Goal: Information Seeking & Learning: Learn about a topic

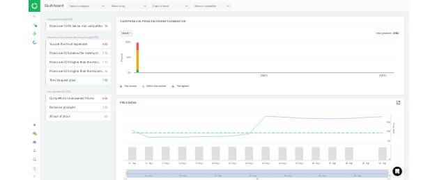
scroll to position [297, 1025]
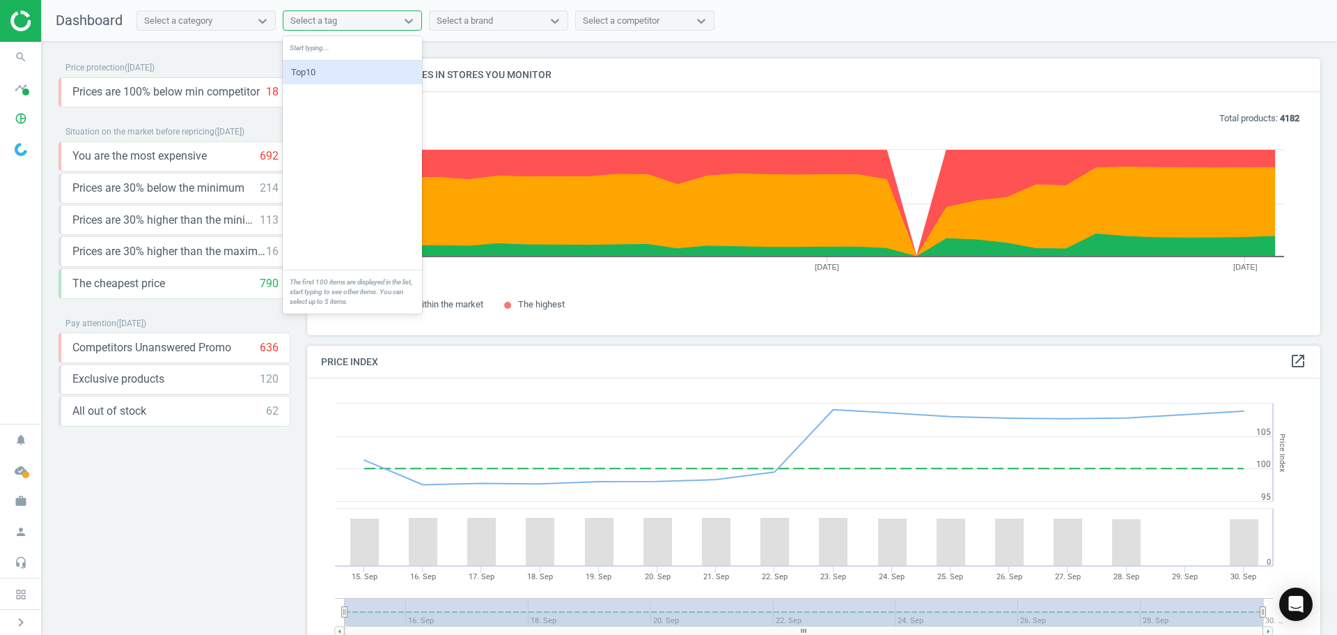
click at [392, 20] on div "Select a tag" at bounding box center [340, 21] width 113 height 18
click at [358, 66] on div "Top10" at bounding box center [352, 73] width 139 height 24
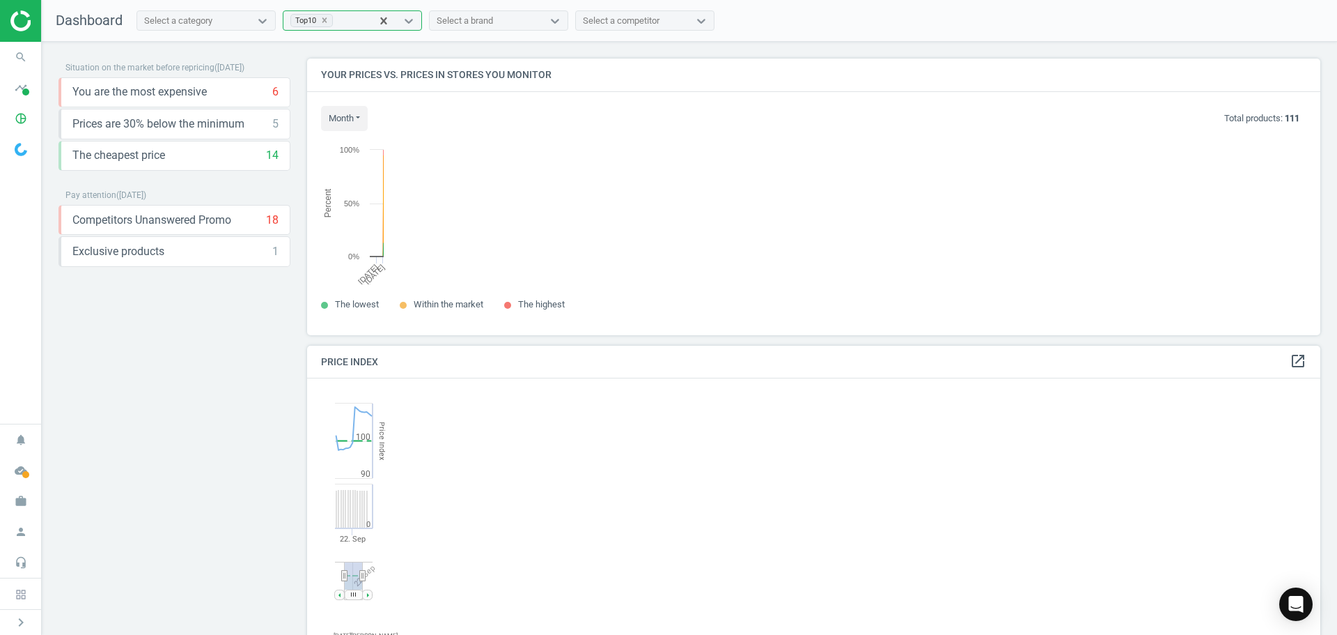
scroll to position [342, 1025]
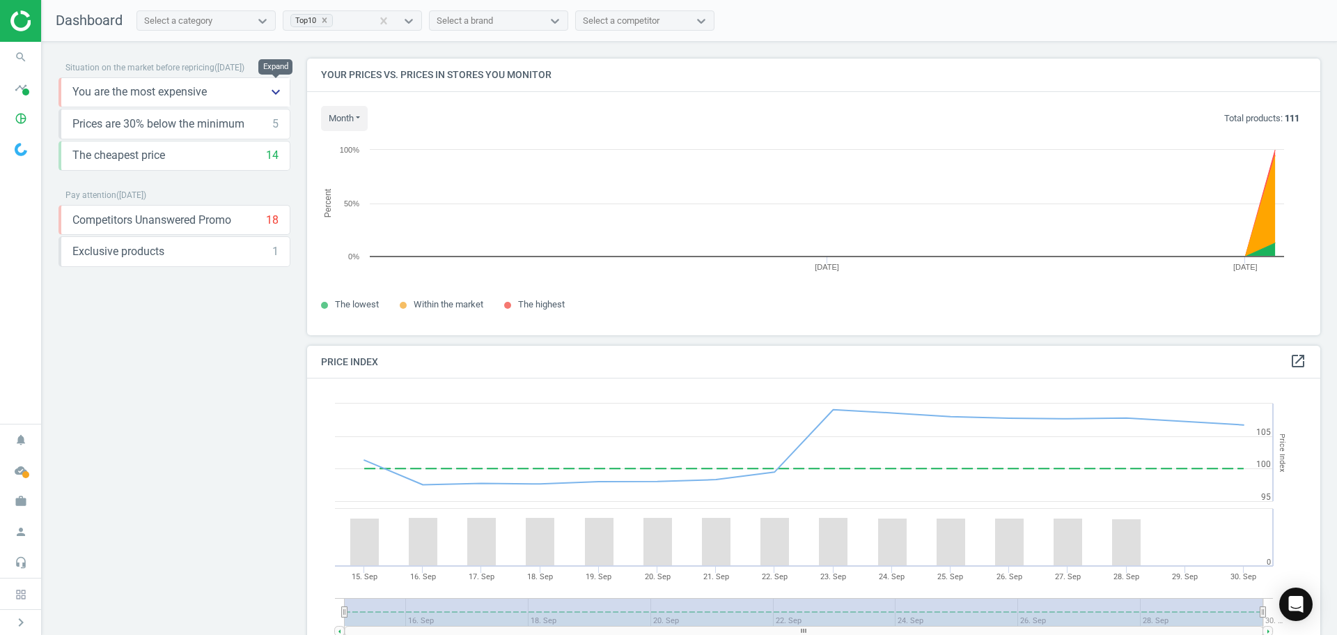
click at [274, 92] on icon "keyboard_arrow_down" at bounding box center [275, 92] width 17 height 17
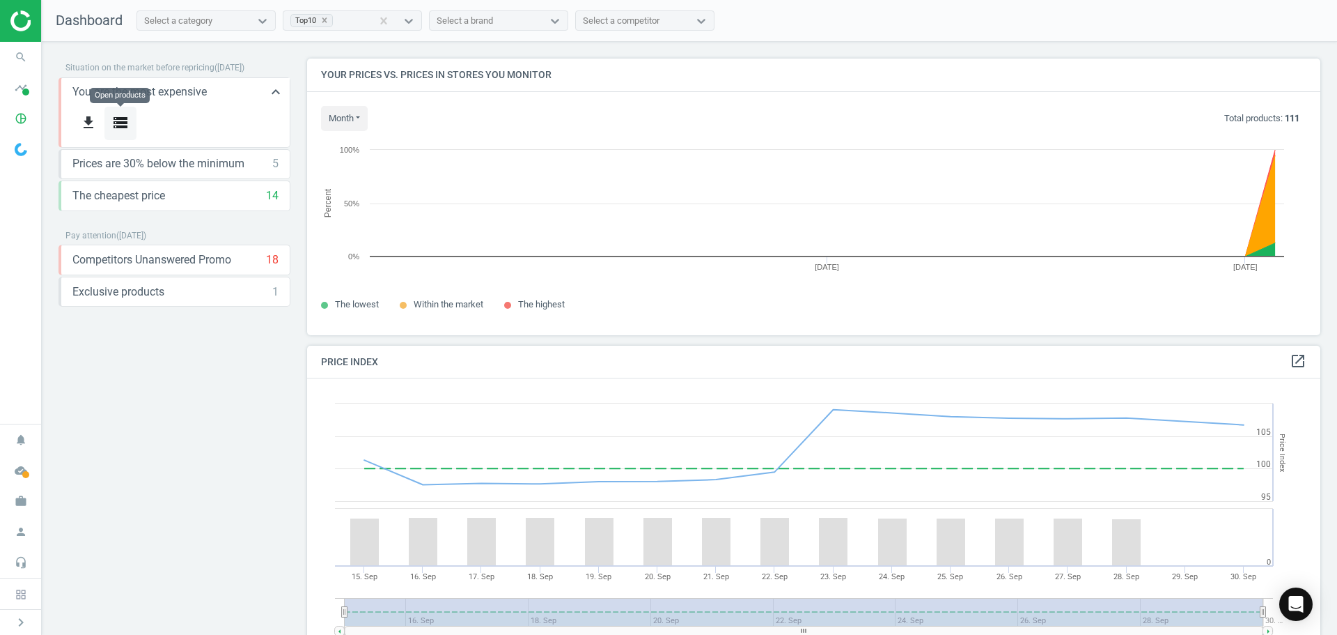
click at [111, 124] on button "storage" at bounding box center [120, 123] width 32 height 33
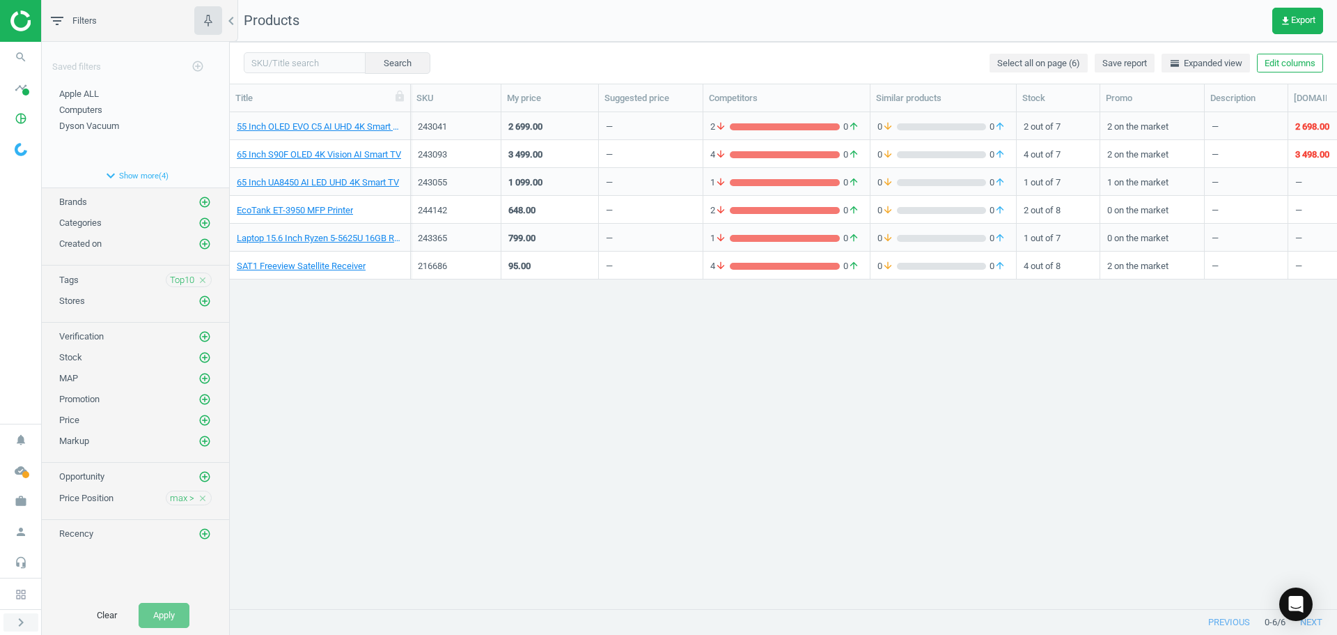
click at [27, 621] on icon "chevron_right" at bounding box center [21, 622] width 17 height 17
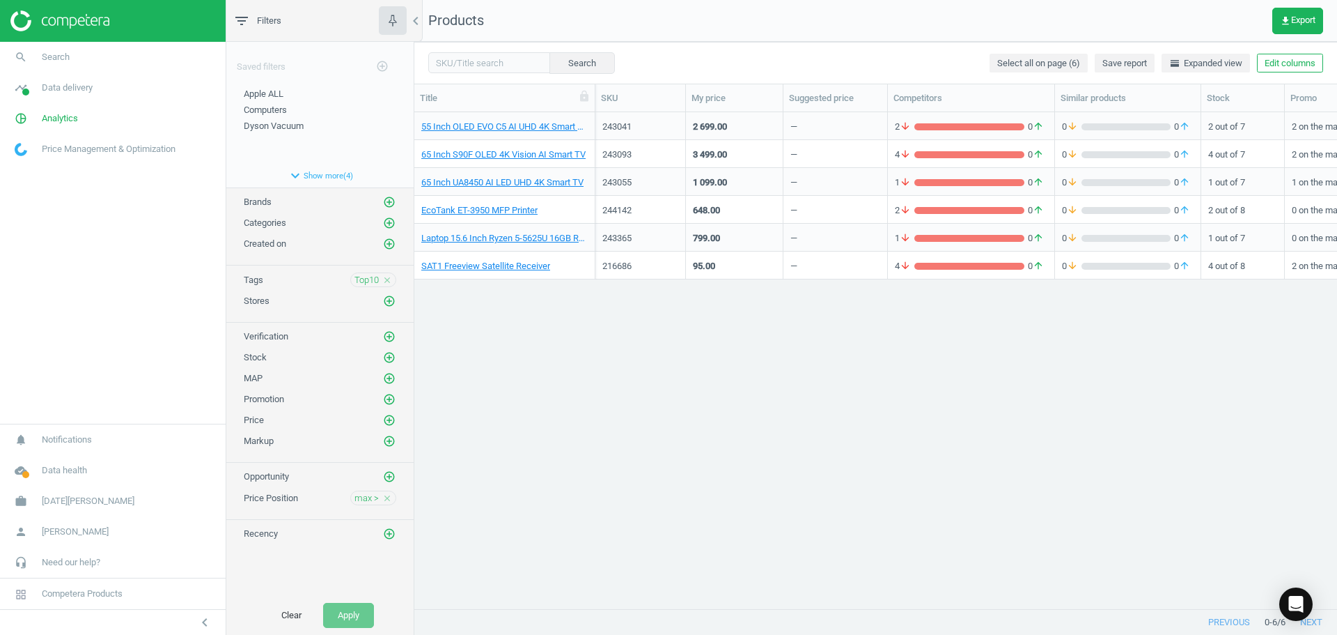
scroll to position [475, 913]
click at [59, 121] on span "Analytics" at bounding box center [60, 118] width 36 height 13
click at [44, 150] on span "Overview" at bounding box center [31, 148] width 33 height 11
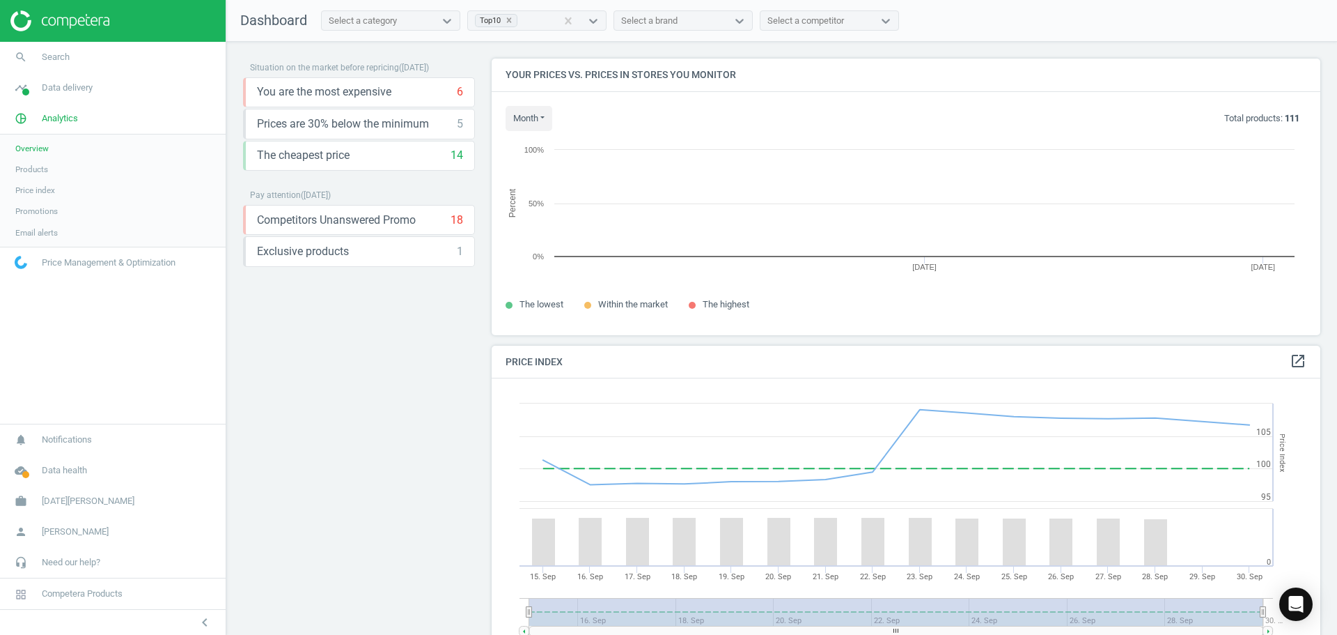
scroll to position [342, 840]
click at [458, 219] on icon "keyboard_arrow_down" at bounding box center [460, 219] width 17 height 17
click at [302, 250] on icon "storage" at bounding box center [305, 250] width 17 height 17
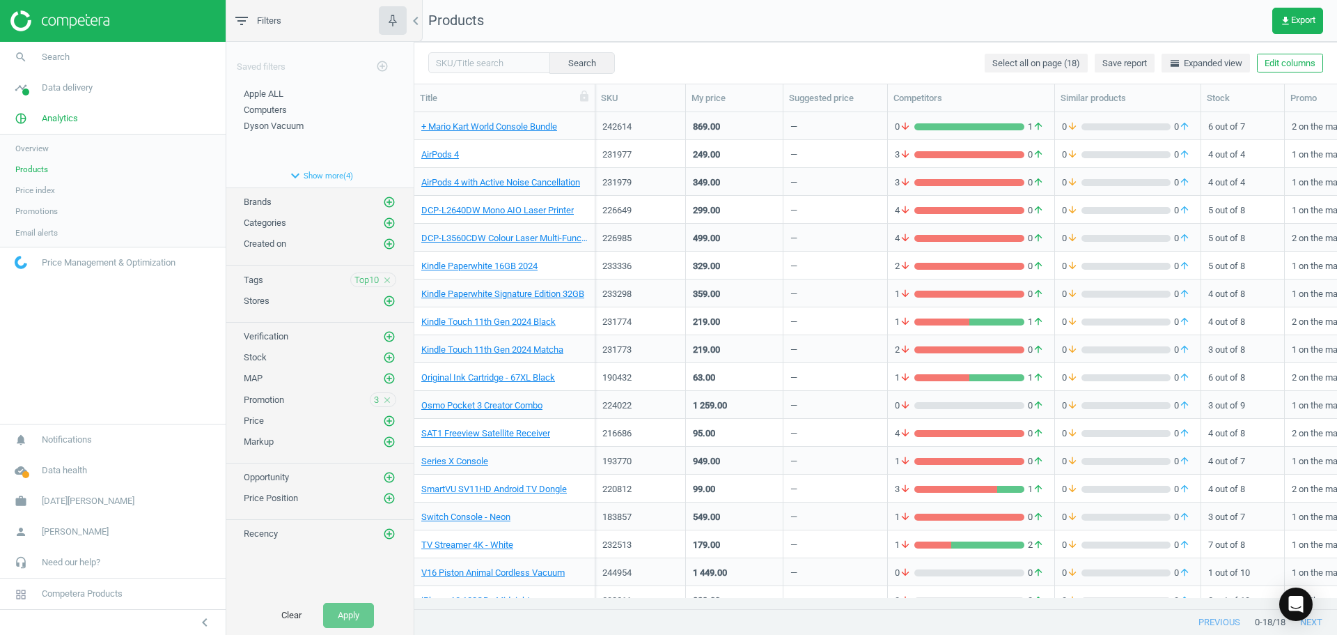
click at [41, 166] on span "Products" at bounding box center [31, 169] width 33 height 11
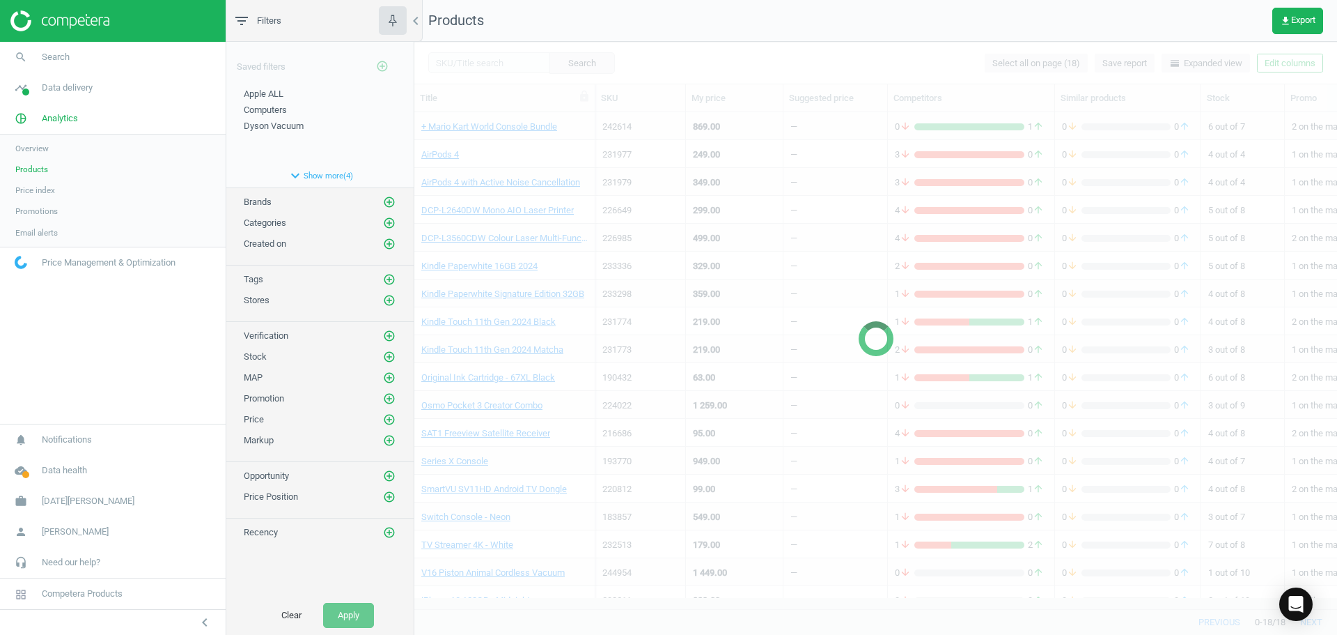
click at [43, 150] on span "Overview" at bounding box center [31, 148] width 33 height 11
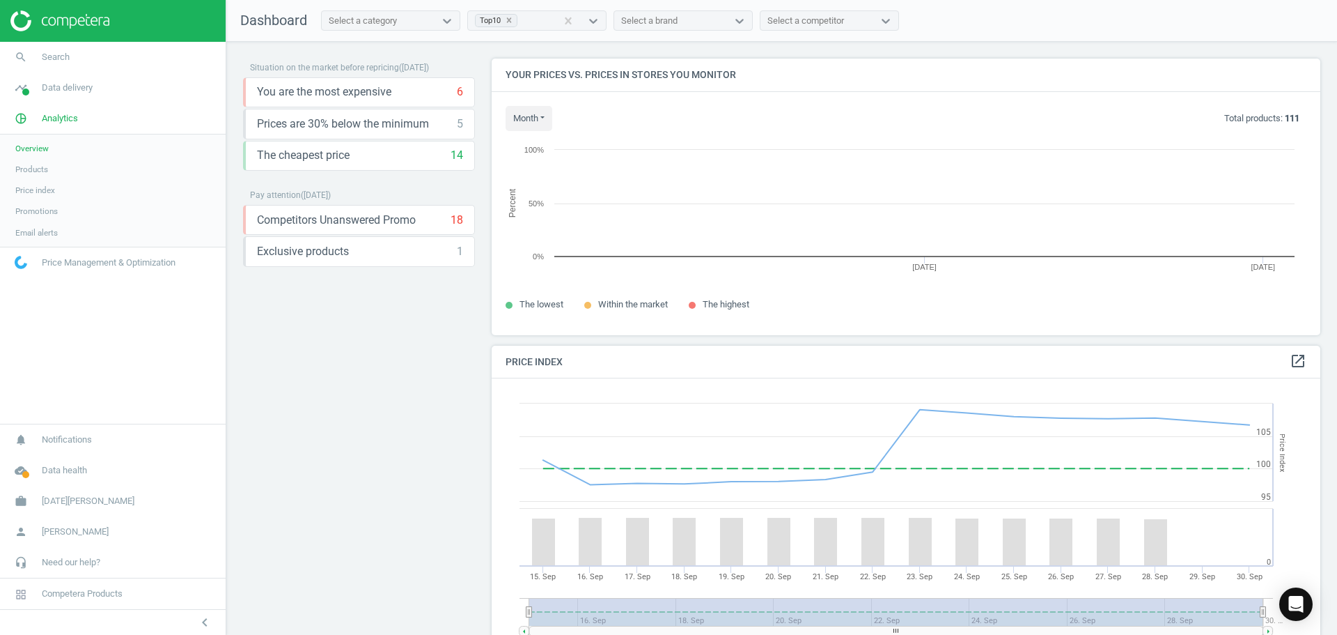
scroll to position [342, 840]
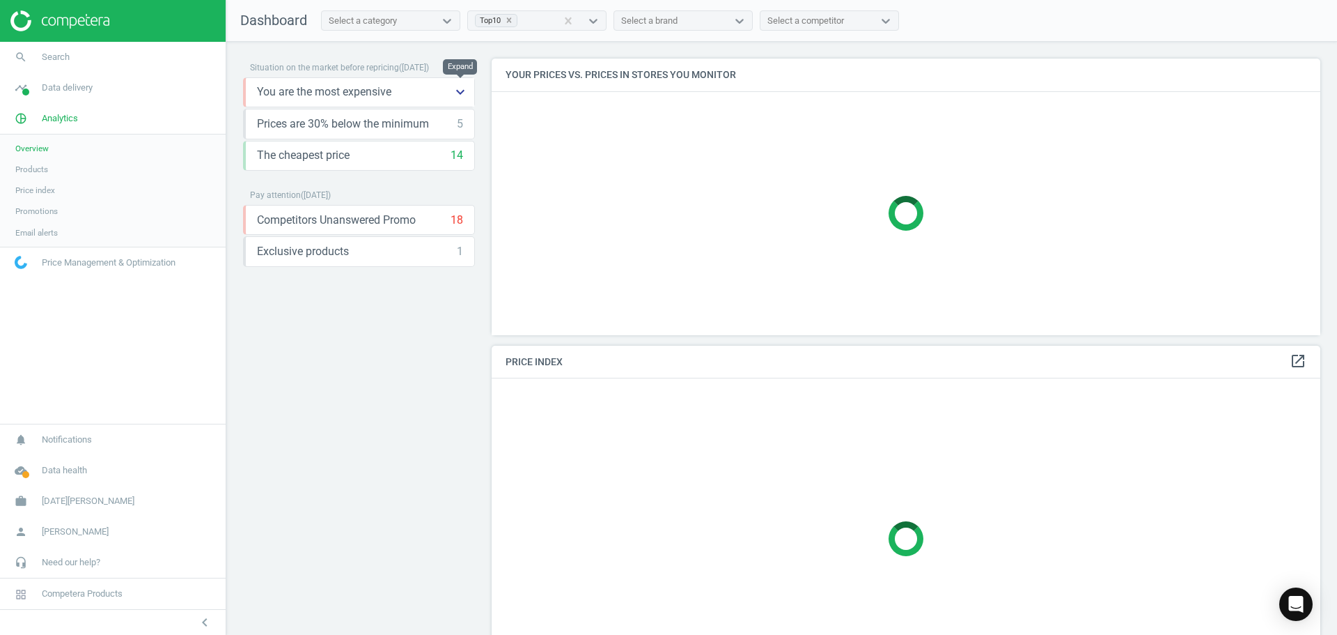
click at [447, 96] on button "keyboard_arrow_down" at bounding box center [461, 92] width 28 height 29
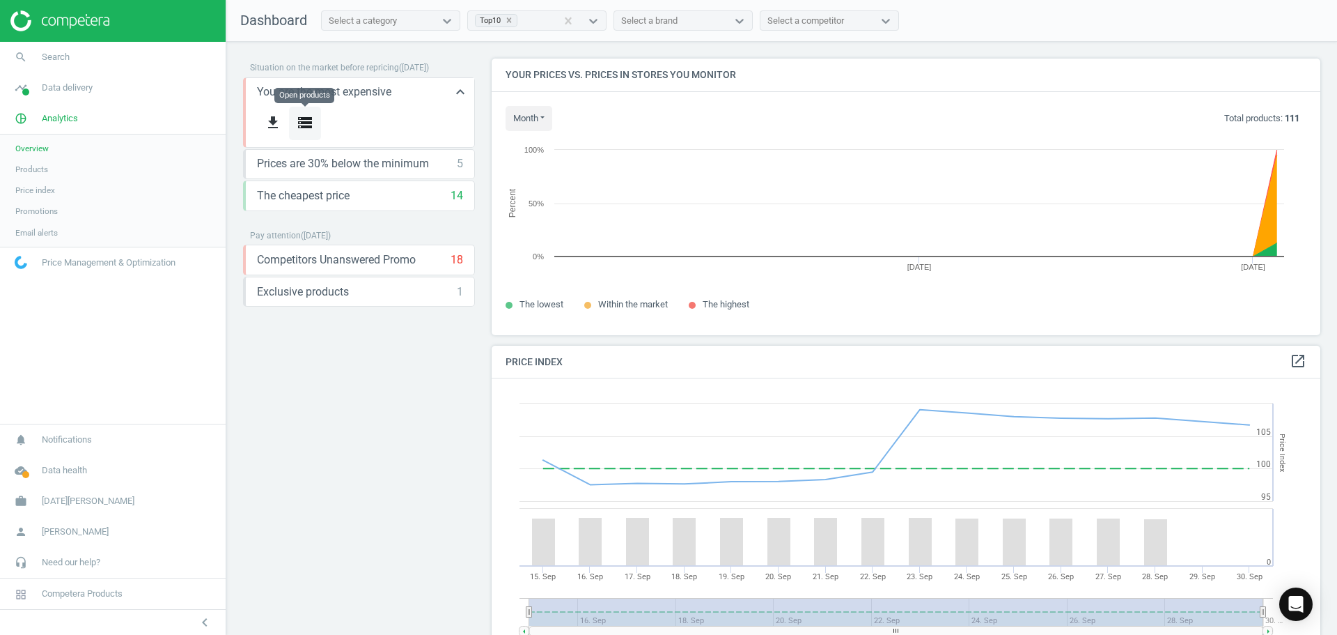
click at [306, 120] on icon "storage" at bounding box center [305, 122] width 17 height 17
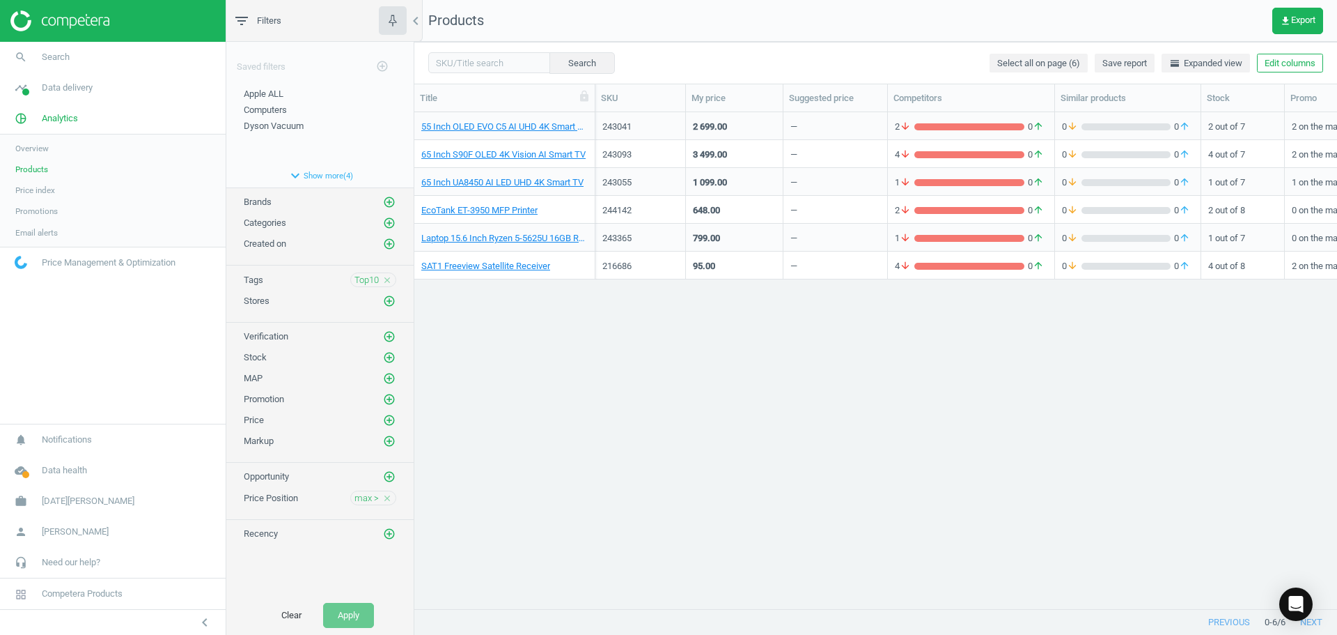
click at [389, 499] on icon "close" at bounding box center [387, 498] width 10 height 10
click at [356, 616] on button "Apply" at bounding box center [348, 615] width 51 height 25
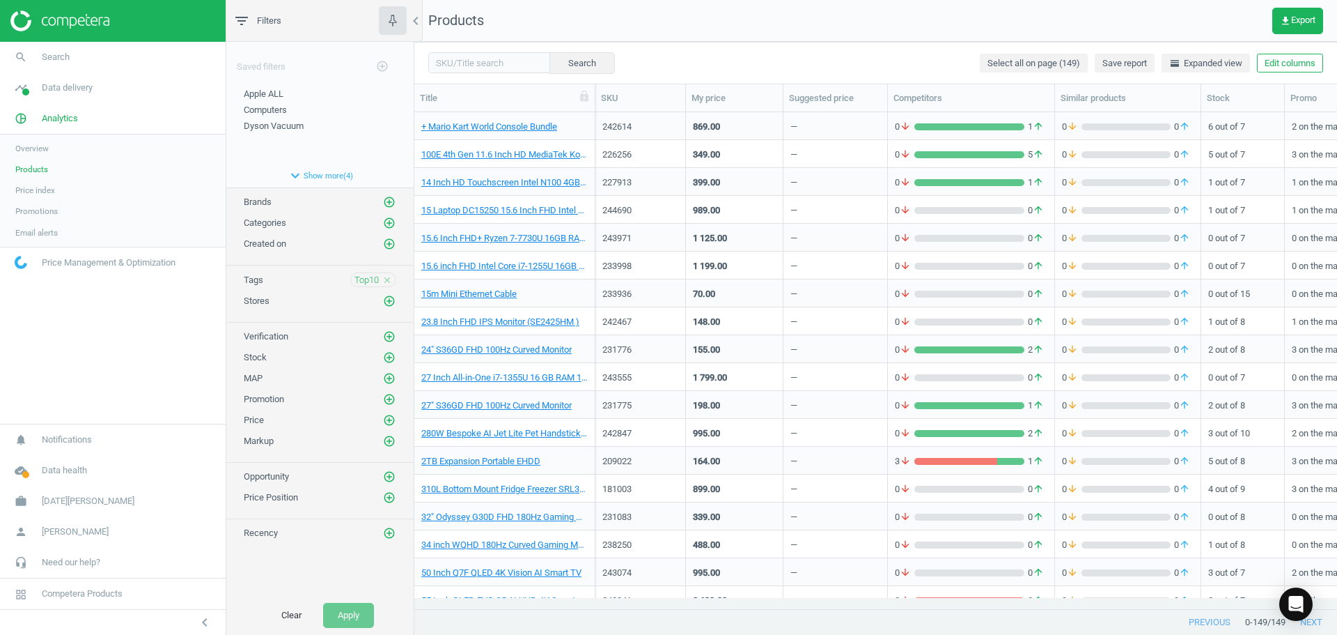
click at [33, 150] on span "Overview" at bounding box center [31, 148] width 33 height 11
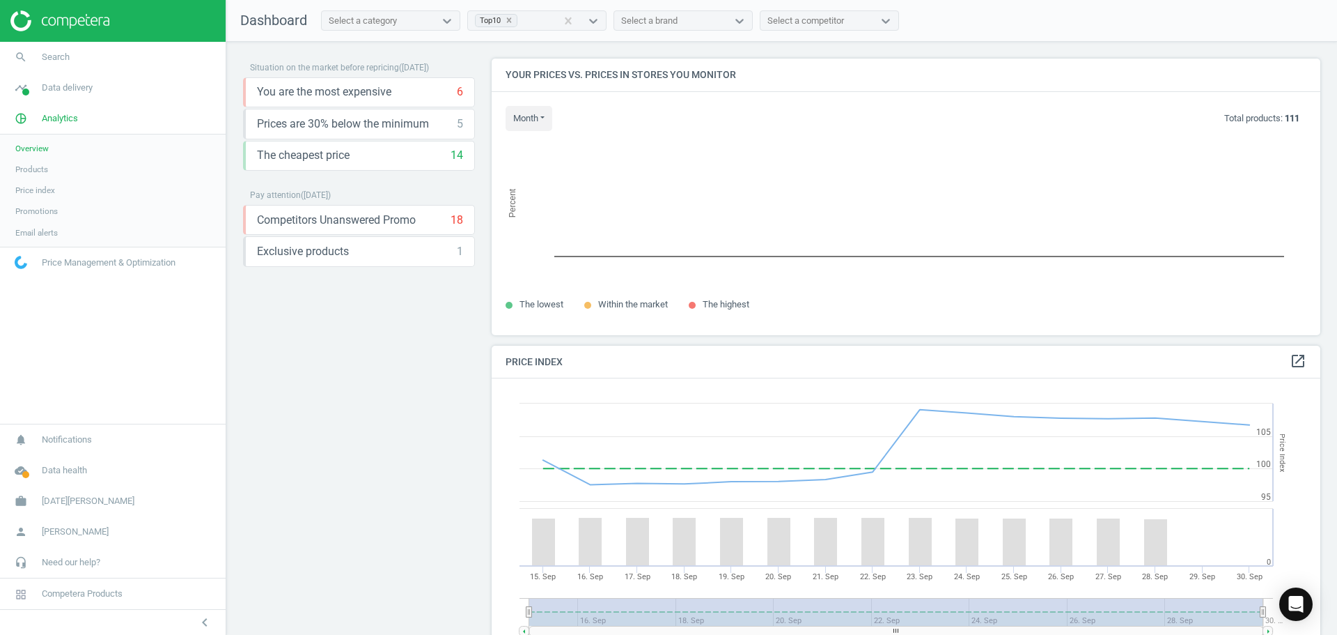
scroll to position [342, 840]
click at [456, 219] on icon "keyboard_arrow_down" at bounding box center [460, 219] width 17 height 17
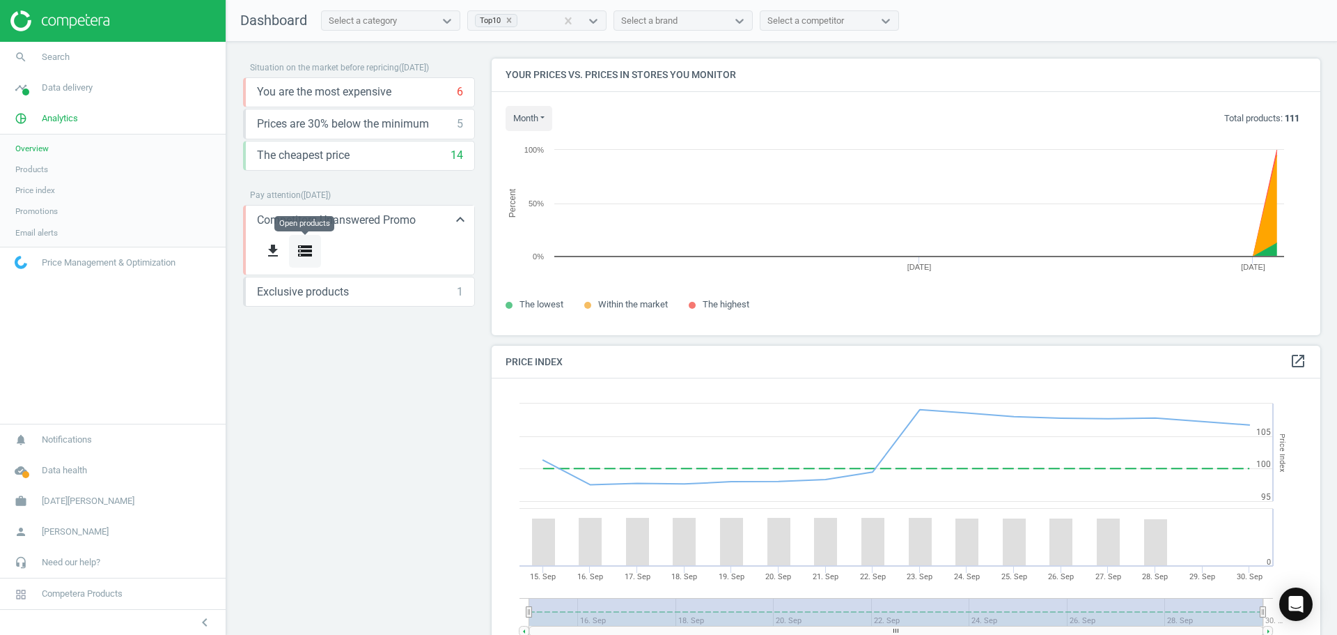
click at [308, 251] on icon "storage" at bounding box center [305, 250] width 17 height 17
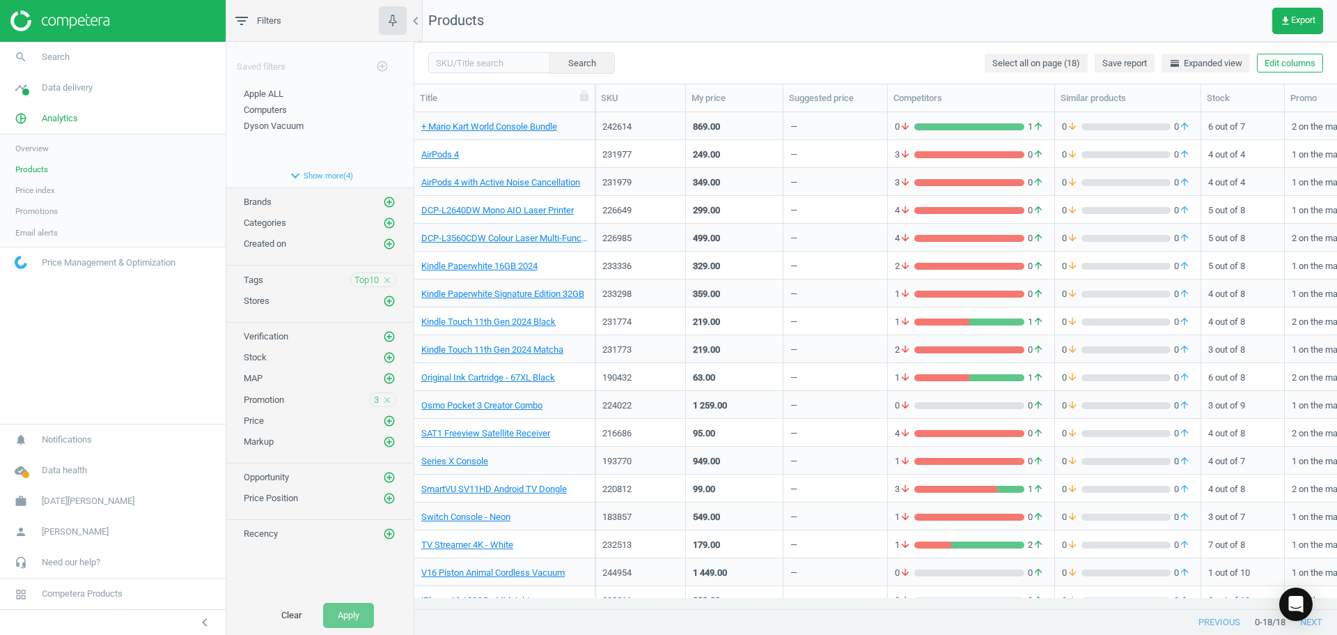
click at [40, 149] on span "Overview" at bounding box center [31, 148] width 33 height 11
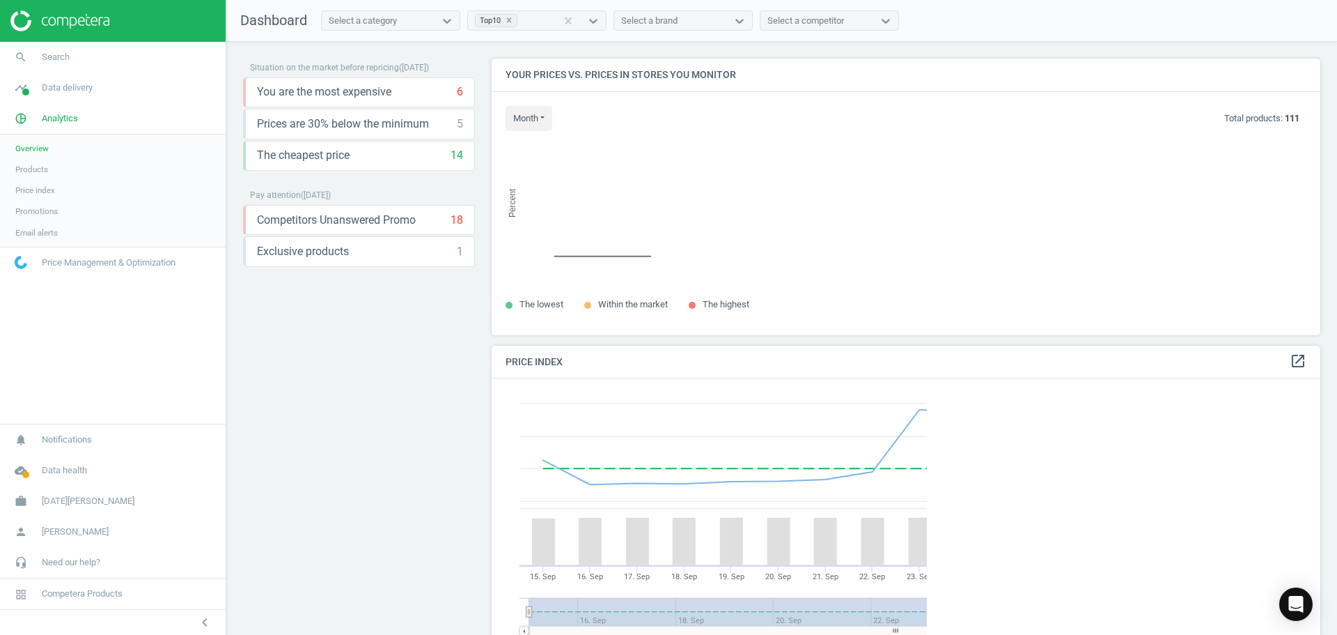
scroll to position [342, 840]
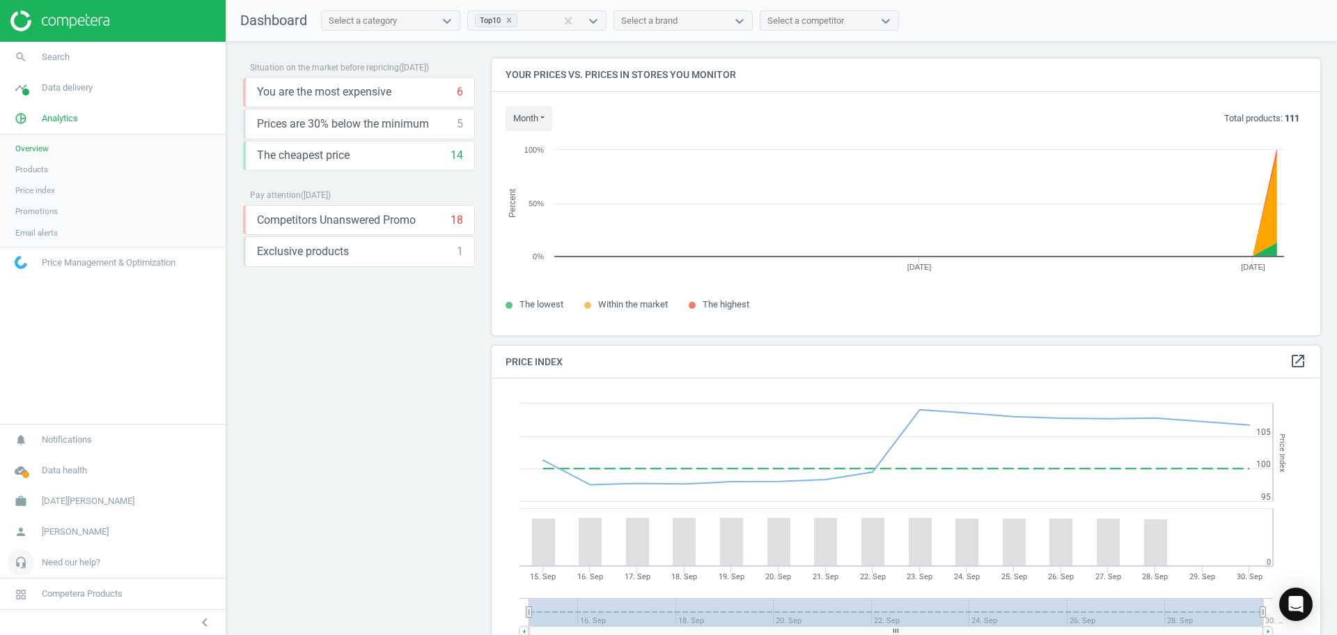
click at [88, 559] on span "Need our help?" at bounding box center [71, 562] width 59 height 13
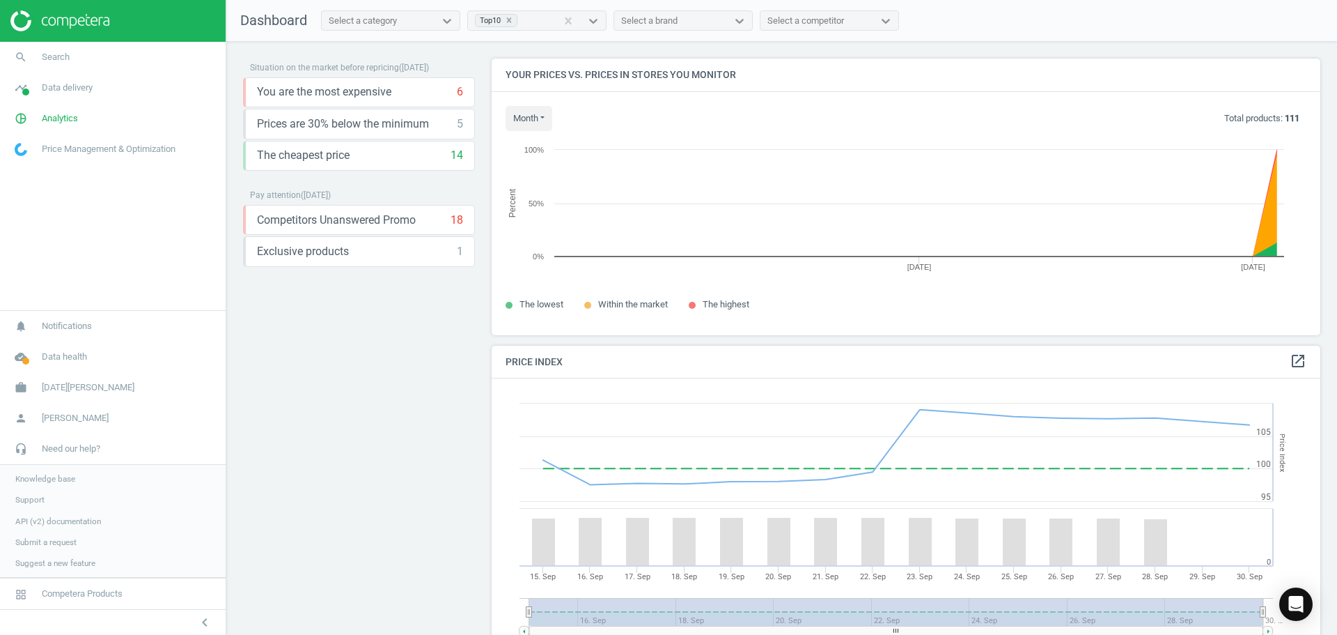
click at [65, 479] on span "Knowledge base" at bounding box center [45, 478] width 60 height 11
click at [61, 115] on span "Analytics" at bounding box center [60, 118] width 36 height 13
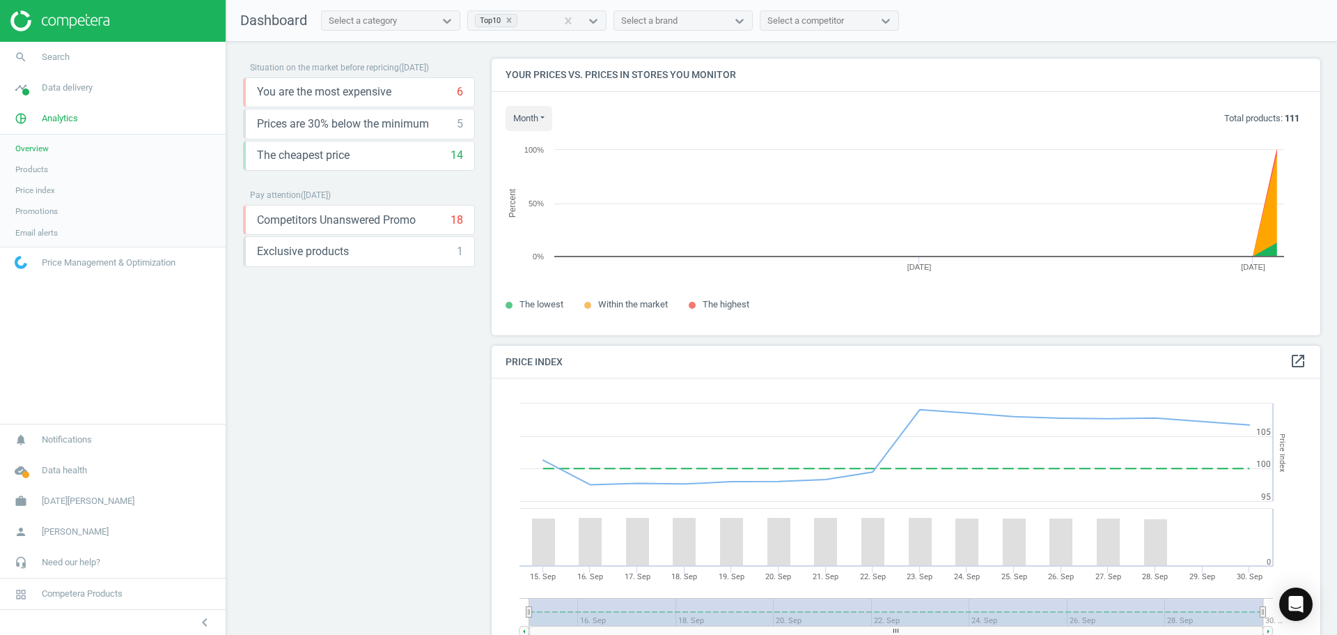
click at [33, 171] on span "Products" at bounding box center [31, 169] width 33 height 11
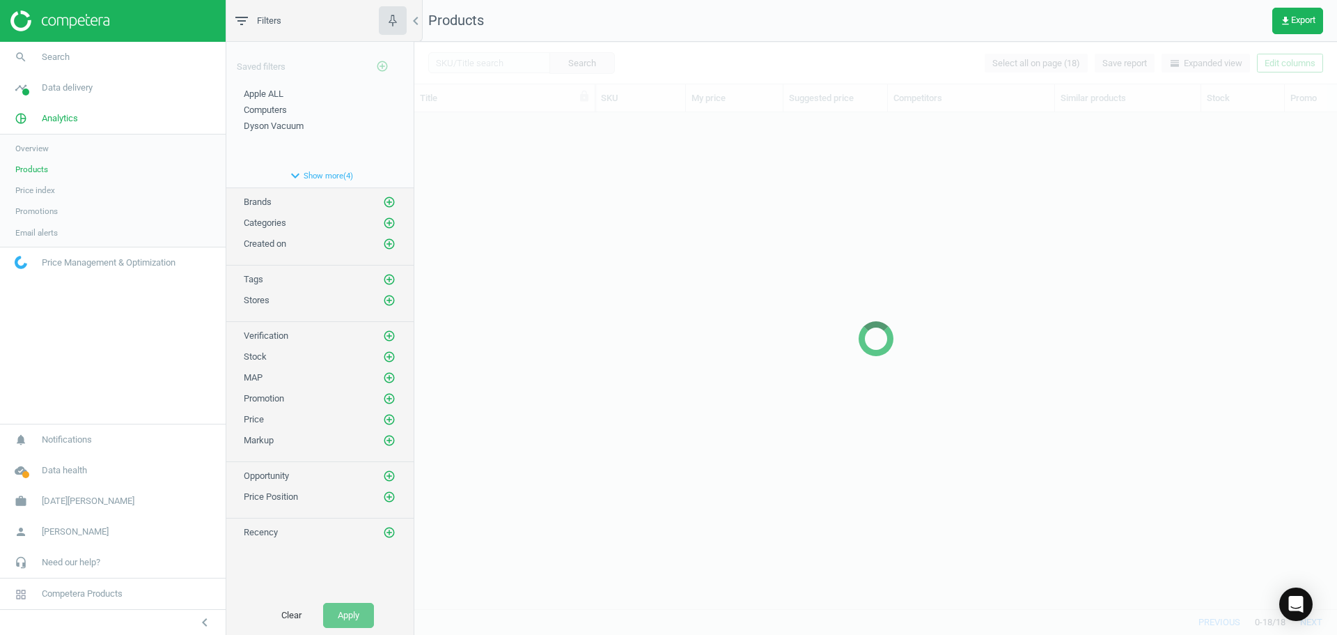
scroll to position [475, 913]
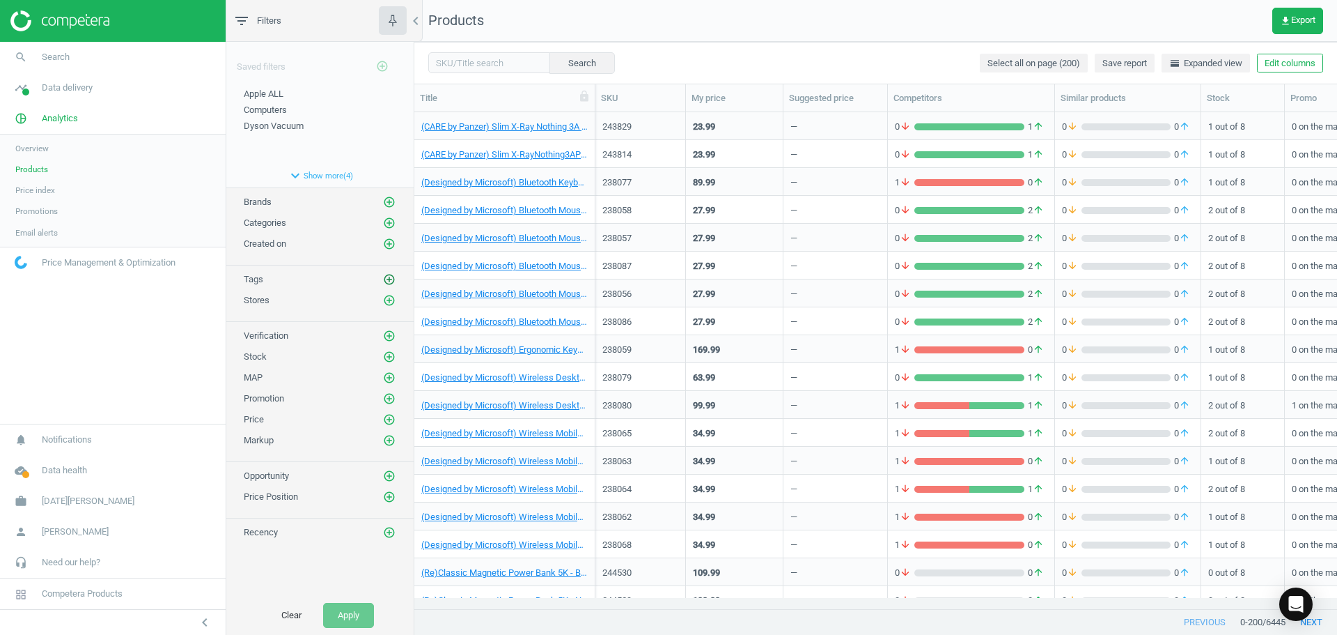
click at [390, 277] on icon "add_circle_outline" at bounding box center [389, 279] width 13 height 13
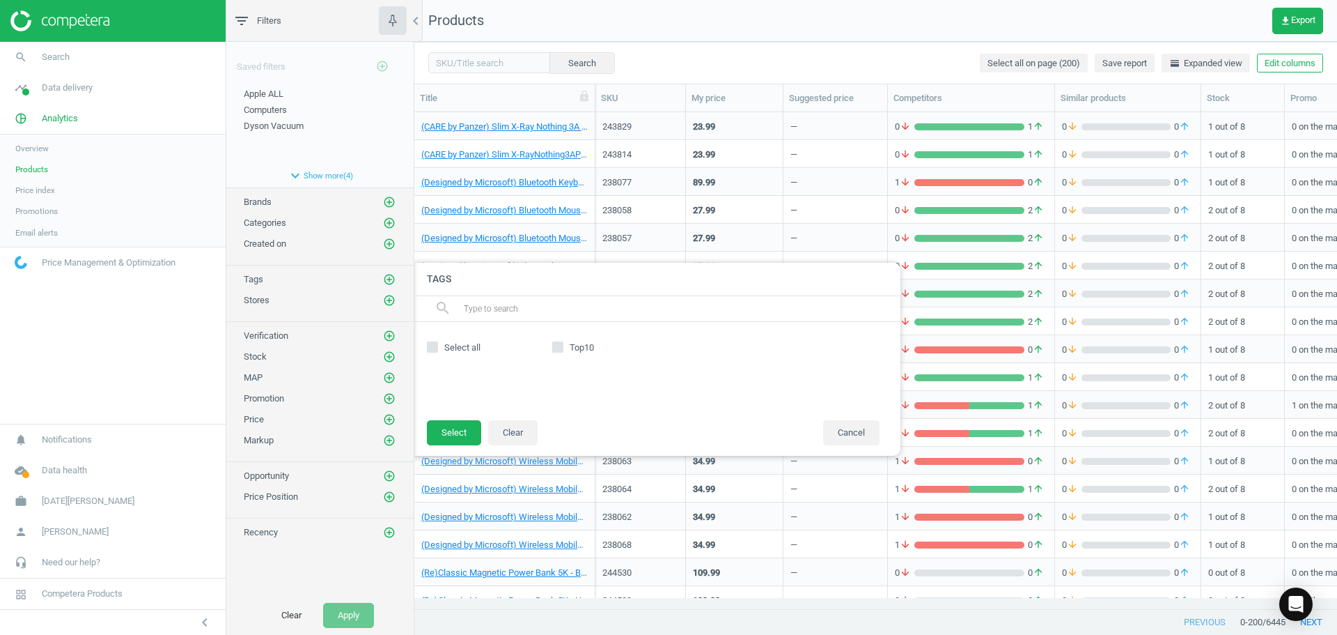
click at [557, 346] on input "Top10" at bounding box center [558, 347] width 9 height 9
checkbox input "true"
click at [455, 438] on button "Select" at bounding box center [454, 432] width 54 height 25
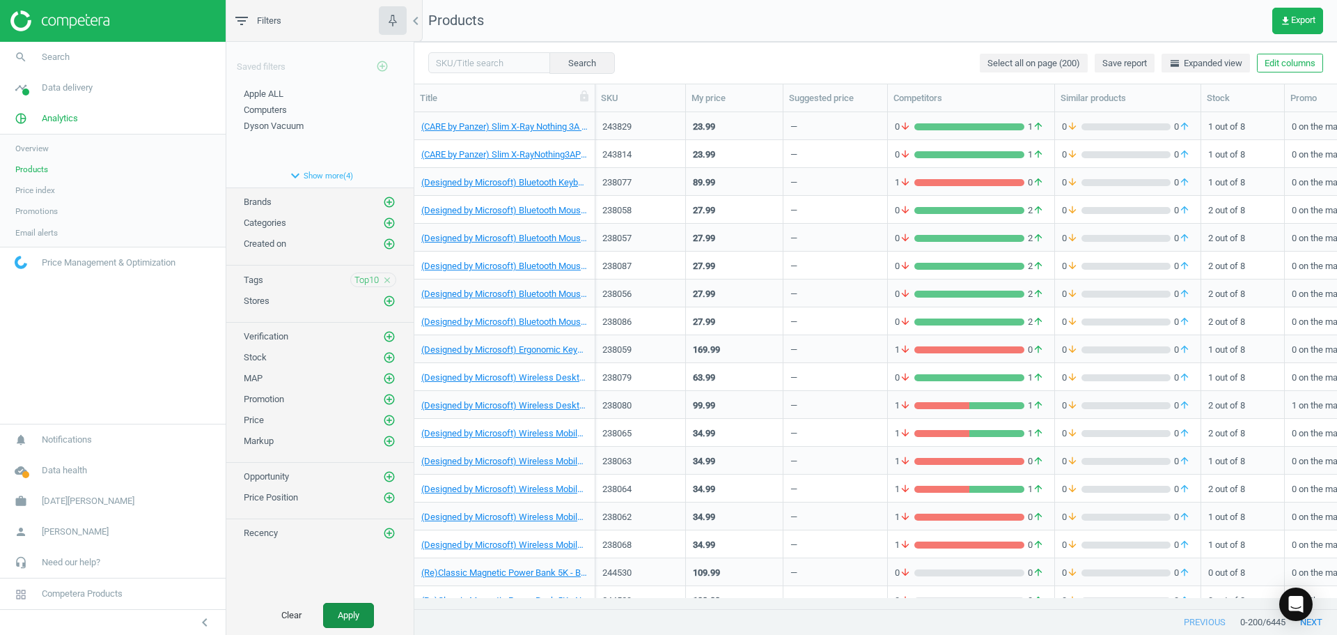
click at [358, 615] on button "Apply" at bounding box center [348, 615] width 51 height 25
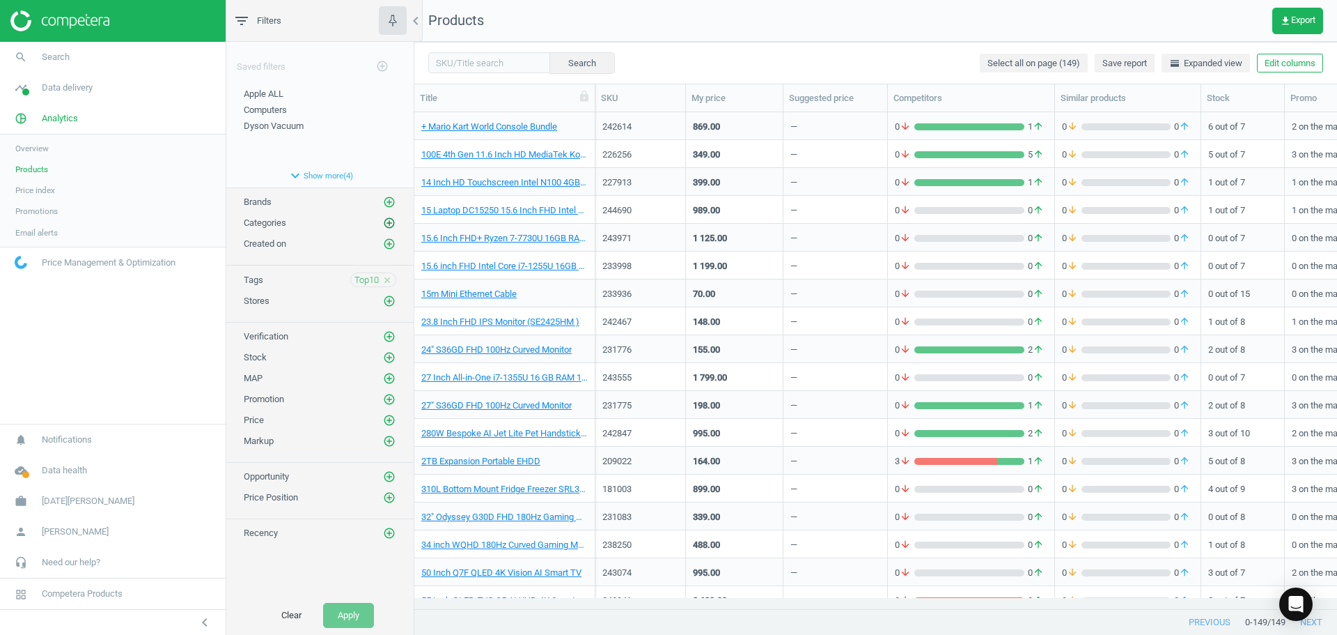
click at [392, 222] on icon "add_circle_outline" at bounding box center [389, 223] width 13 height 13
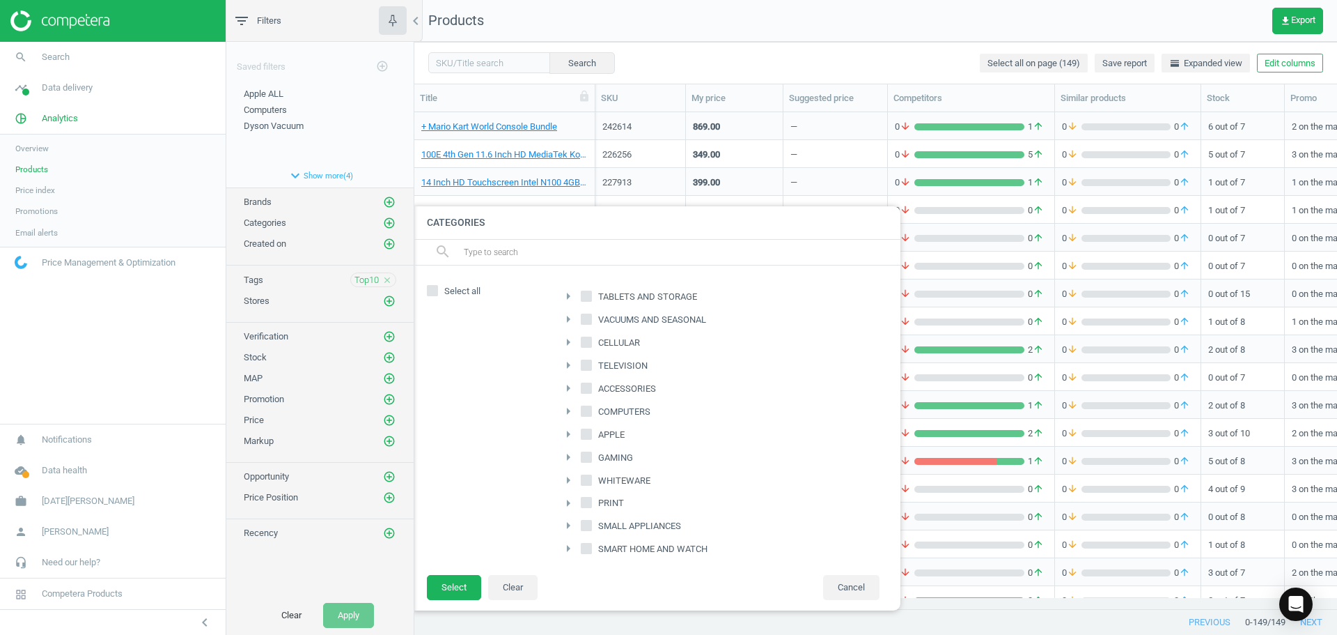
click at [587, 346] on input "CELLULAR" at bounding box center [586, 341] width 9 height 9
checkbox input "true"
click at [458, 593] on button "Select" at bounding box center [454, 587] width 54 height 25
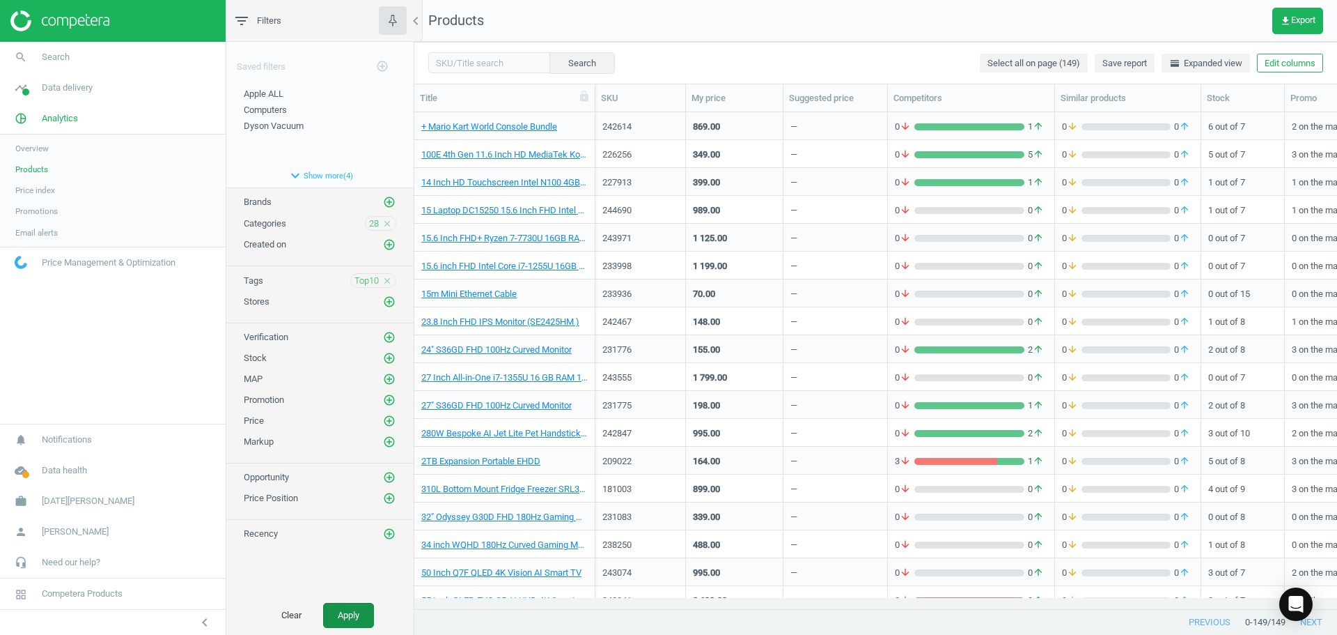
click at [355, 612] on button "Apply" at bounding box center [348, 615] width 51 height 25
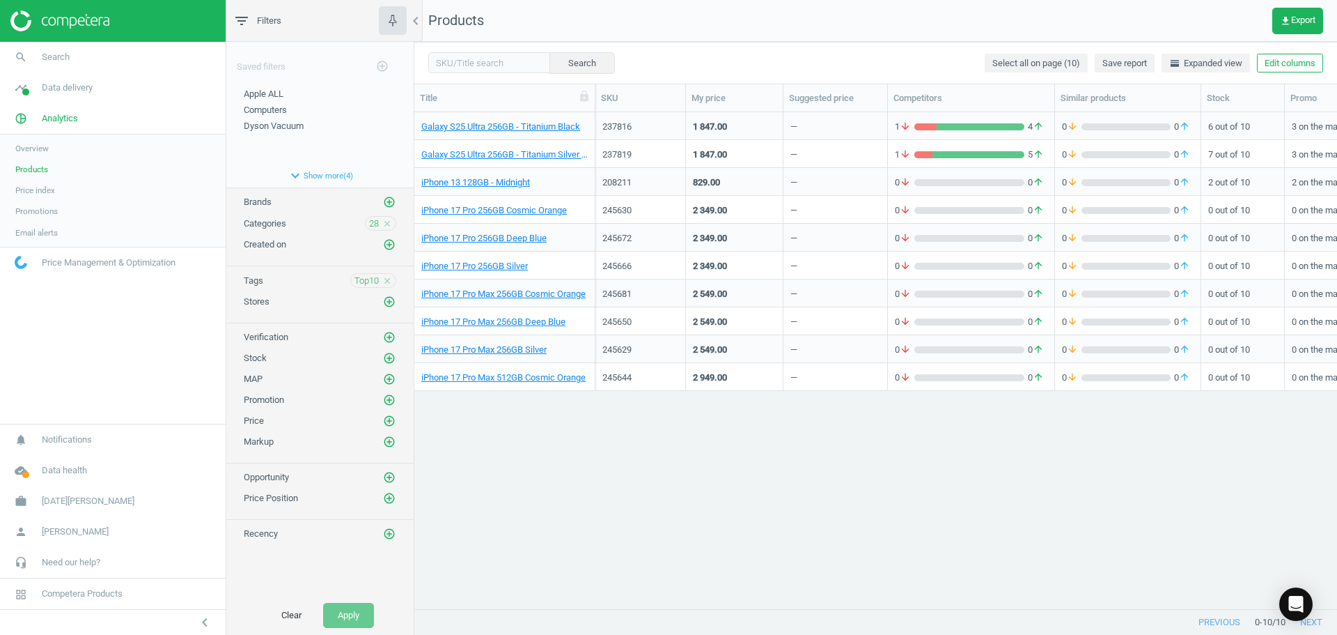
click at [389, 221] on icon "close" at bounding box center [387, 224] width 10 height 10
click at [393, 222] on icon "add_circle_outline" at bounding box center [389, 223] width 13 height 13
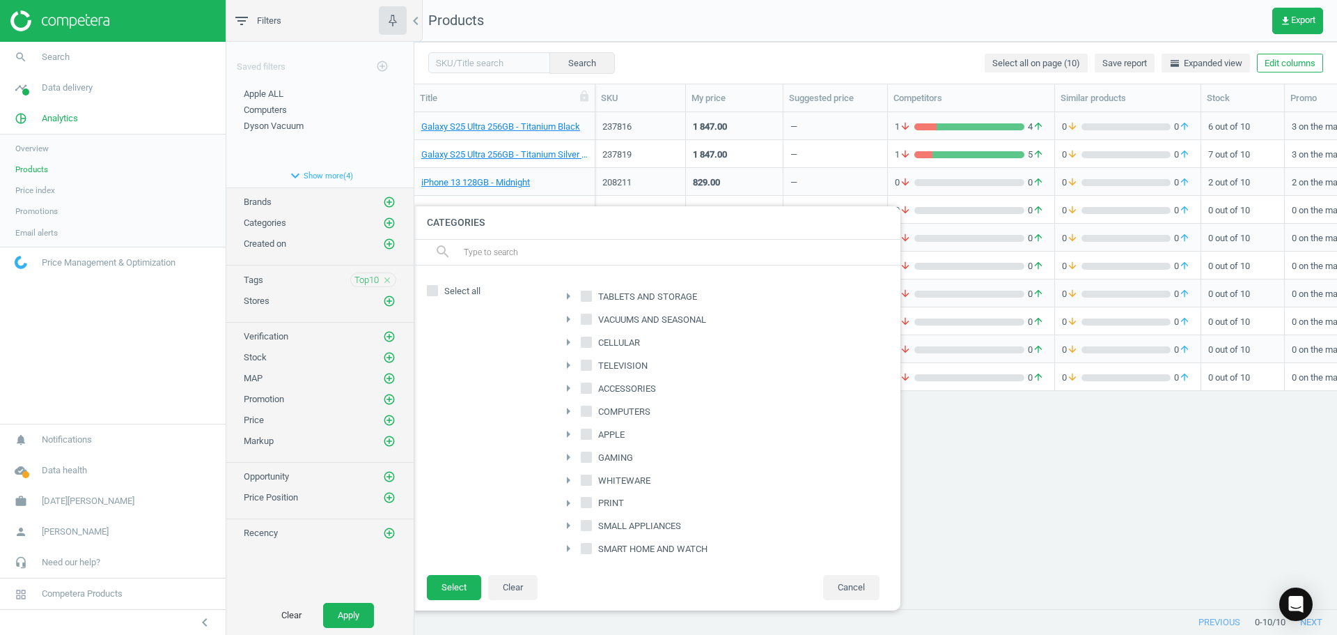
click at [585, 365] on input "TELEVISION" at bounding box center [586, 364] width 9 height 9
checkbox input "true"
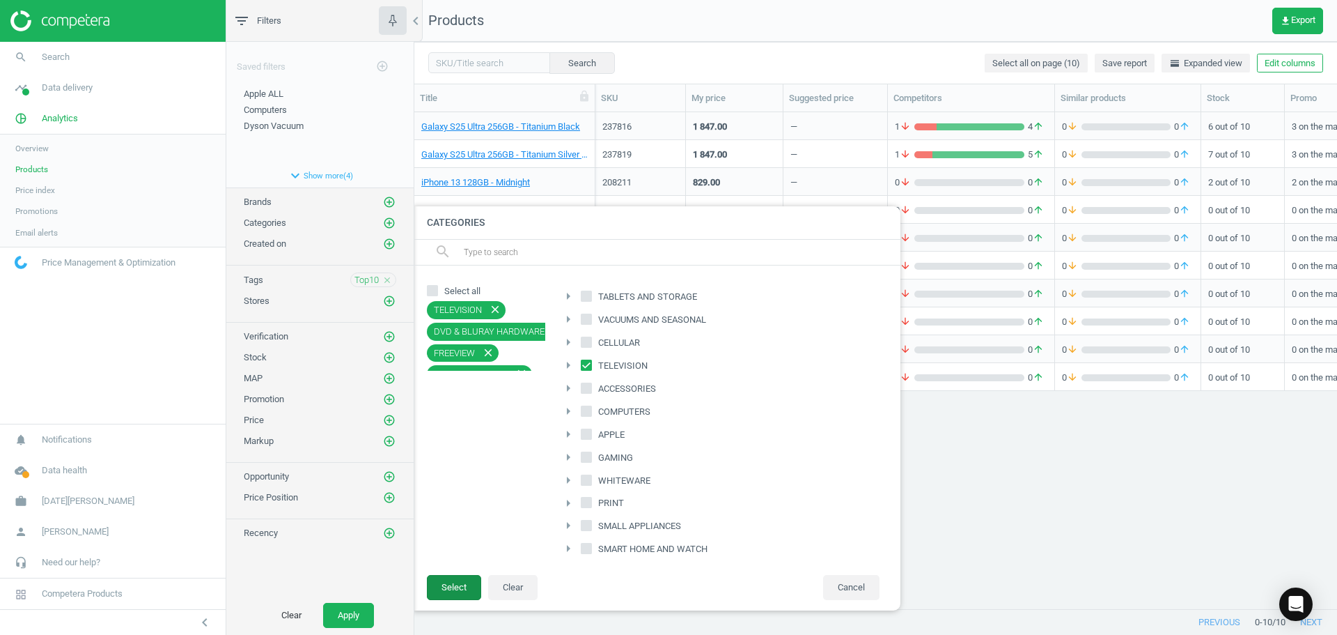
click at [458, 590] on button "Select" at bounding box center [454, 587] width 54 height 25
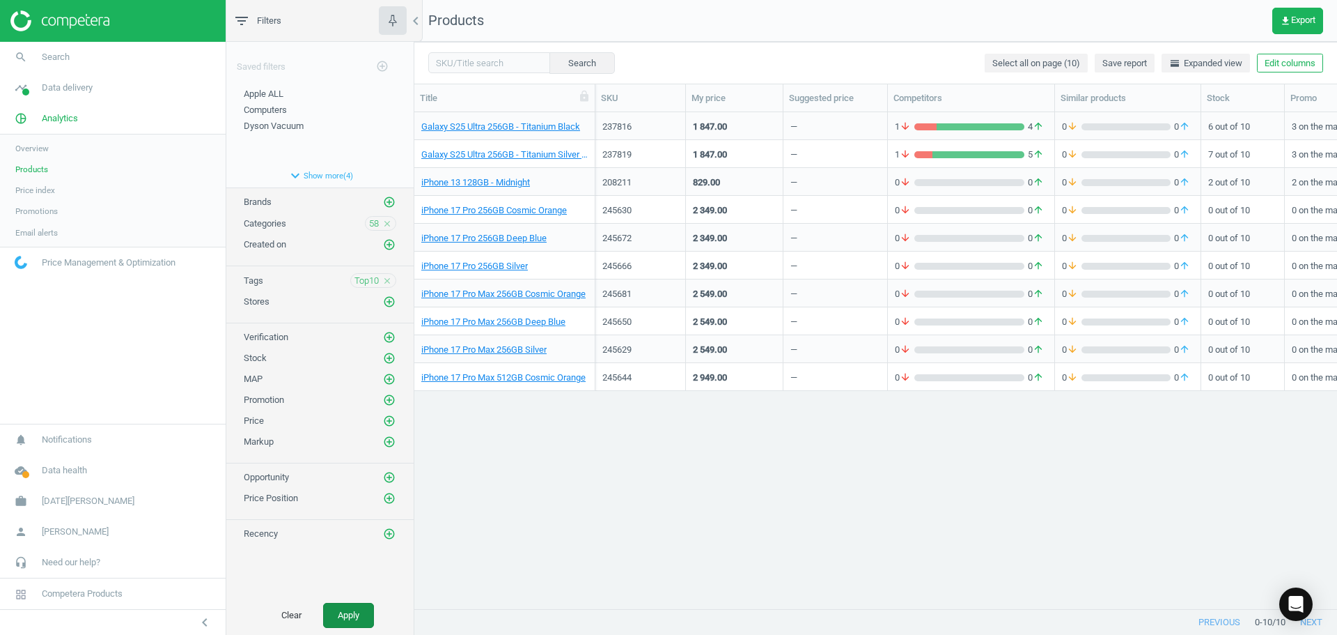
click at [365, 610] on button "Apply" at bounding box center [348, 615] width 51 height 25
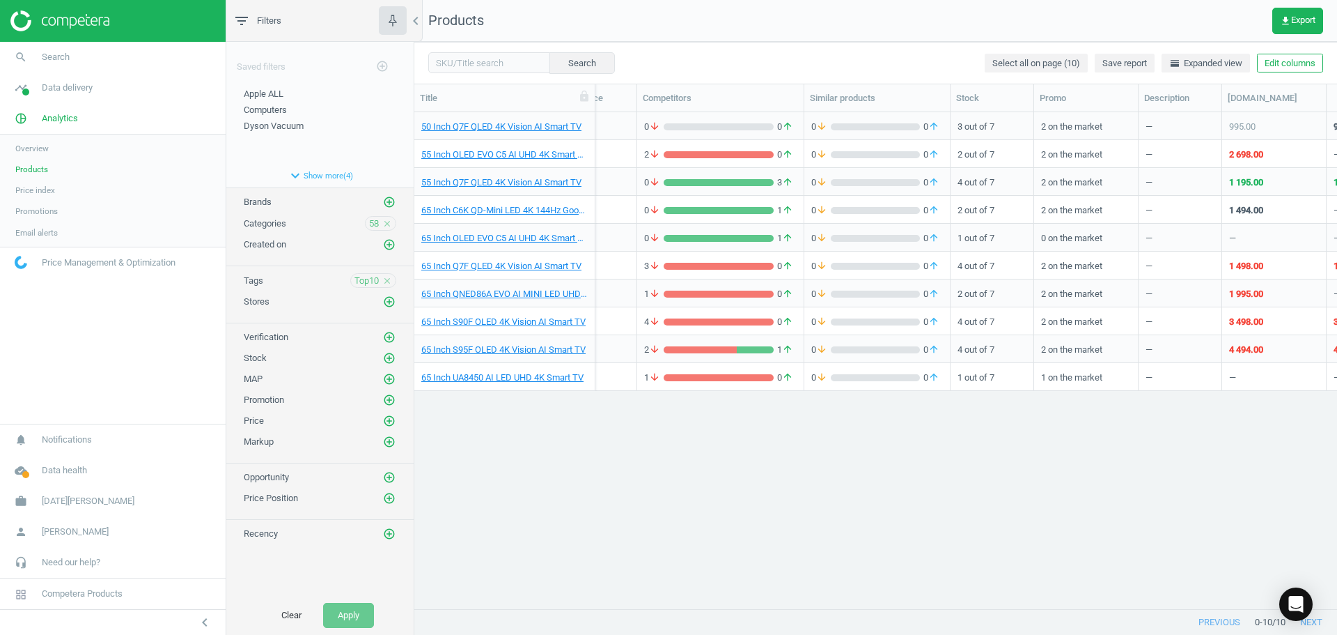
scroll to position [0, 251]
click at [1303, 59] on button "Edit columns" at bounding box center [1290, 64] width 66 height 20
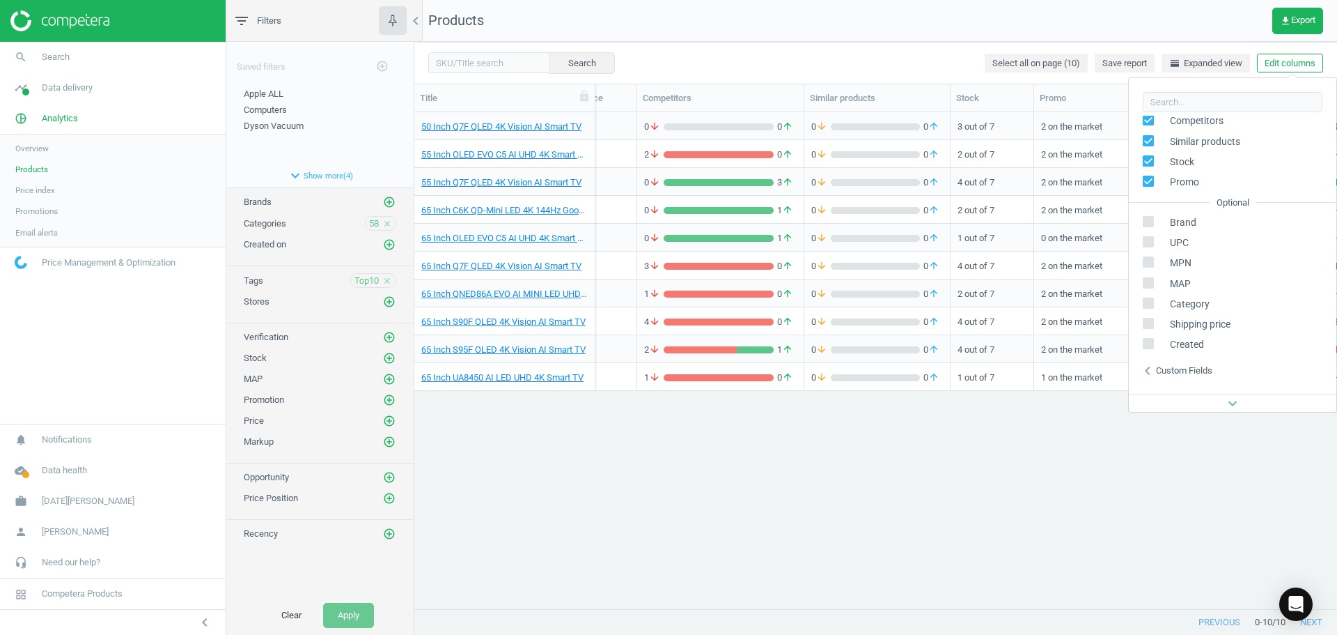
scroll to position [139, 0]
click at [1150, 339] on icon "chevron_left" at bounding box center [1148, 337] width 17 height 17
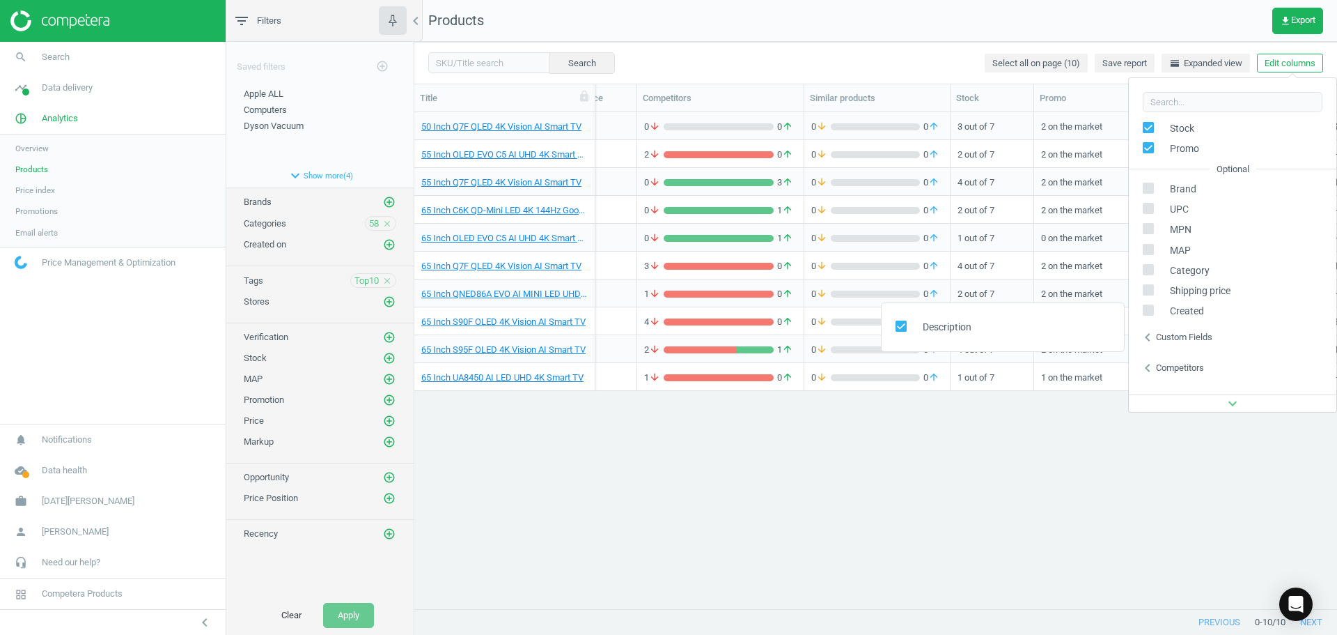
click at [1150, 340] on icon "chevron_left" at bounding box center [1148, 337] width 17 height 17
click at [1148, 348] on icon "chevron_left" at bounding box center [1148, 348] width 17 height 17
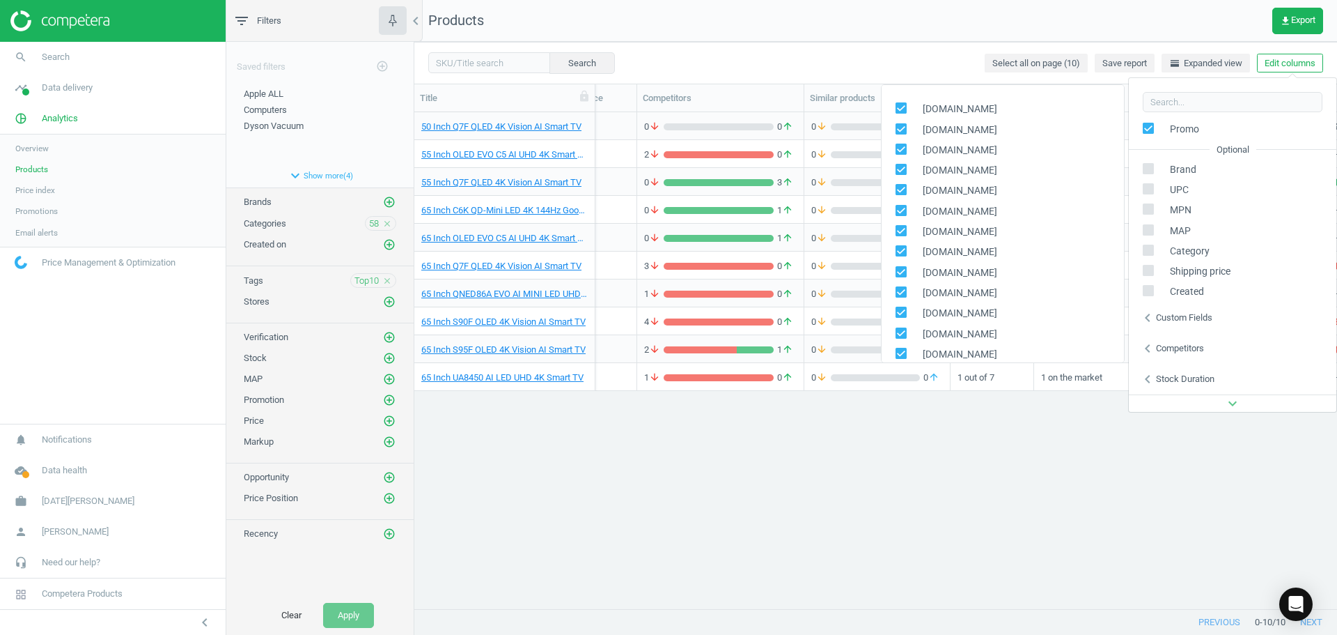
click at [1151, 349] on icon "chevron_left" at bounding box center [1148, 348] width 17 height 17
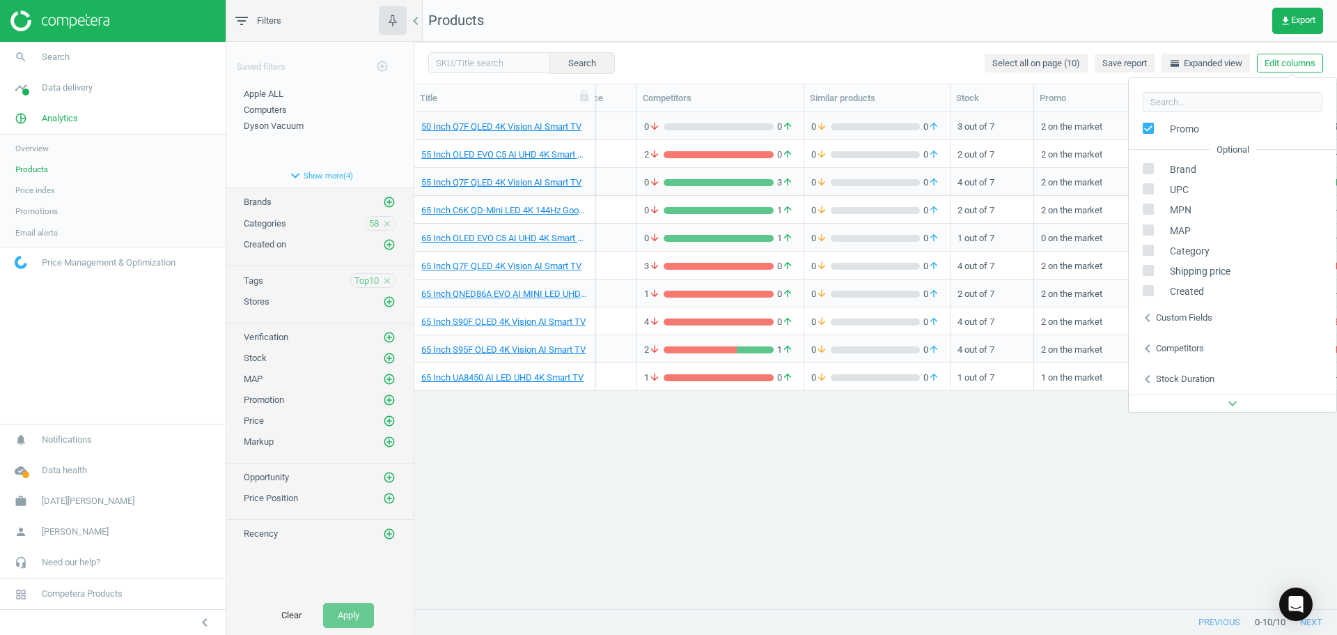
click at [1194, 405] on div "expand_more" at bounding box center [1233, 402] width 208 height 17
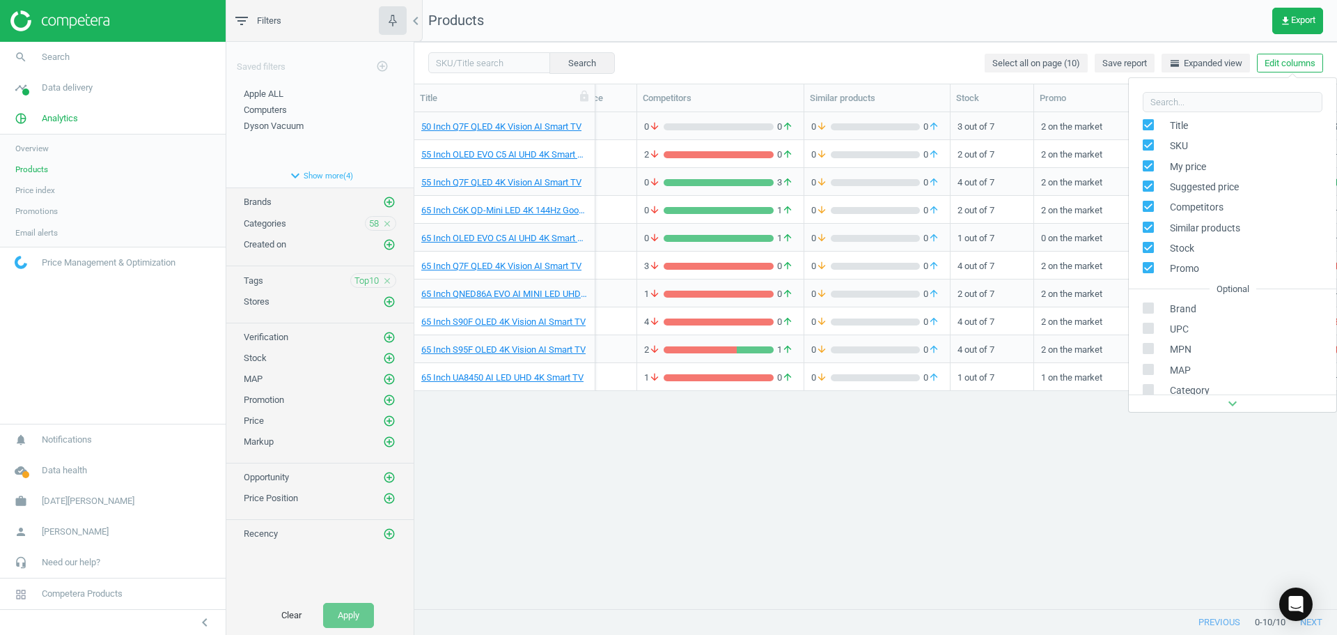
scroll to position [89, 0]
click at [1147, 298] on input "checkbox" at bounding box center [1148, 299] width 9 height 9
checkbox input "true"
click at [1147, 349] on icon "chevron_left" at bounding box center [1148, 348] width 17 height 17
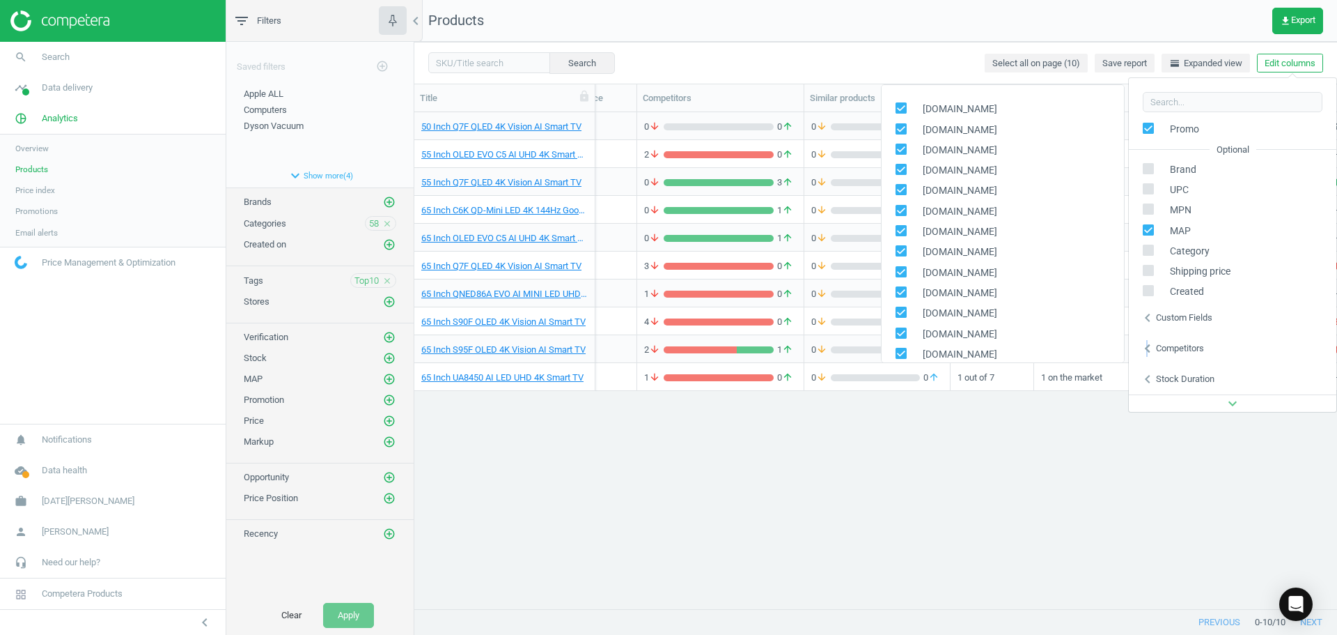
click at [1149, 349] on icon "chevron_left" at bounding box center [1148, 348] width 17 height 17
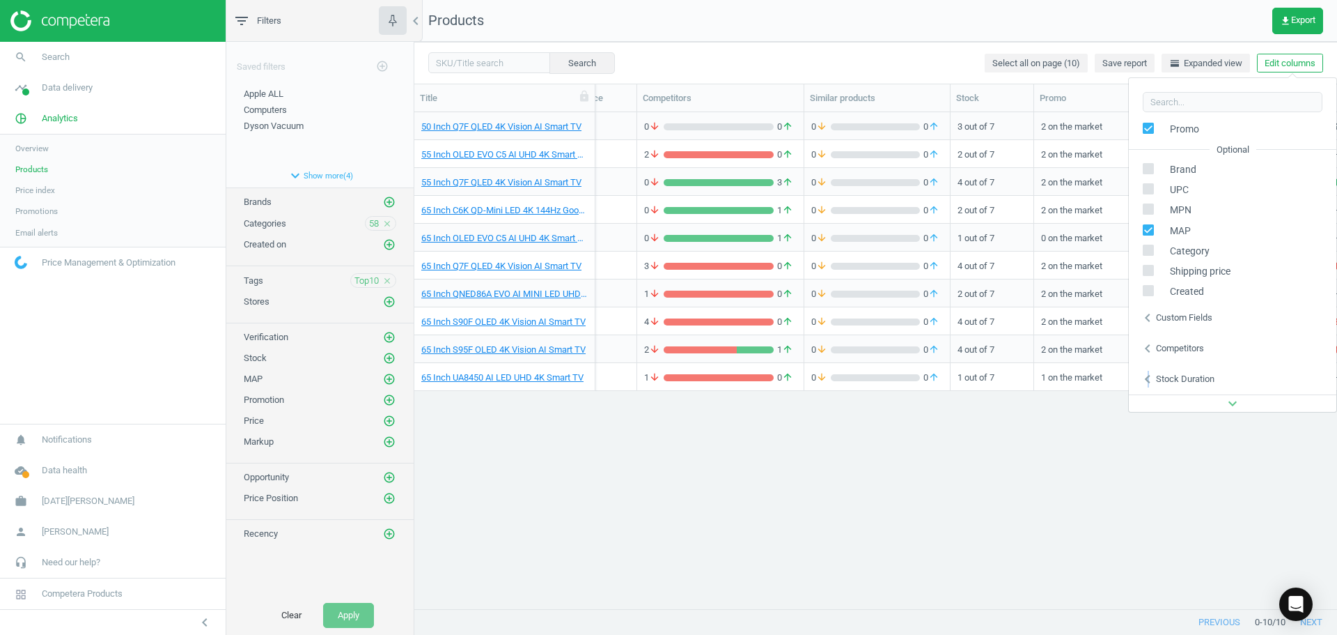
click at [1149, 375] on icon "chevron_left" at bounding box center [1148, 379] width 17 height 17
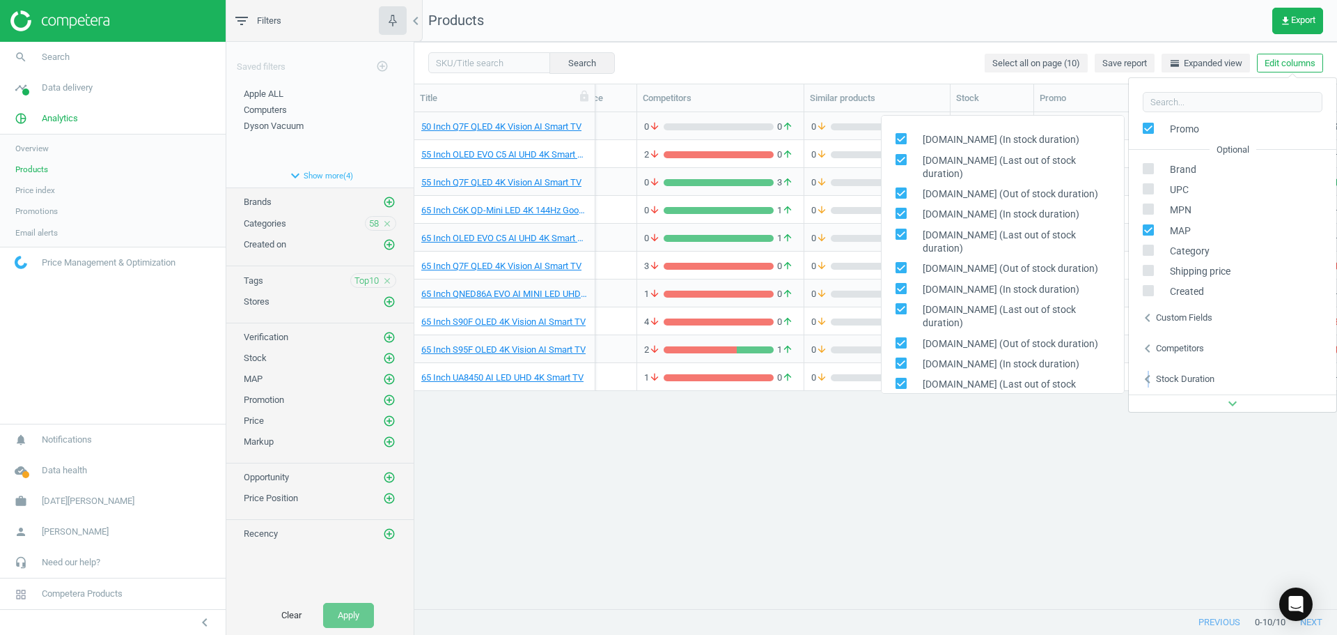
click at [1149, 375] on icon "chevron_left" at bounding box center [1148, 379] width 17 height 17
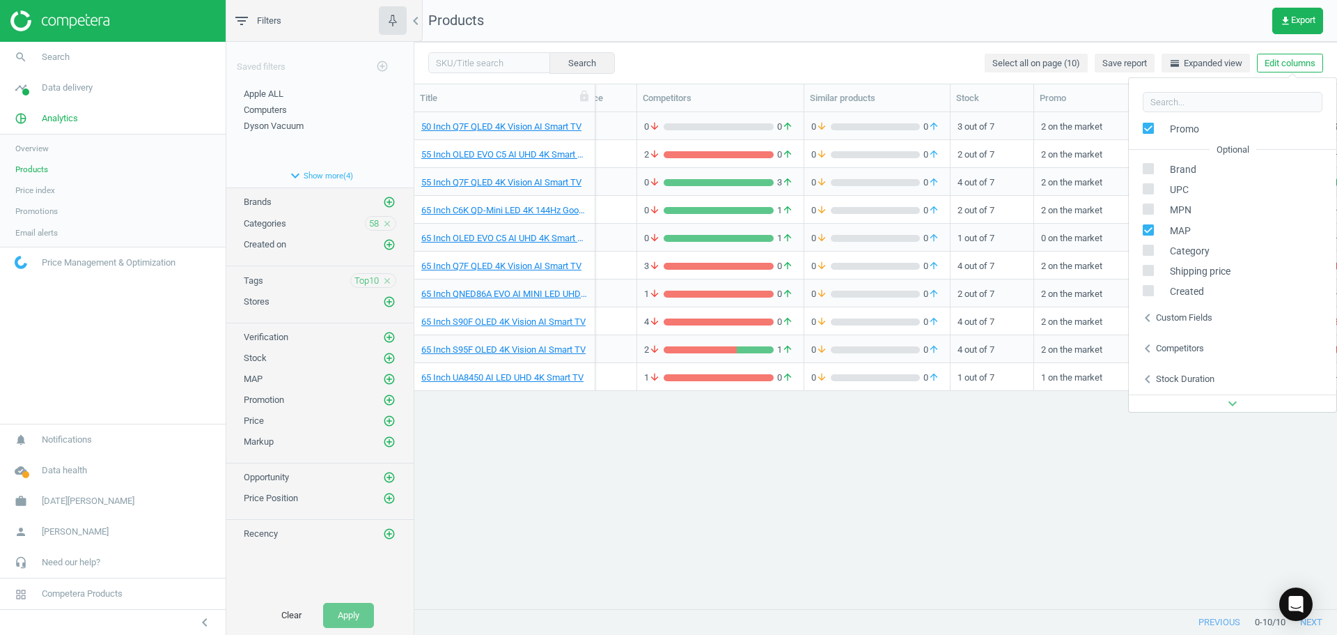
click at [1149, 318] on icon "chevron_left" at bounding box center [1148, 317] width 17 height 17
click at [1149, 316] on icon "chevron_left" at bounding box center [1148, 317] width 17 height 17
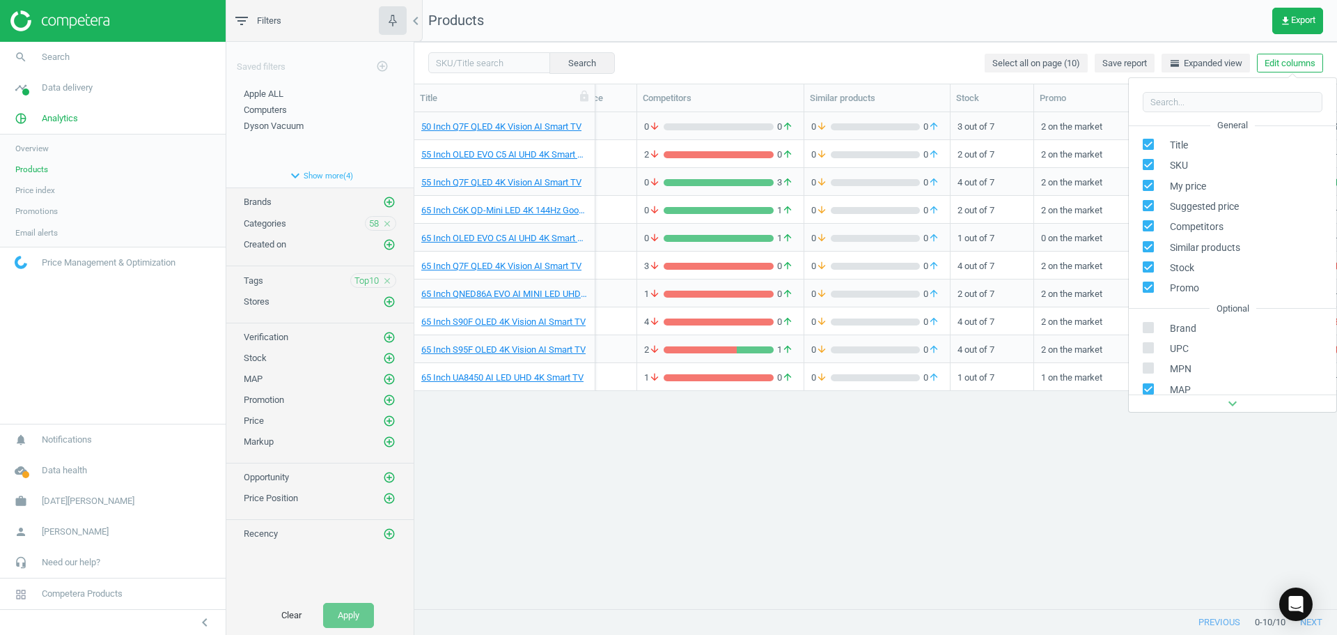
click at [1104, 394] on div "50 Inch Q7F QLED 4K Vision AI Smart TV 243074 995.00 — 0 arrow_downward 0 arrow…" at bounding box center [875, 355] width 923 height 486
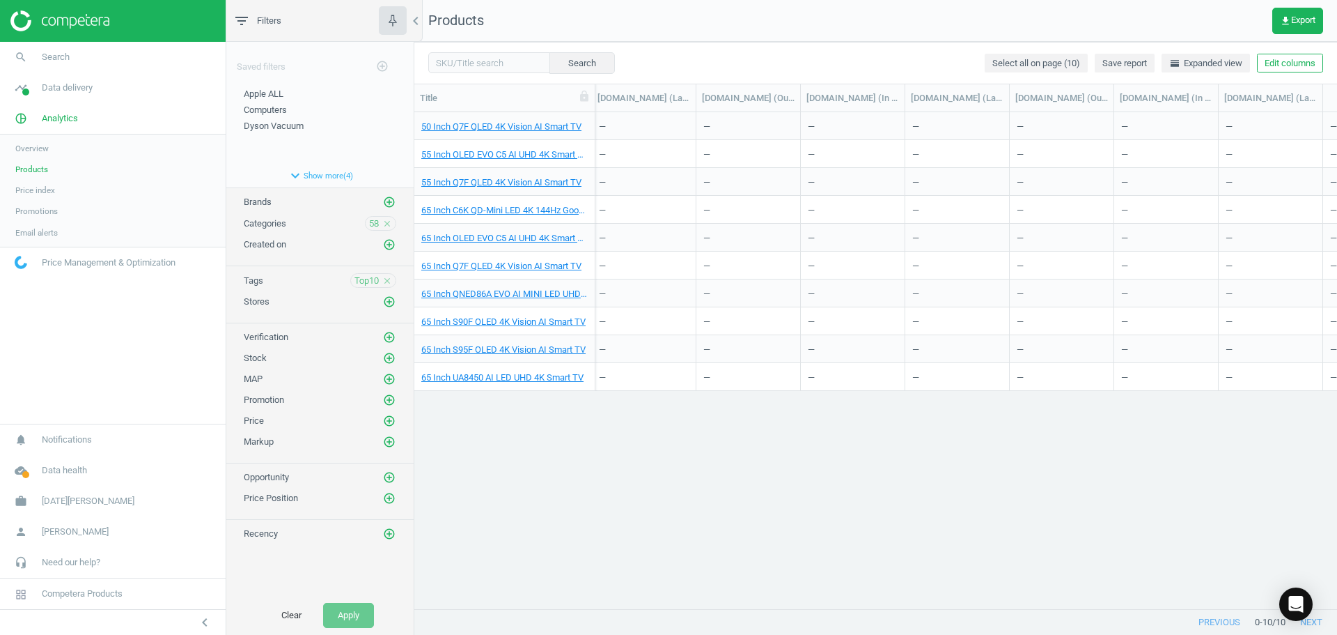
scroll to position [0, 4776]
click at [1225, 391] on div "50 Inch Q7F QLED 4K Vision AI Smart TV 243074 995.00 — 0 arrow_downward 0 arrow…" at bounding box center [875, 355] width 923 height 486
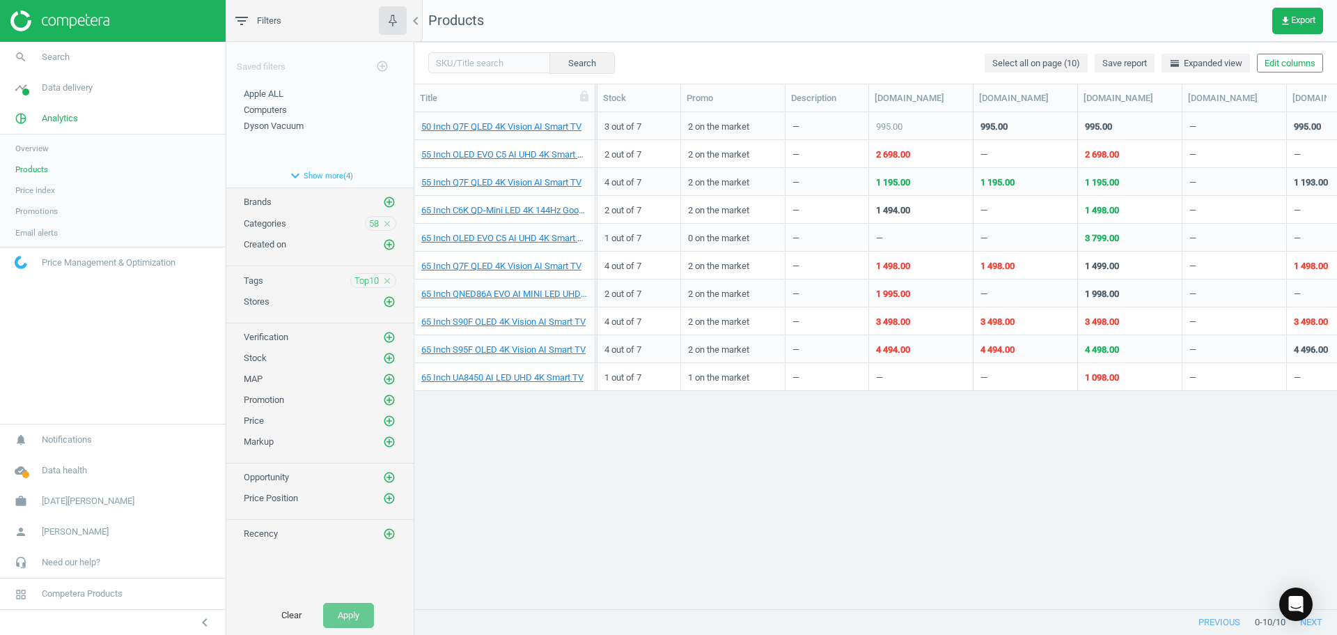
scroll to position [0, 653]
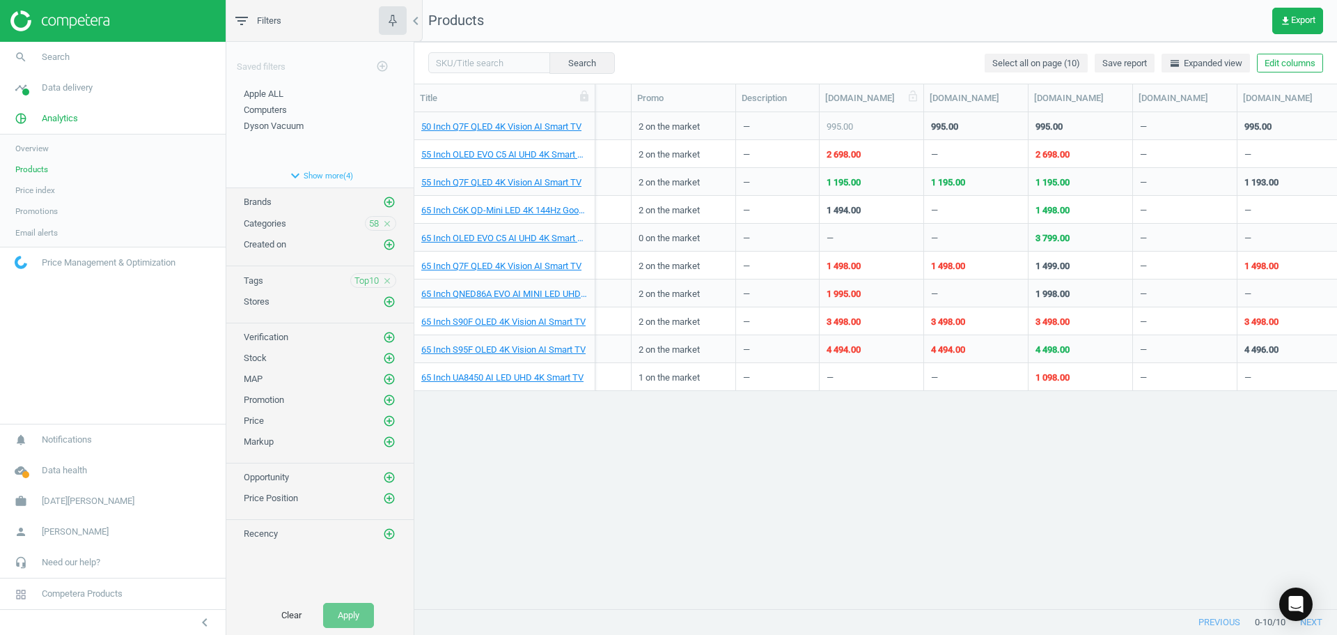
click at [869, 99] on div "[DOMAIN_NAME]" at bounding box center [871, 98] width 93 height 13
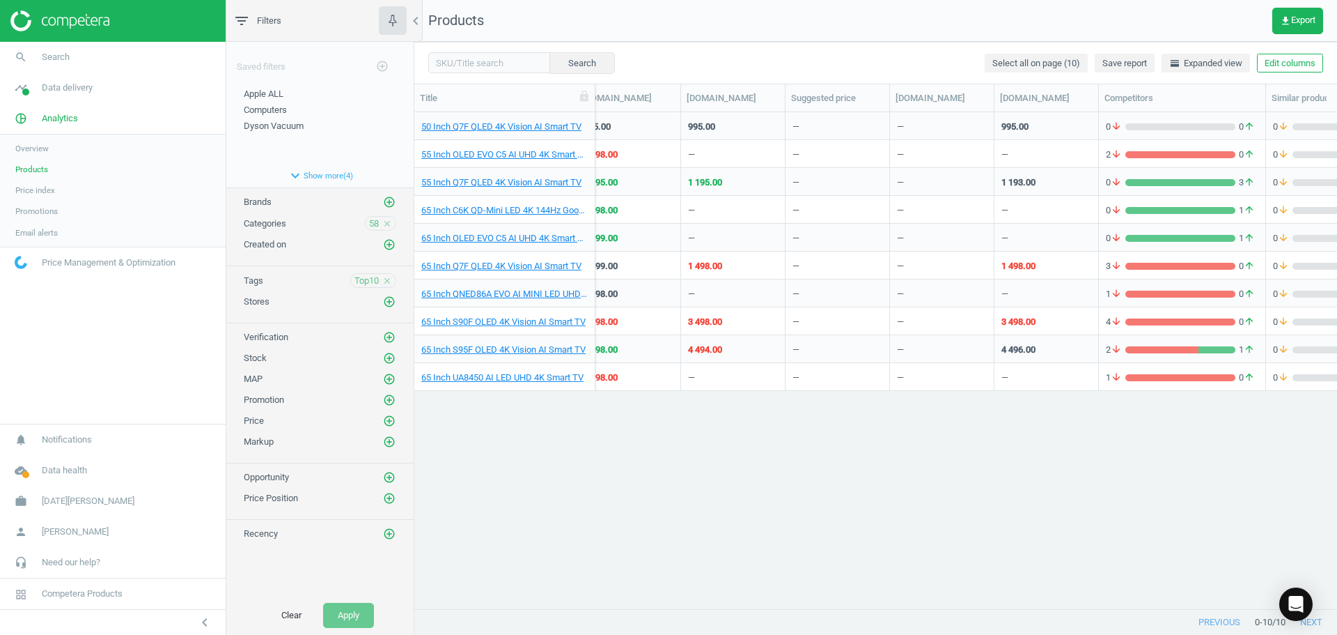
scroll to position [0, 254]
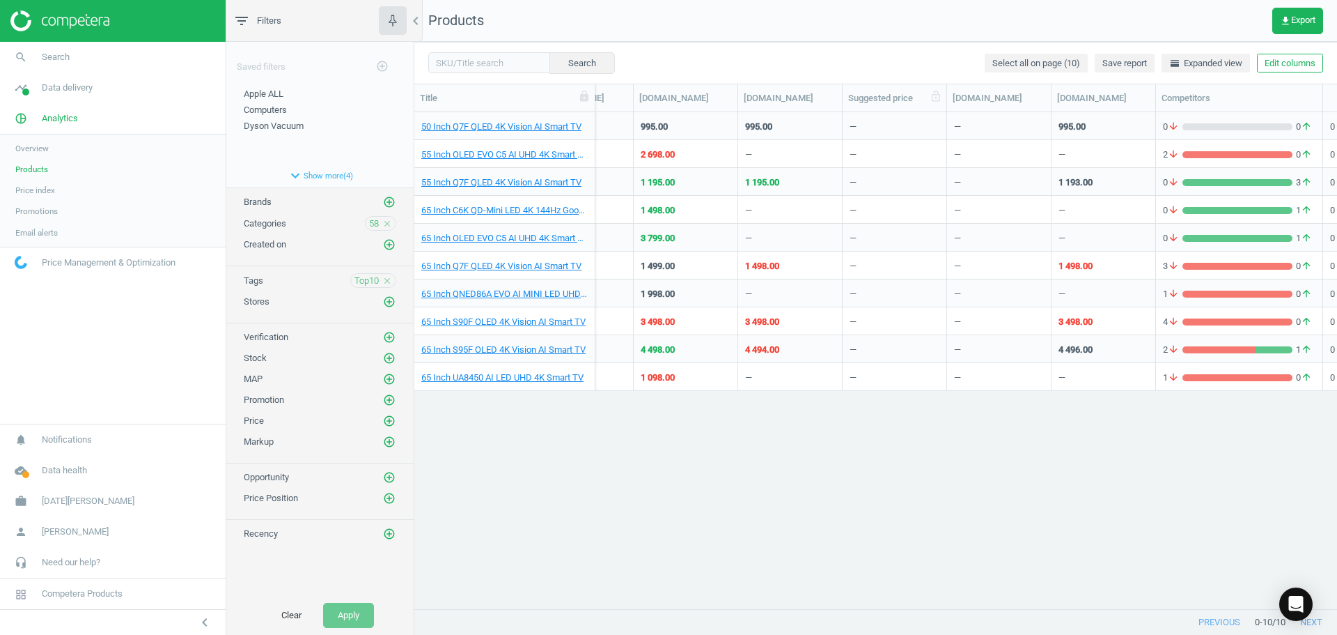
click at [893, 99] on div "Suggested price" at bounding box center [894, 98] width 93 height 13
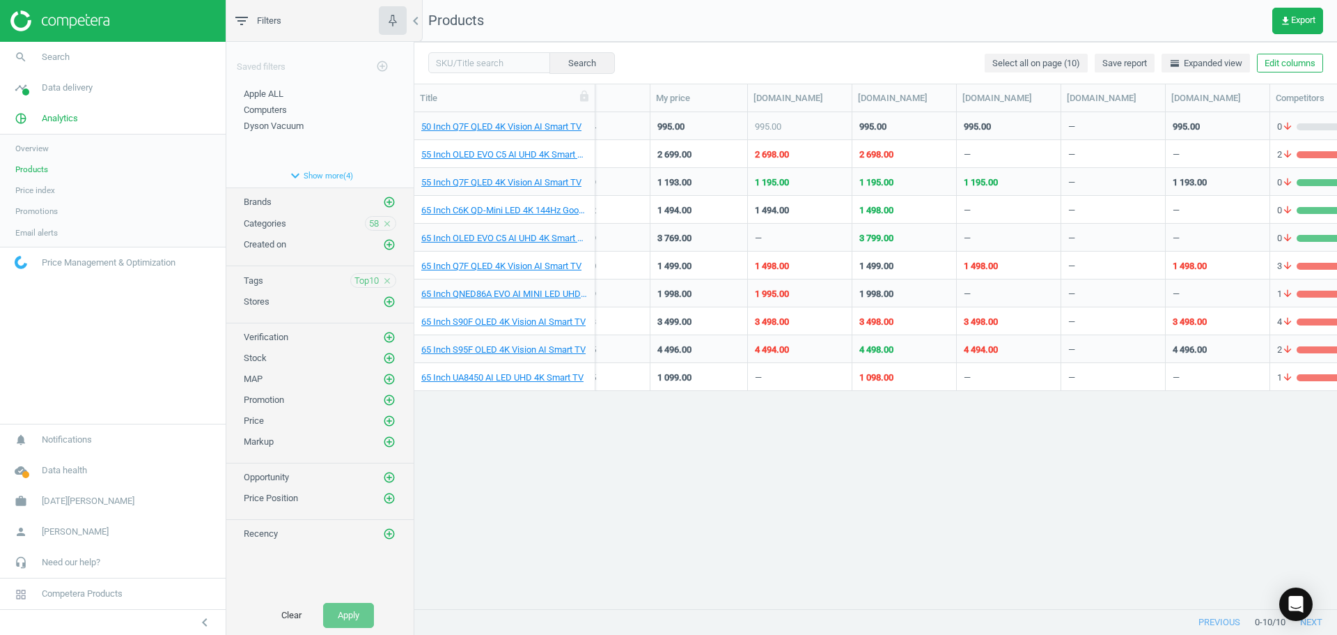
scroll to position [0, 0]
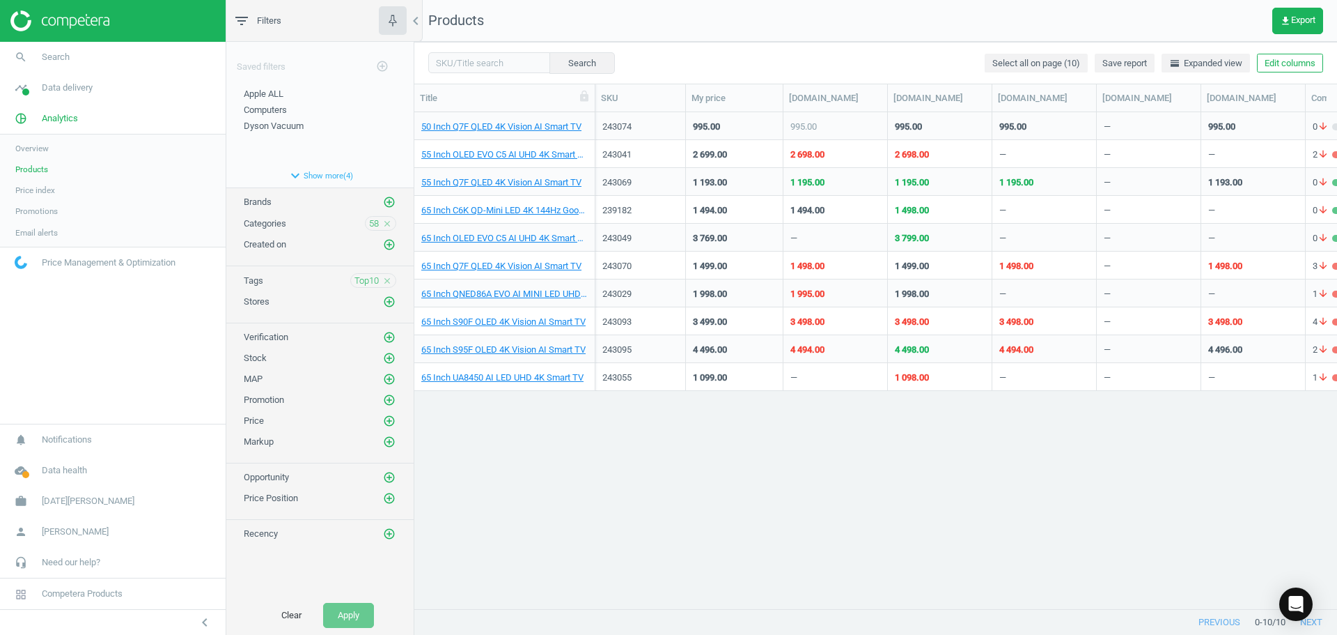
click at [389, 223] on icon "close" at bounding box center [387, 224] width 10 height 10
click at [391, 222] on icon "add_circle_outline" at bounding box center [389, 223] width 13 height 13
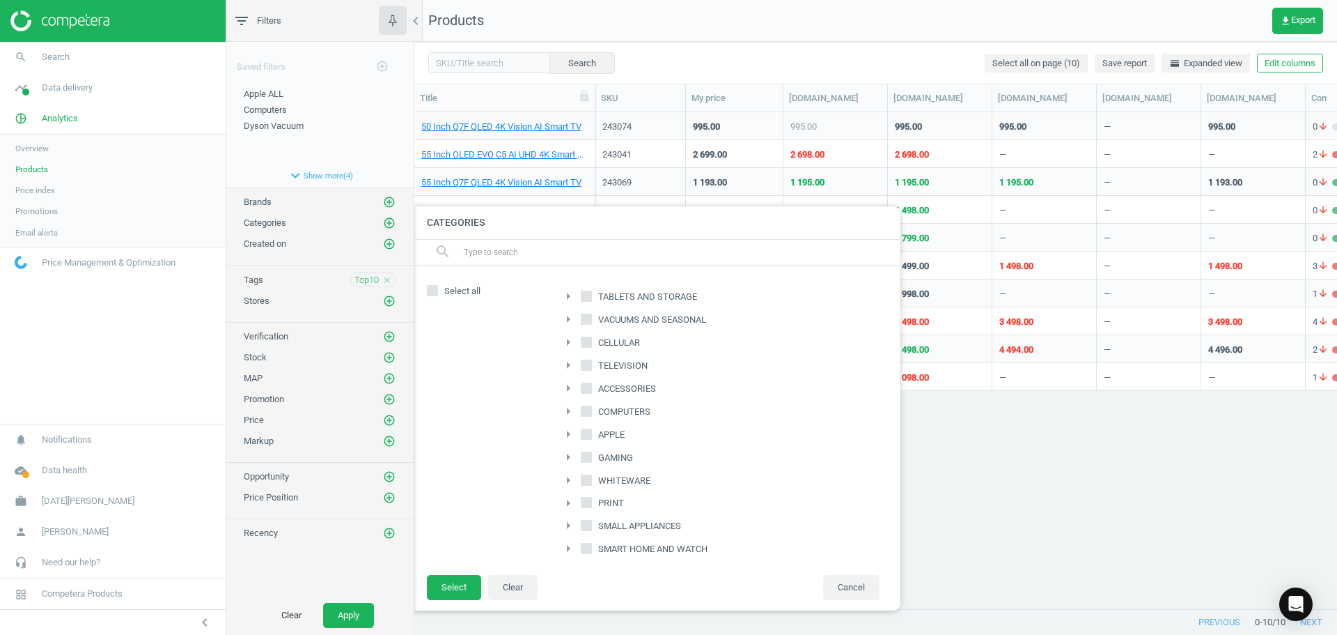
click at [589, 391] on input "ACCESSORIES" at bounding box center [586, 387] width 9 height 9
checkbox input "true"
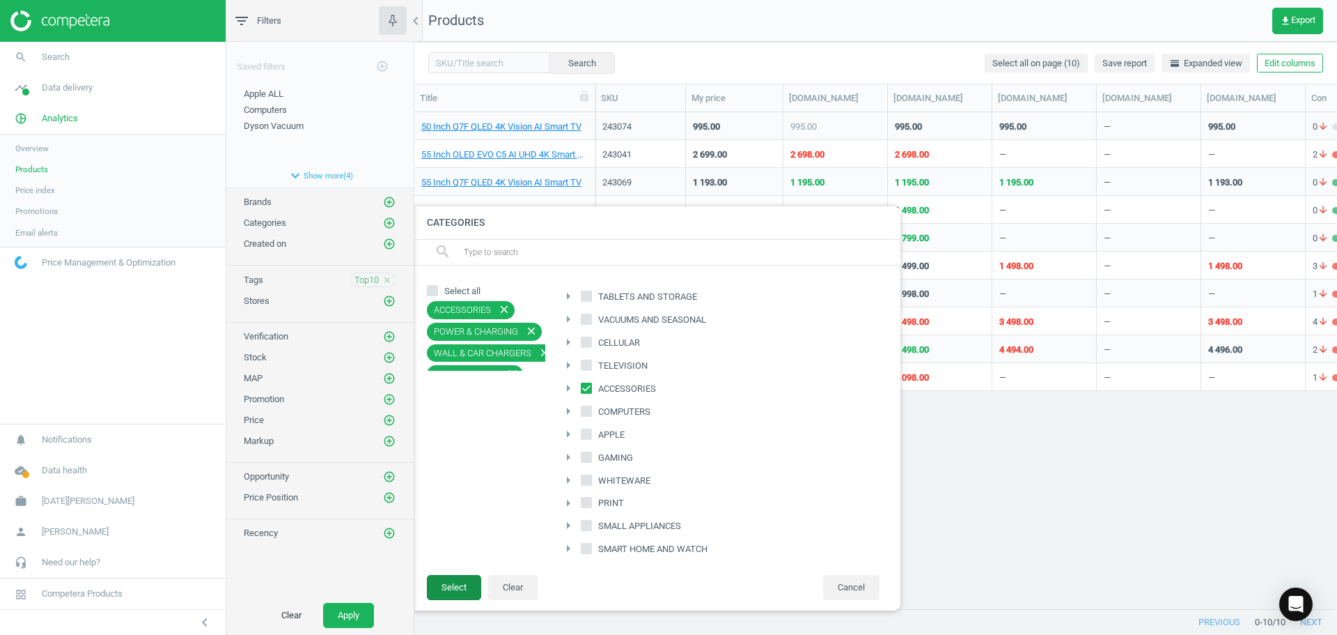
click at [451, 585] on button "Select" at bounding box center [454, 587] width 54 height 25
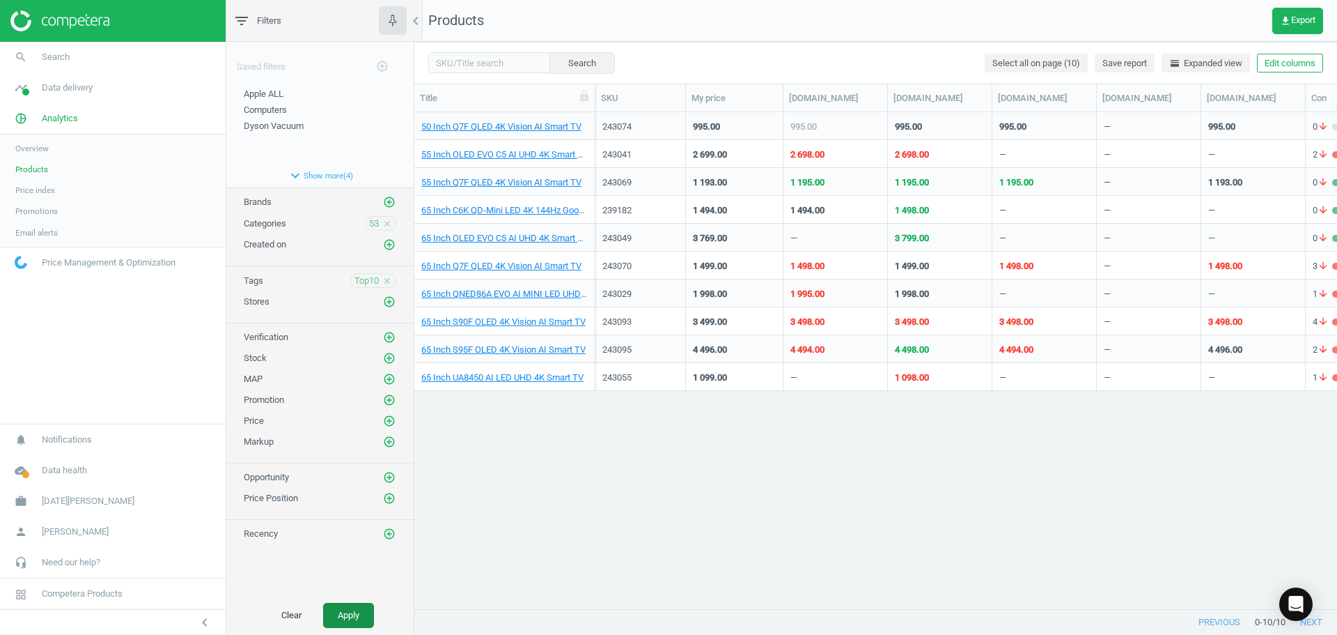
click at [359, 621] on button "Apply" at bounding box center [348, 615] width 51 height 25
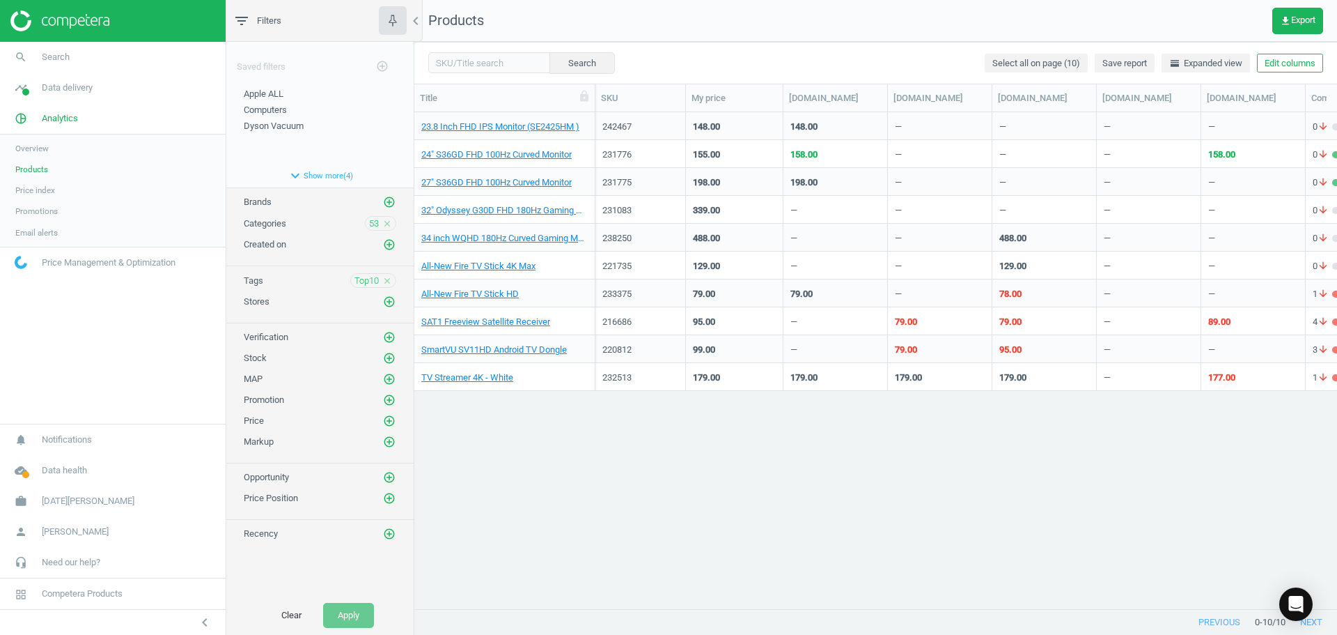
click at [387, 279] on icon "close" at bounding box center [387, 281] width 10 height 10
click at [387, 279] on icon "add_circle_outline" at bounding box center [389, 280] width 13 height 13
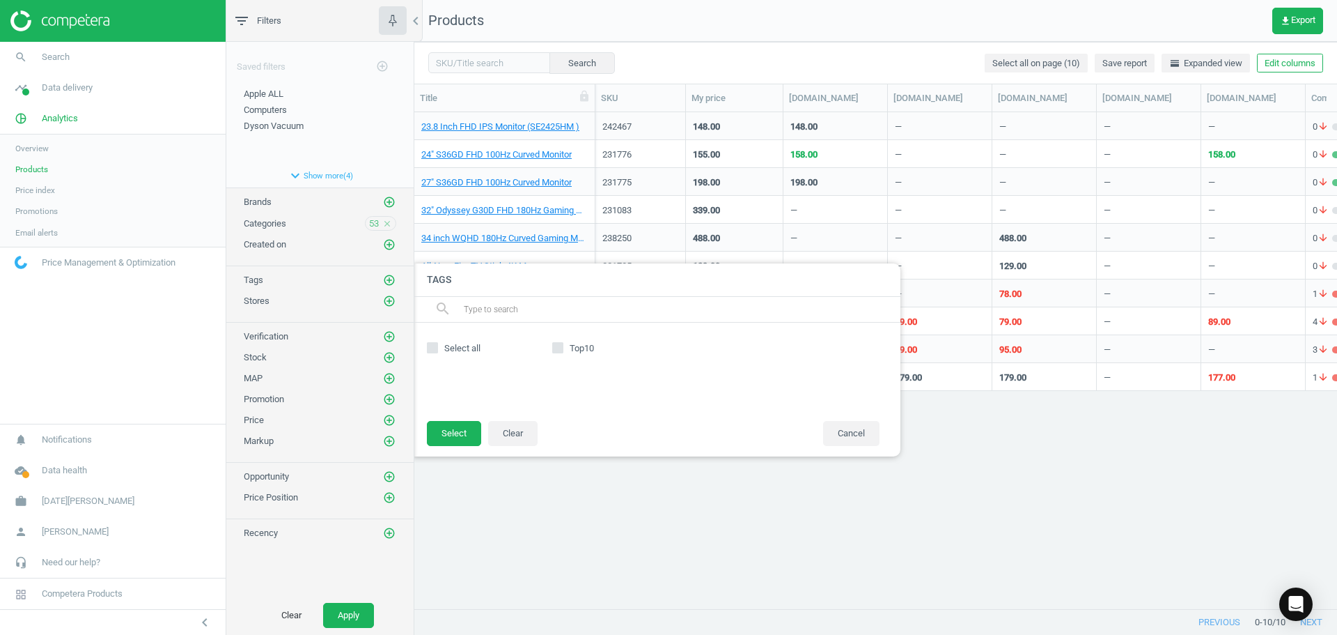
click at [556, 347] on input "Top10" at bounding box center [558, 347] width 9 height 9
checkbox input "true"
click at [463, 432] on button "Select" at bounding box center [454, 433] width 54 height 25
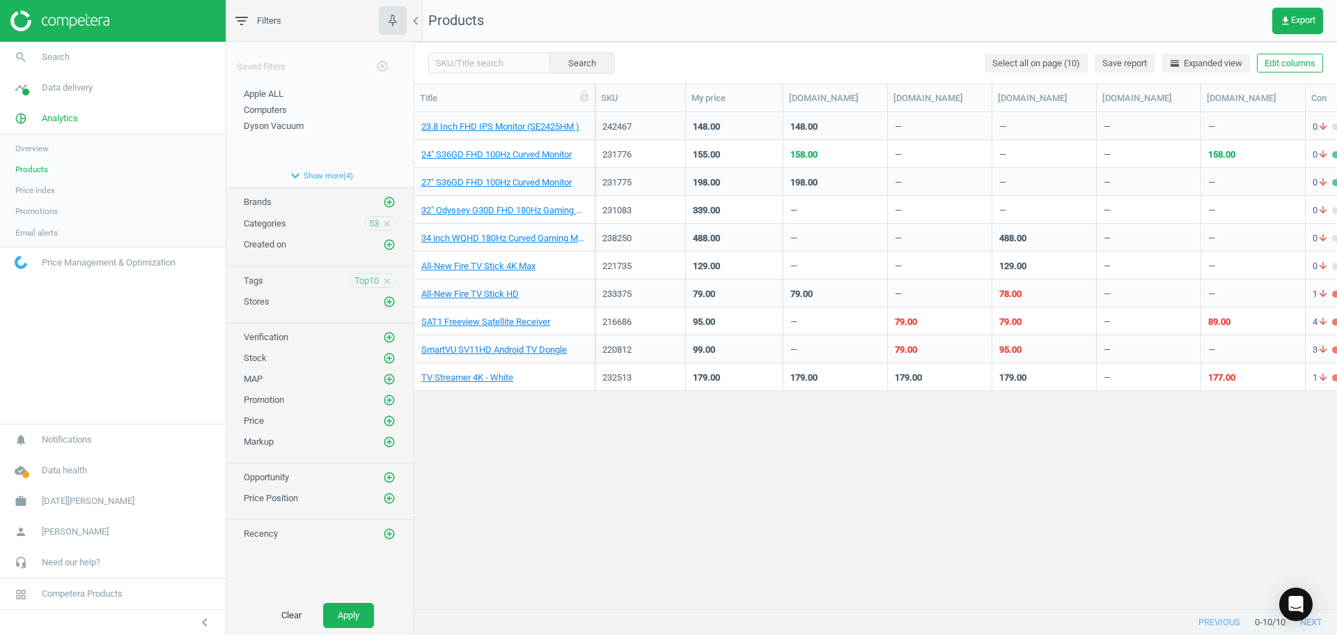
click at [388, 223] on icon "close" at bounding box center [387, 224] width 10 height 10
click at [387, 223] on icon "add_circle_outline" at bounding box center [389, 223] width 13 height 13
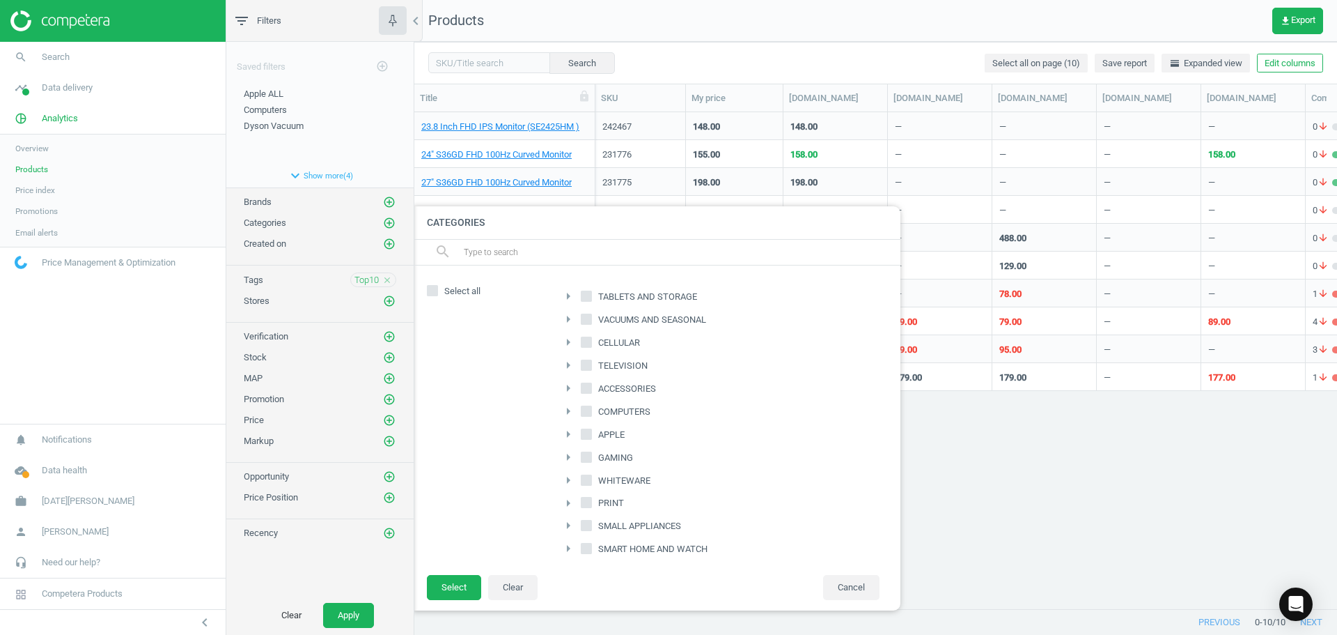
scroll to position [70, 0]
click at [589, 481] on input "SMART HOME AND WATCH" at bounding box center [586, 478] width 9 height 9
checkbox input "true"
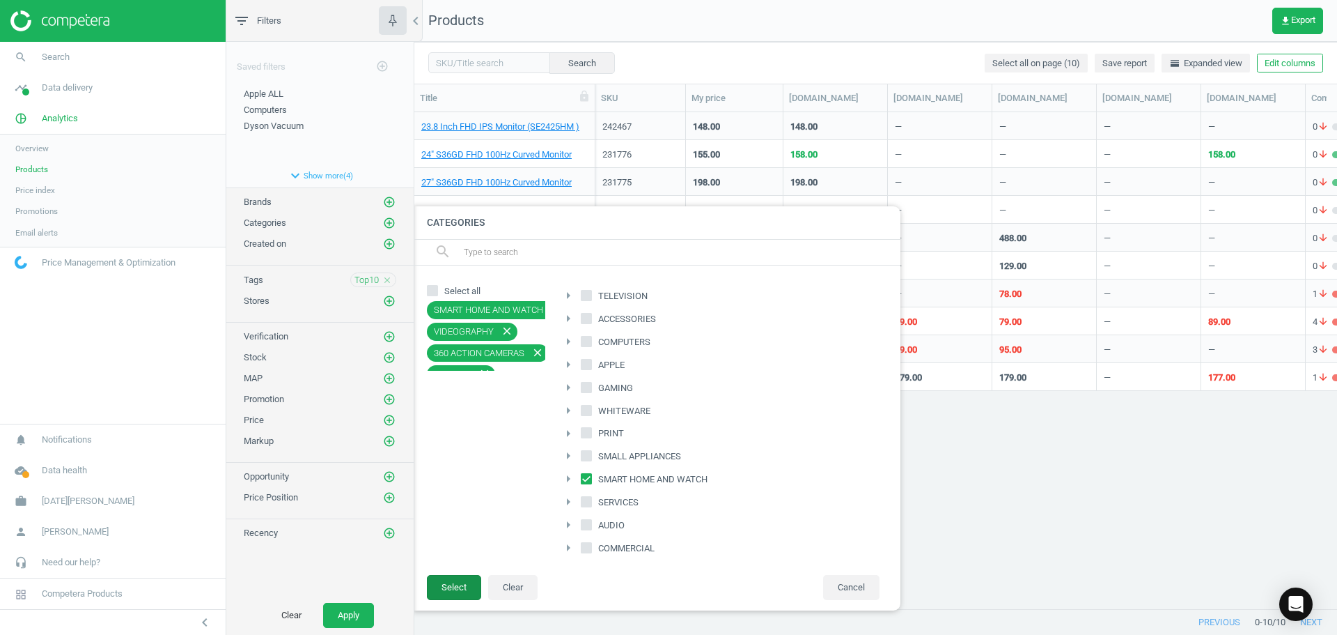
click at [465, 585] on button "Select" at bounding box center [454, 587] width 54 height 25
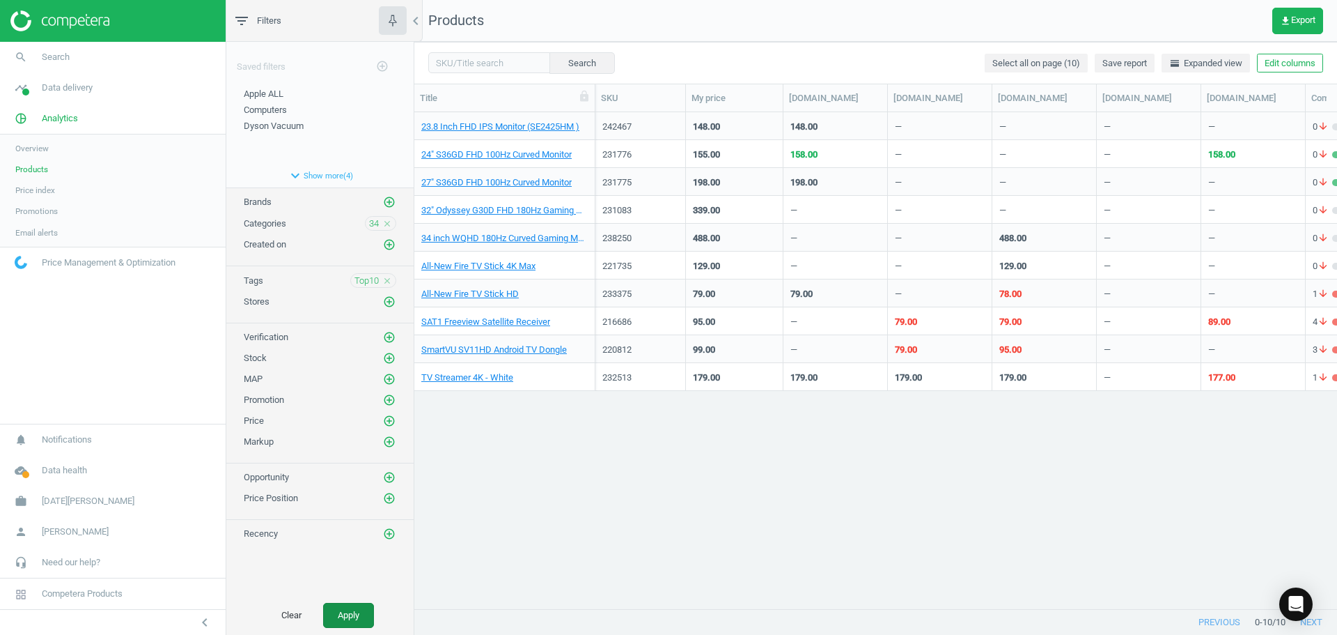
click at [356, 612] on button "Apply" at bounding box center [348, 615] width 51 height 25
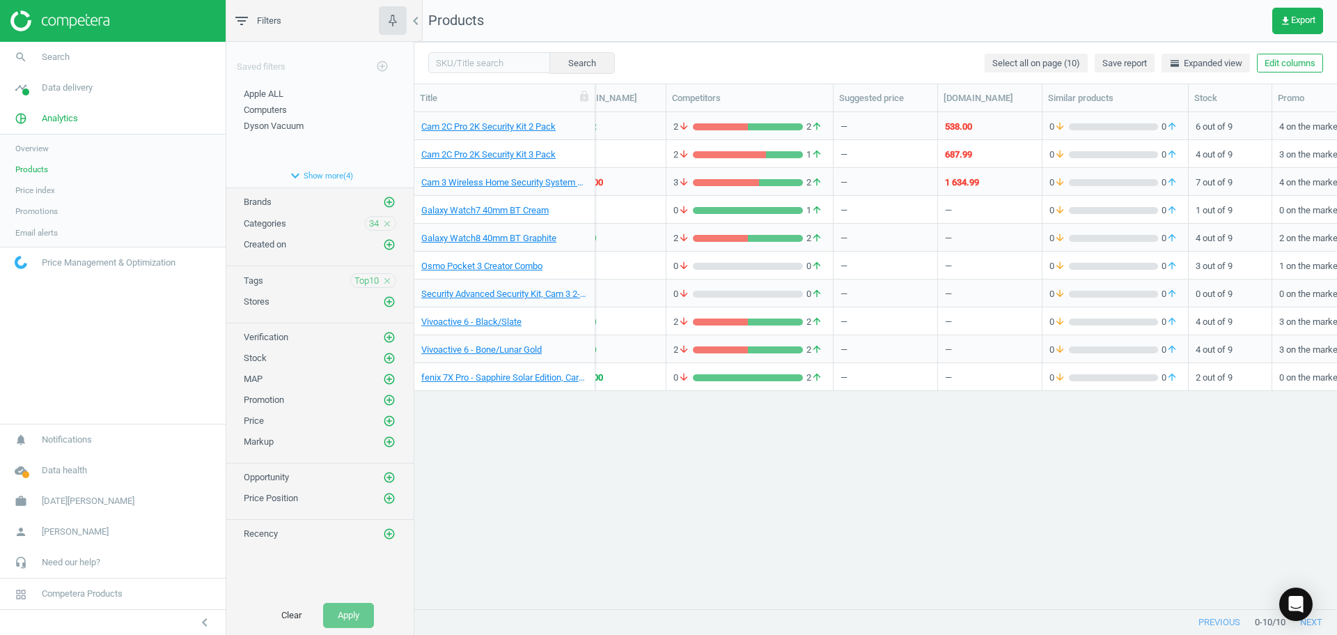
scroll to position [0, 813]
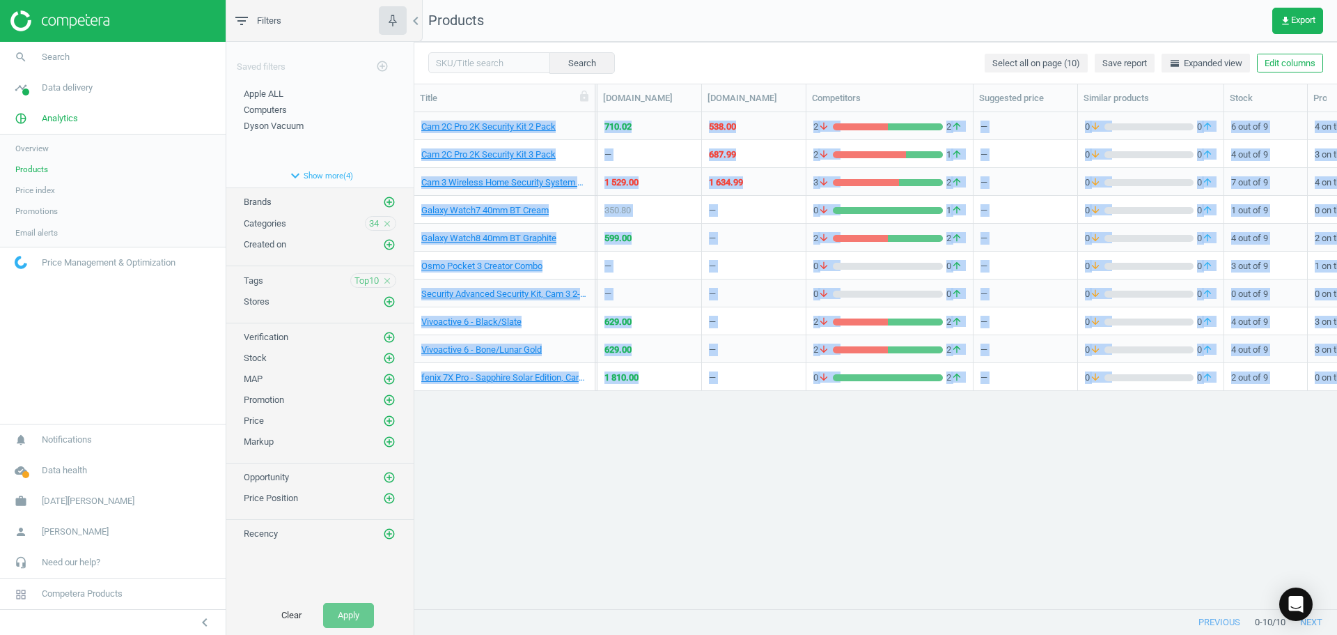
drag, startPoint x: 742, startPoint y: 597, endPoint x: 703, endPoint y: 598, distance: 39.0
click at [703, 598] on div "Title SKU My price [DOMAIN_NAME] [DOMAIN_NAME] [DOMAIN_NAME] [DOMAIN_NAME] [DOM…" at bounding box center [875, 346] width 923 height 525
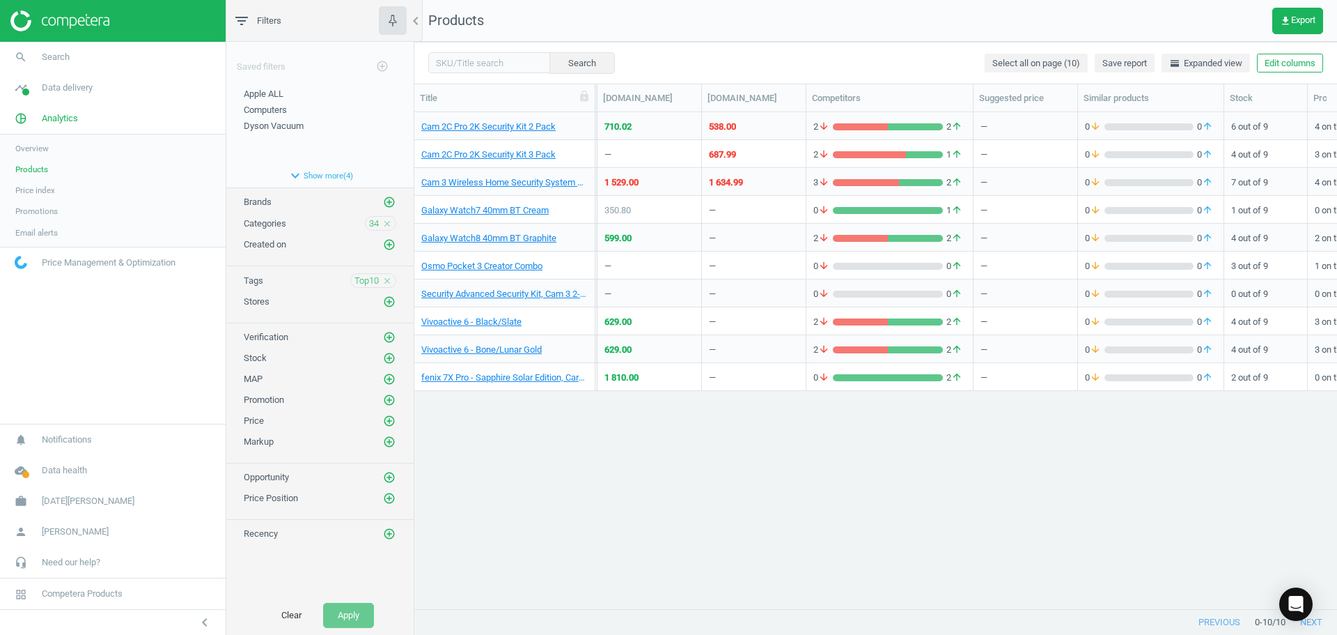
click at [816, 549] on div "Cam 2C Pro 2K Security Kit 2 Pack 208163 543.00 545.00 543.00 540.99 — — — 710.…" at bounding box center [875, 355] width 923 height 486
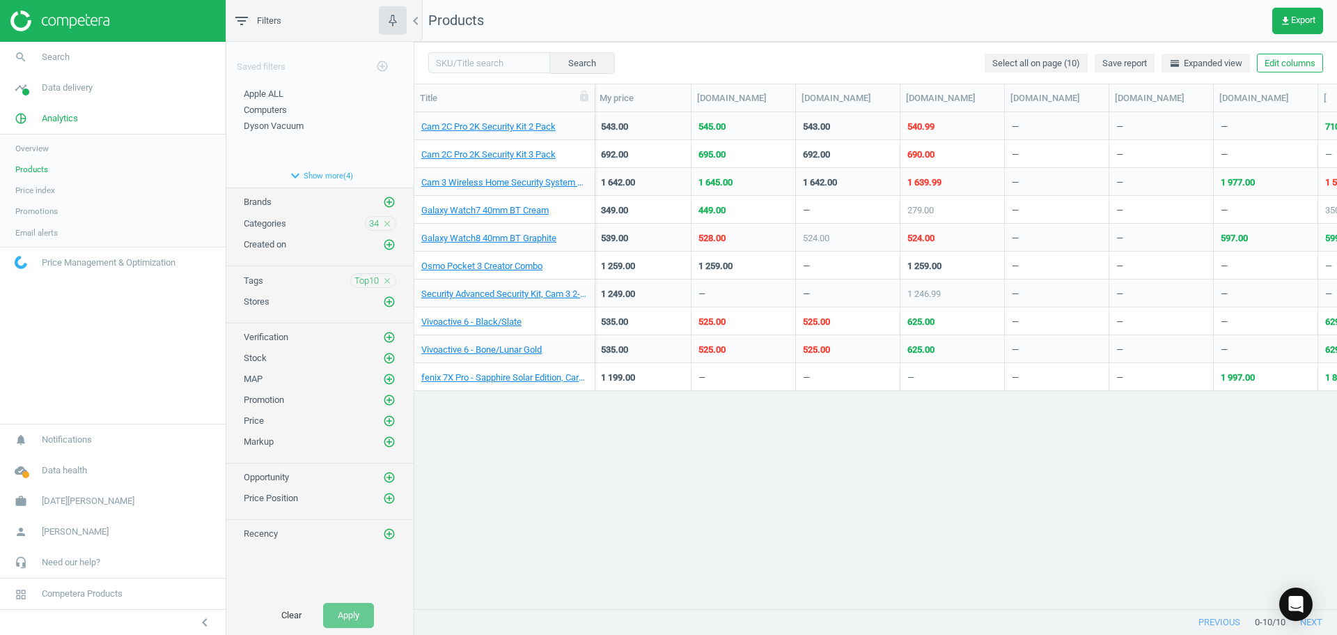
scroll to position [0, 0]
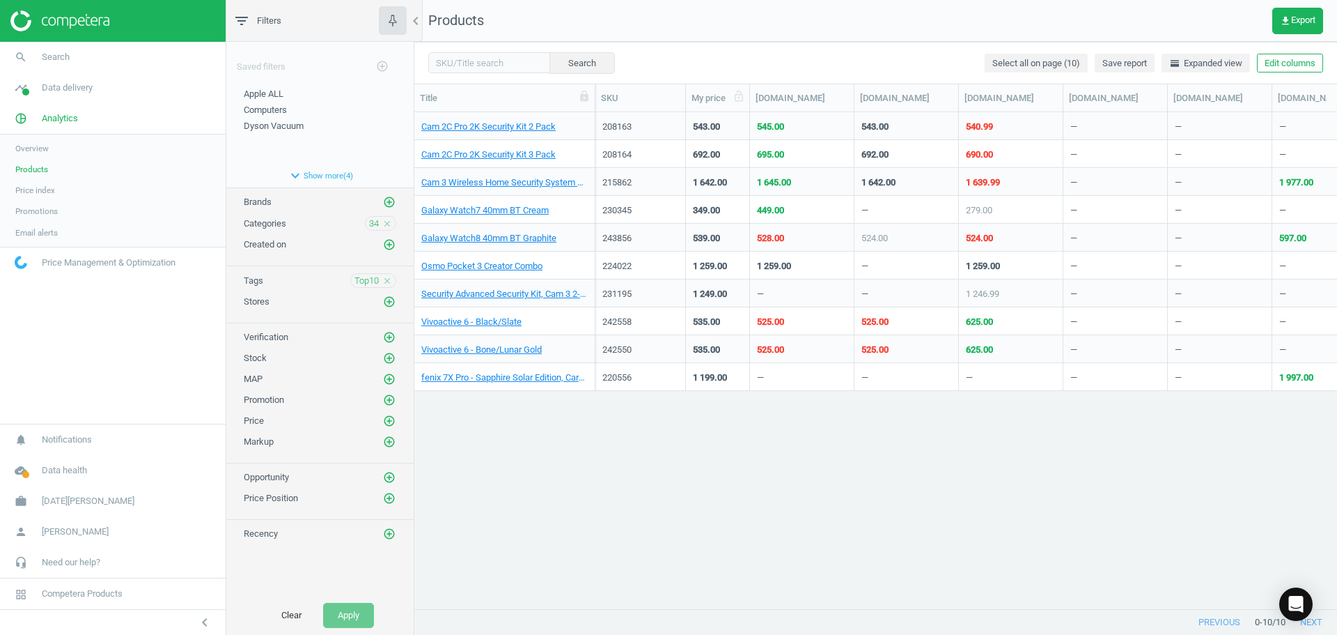
drag, startPoint x: 784, startPoint y: 101, endPoint x: 751, endPoint y: 98, distance: 33.6
click at [751, 98] on div at bounding box center [750, 97] width 14 height 27
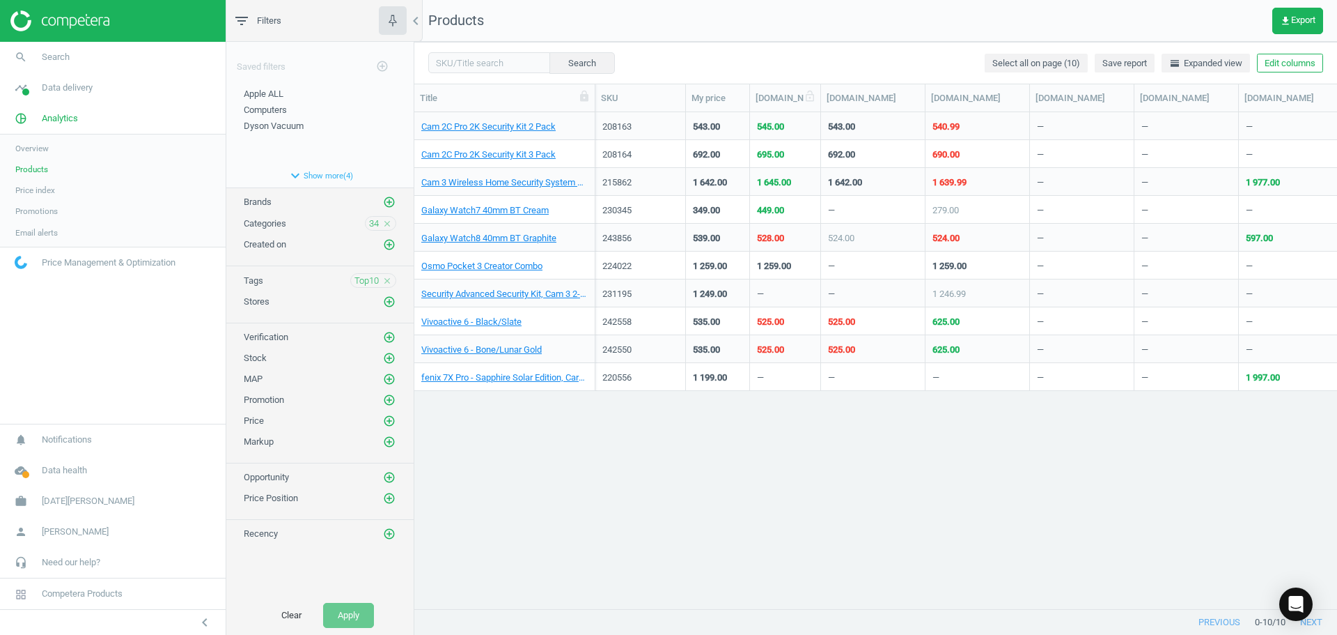
drag, startPoint x: 853, startPoint y: 104, endPoint x: 818, endPoint y: 105, distance: 34.8
click at [818, 105] on div at bounding box center [821, 97] width 14 height 27
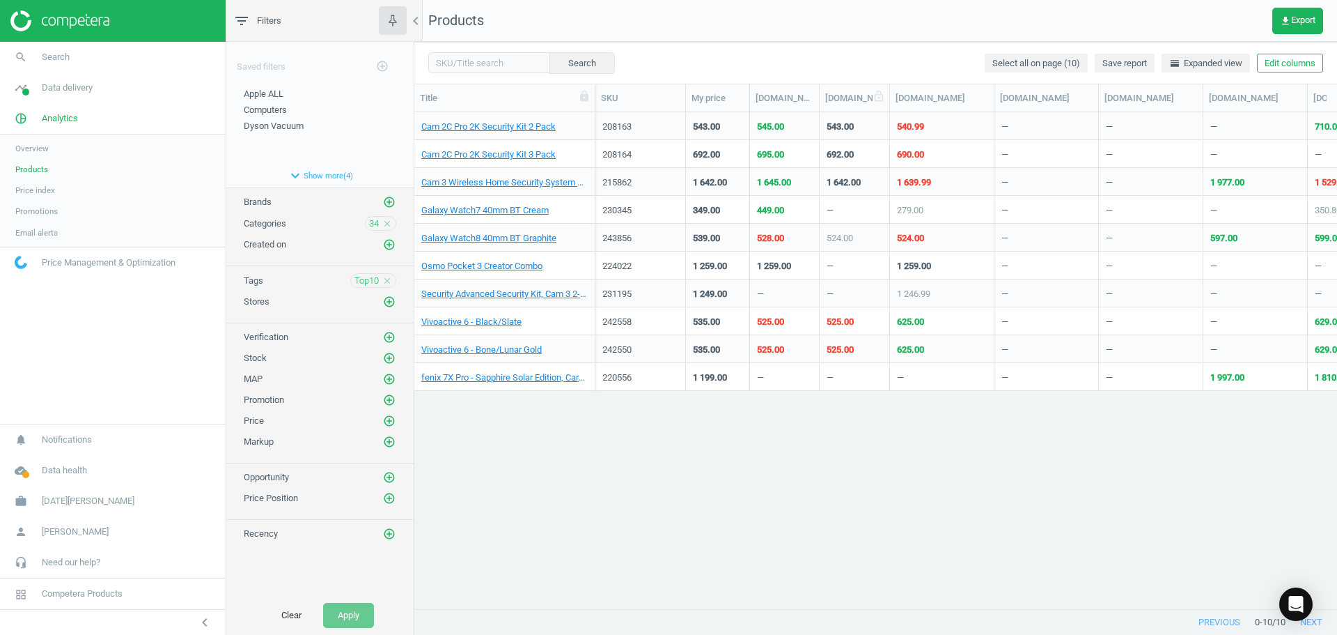
drag, startPoint x: 922, startPoint y: 98, endPoint x: 885, endPoint y: 98, distance: 36.9
click at [885, 98] on div at bounding box center [890, 97] width 14 height 27
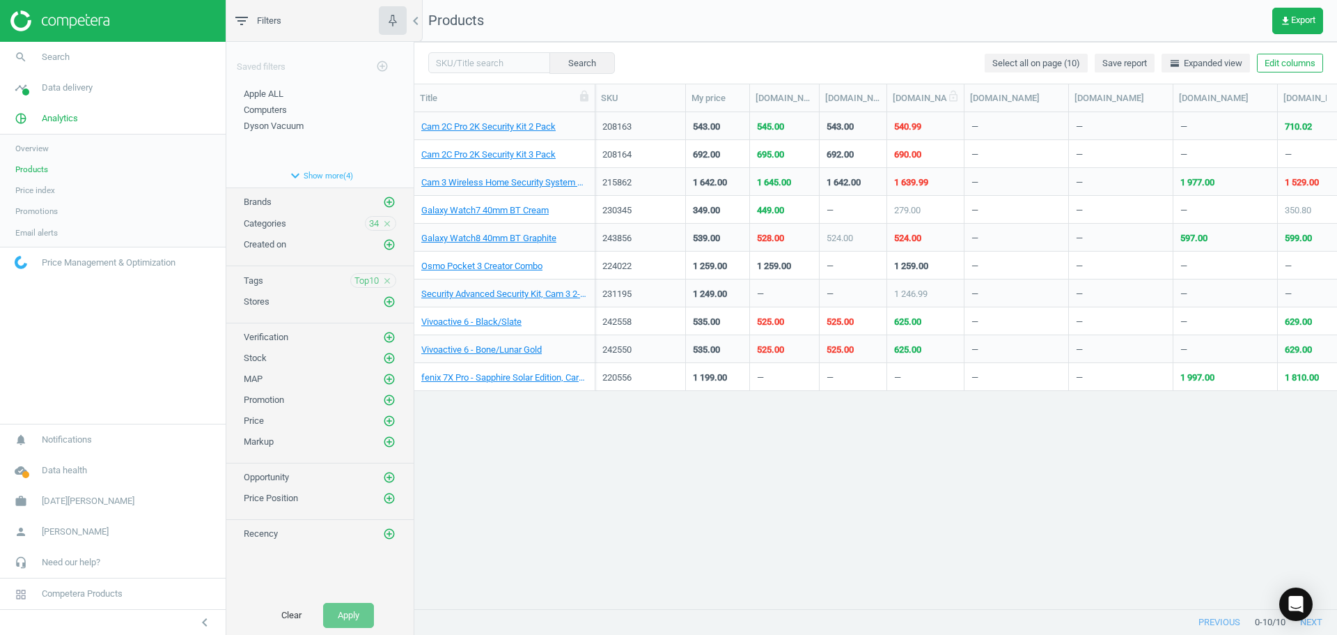
drag, startPoint x: 995, startPoint y: 101, endPoint x: 968, endPoint y: 101, distance: 27.2
click at [968, 101] on div at bounding box center [964, 97] width 14 height 27
click at [956, 98] on icon at bounding box center [953, 96] width 13 height 13
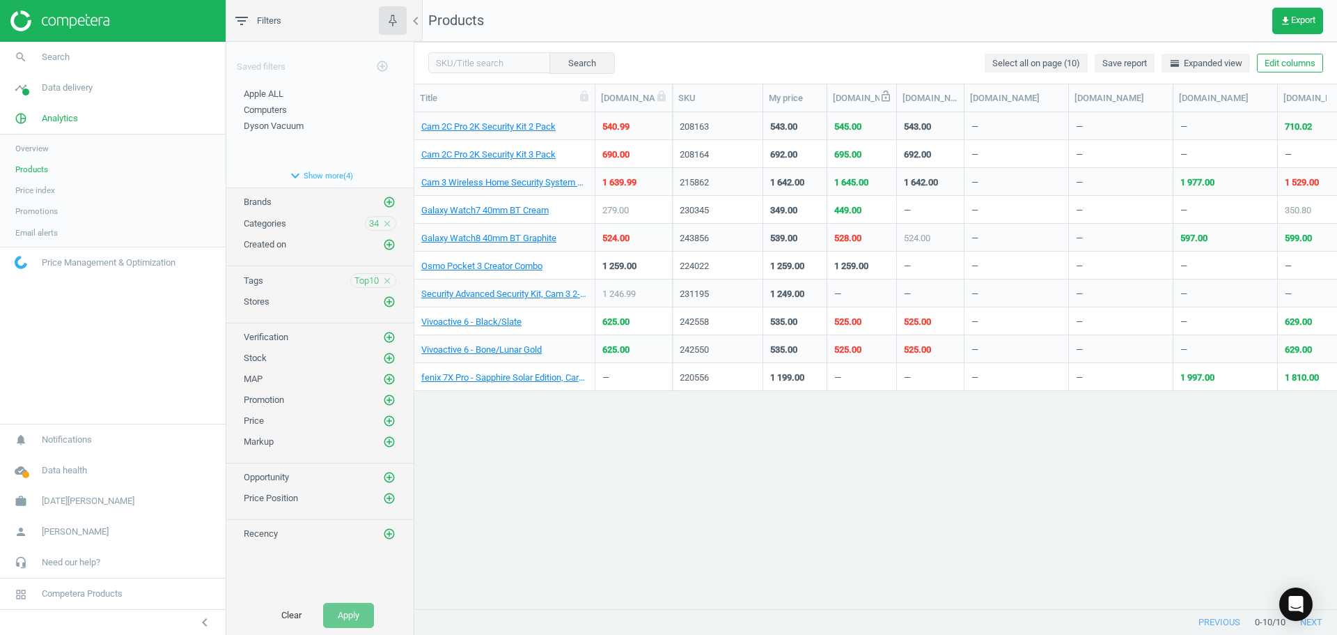
click at [883, 101] on icon at bounding box center [886, 96] width 8 height 11
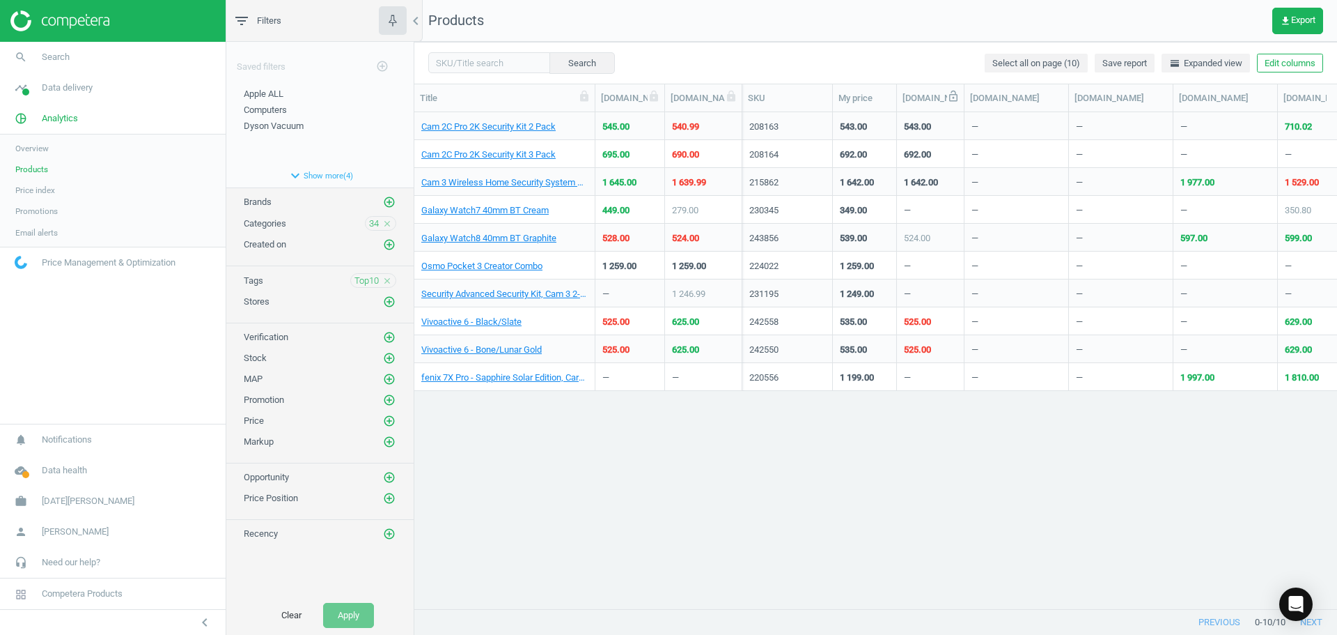
click at [955, 99] on icon at bounding box center [953, 96] width 13 height 13
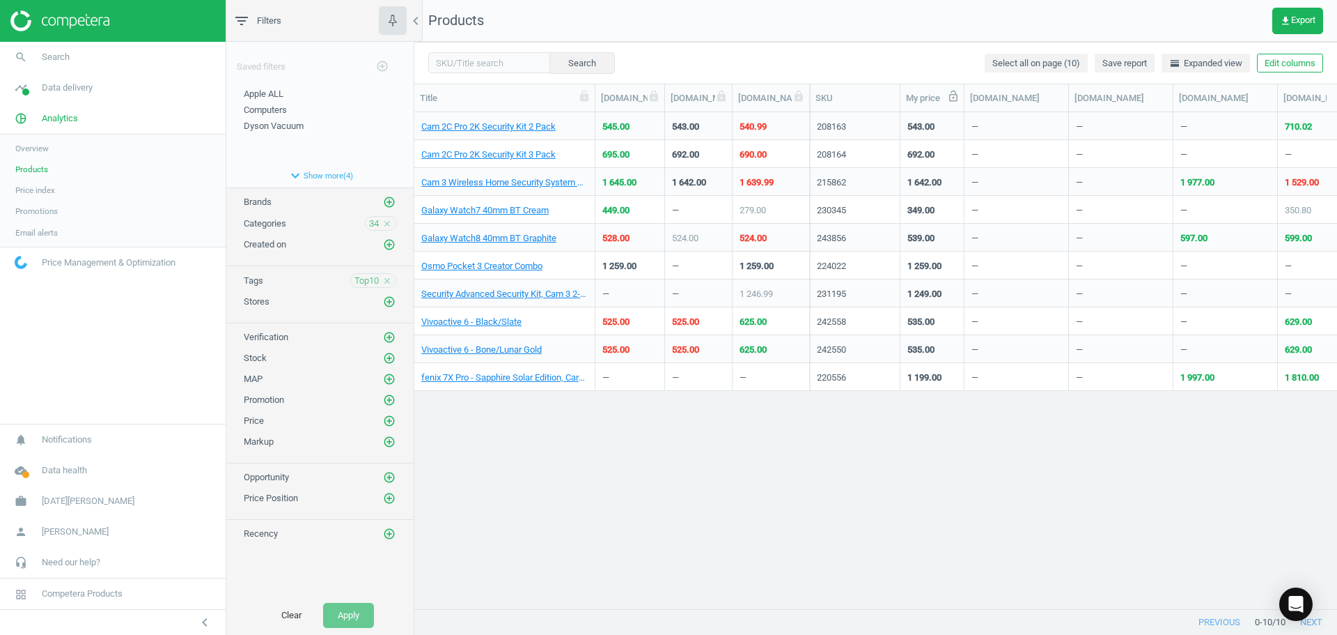
click at [953, 102] on icon at bounding box center [953, 96] width 13 height 13
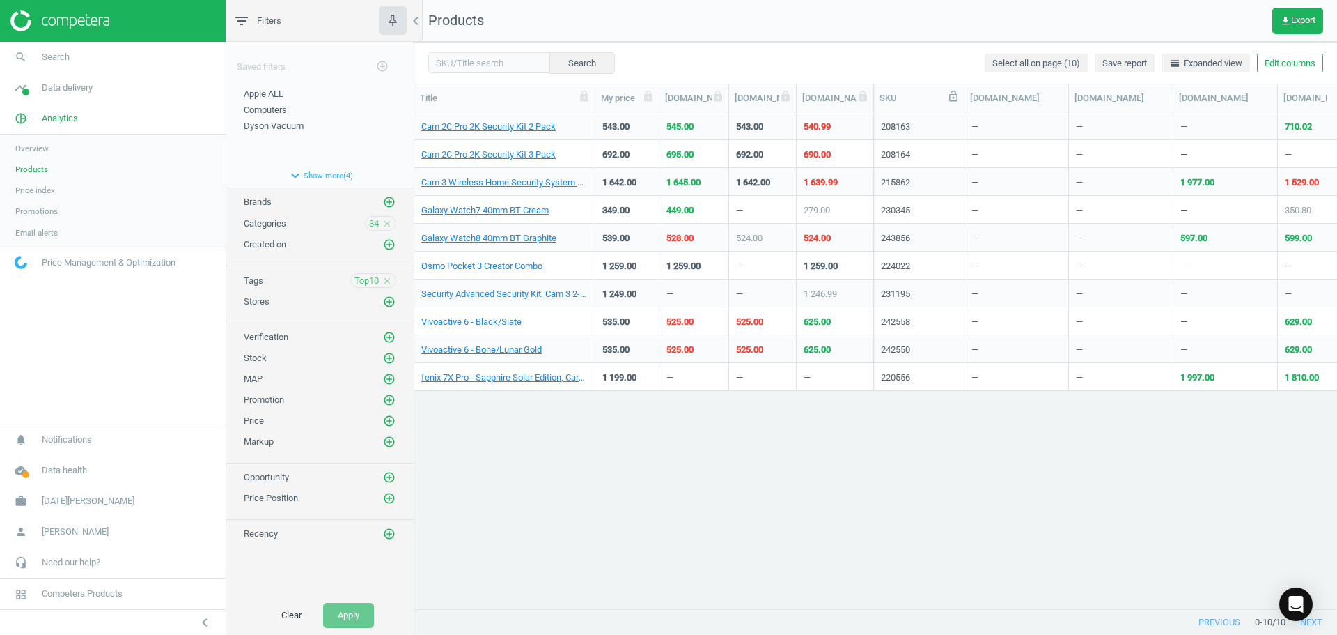
click at [954, 100] on icon at bounding box center [953, 96] width 13 height 13
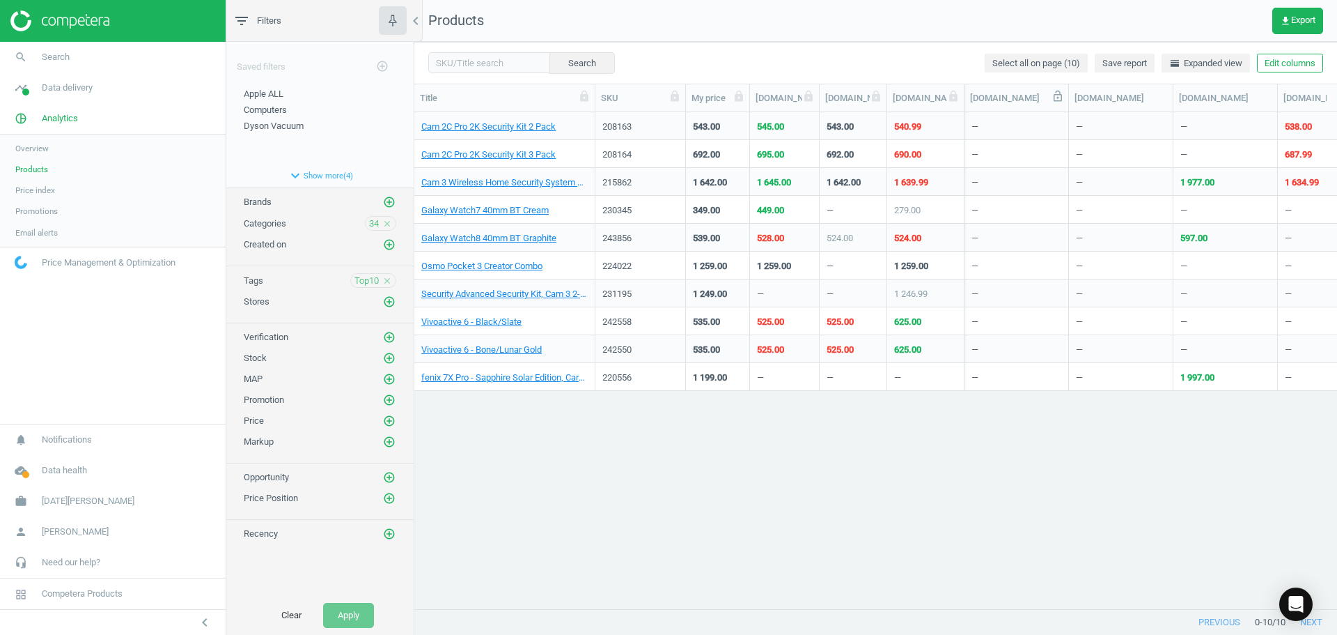
click at [1057, 101] on icon at bounding box center [1058, 96] width 8 height 11
drag, startPoint x: 1068, startPoint y: 102, endPoint x: 1037, endPoint y: 105, distance: 30.8
click at [1037, 105] on div "[DOMAIN_NAME]" at bounding box center [1017, 97] width 104 height 27
click at [1057, 98] on icon at bounding box center [1058, 96] width 8 height 11
click at [1041, 103] on div at bounding box center [1039, 97] width 14 height 27
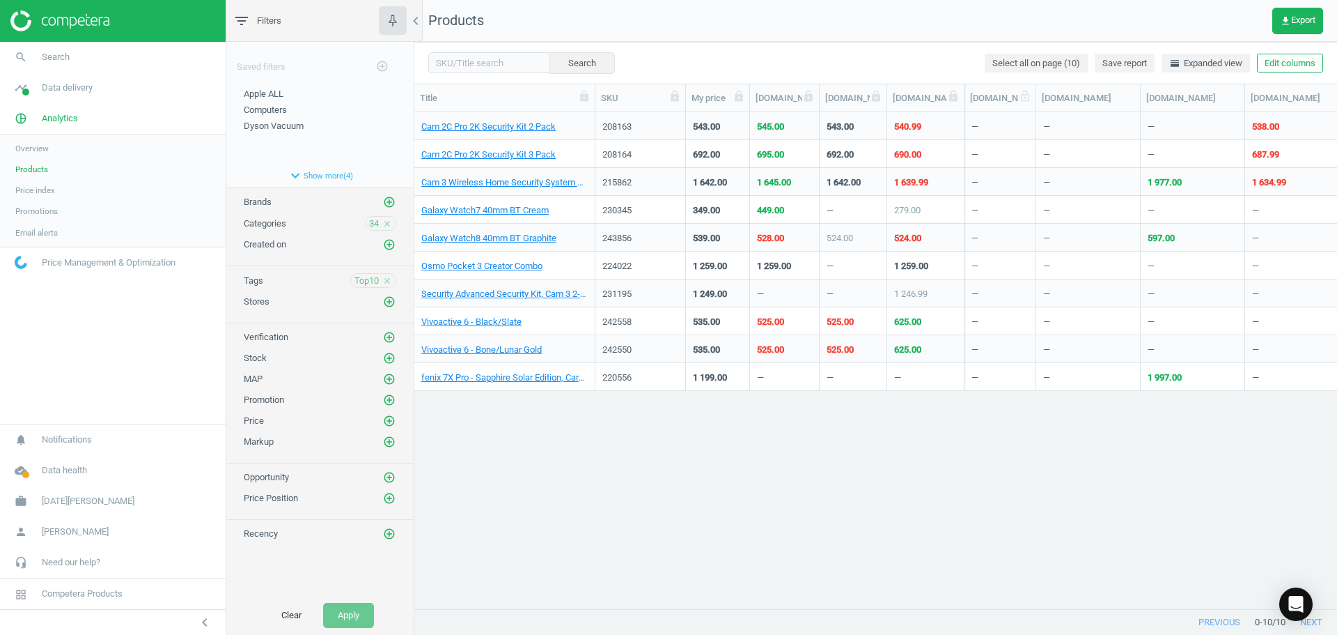
click at [1038, 104] on div at bounding box center [1036, 97] width 14 height 27
click at [1024, 100] on icon at bounding box center [1025, 96] width 13 height 13
drag, startPoint x: 1139, startPoint y: 111, endPoint x: 1111, endPoint y: 111, distance: 27.9
click at [1111, 111] on div "Title SKU My price [DOMAIN_NAME] [DOMAIN_NAME] [DOMAIN_NAME] [DOMAIN_NAME] [DOM…" at bounding box center [875, 98] width 923 height 28
click at [1102, 100] on icon at bounding box center [1102, 96] width 13 height 13
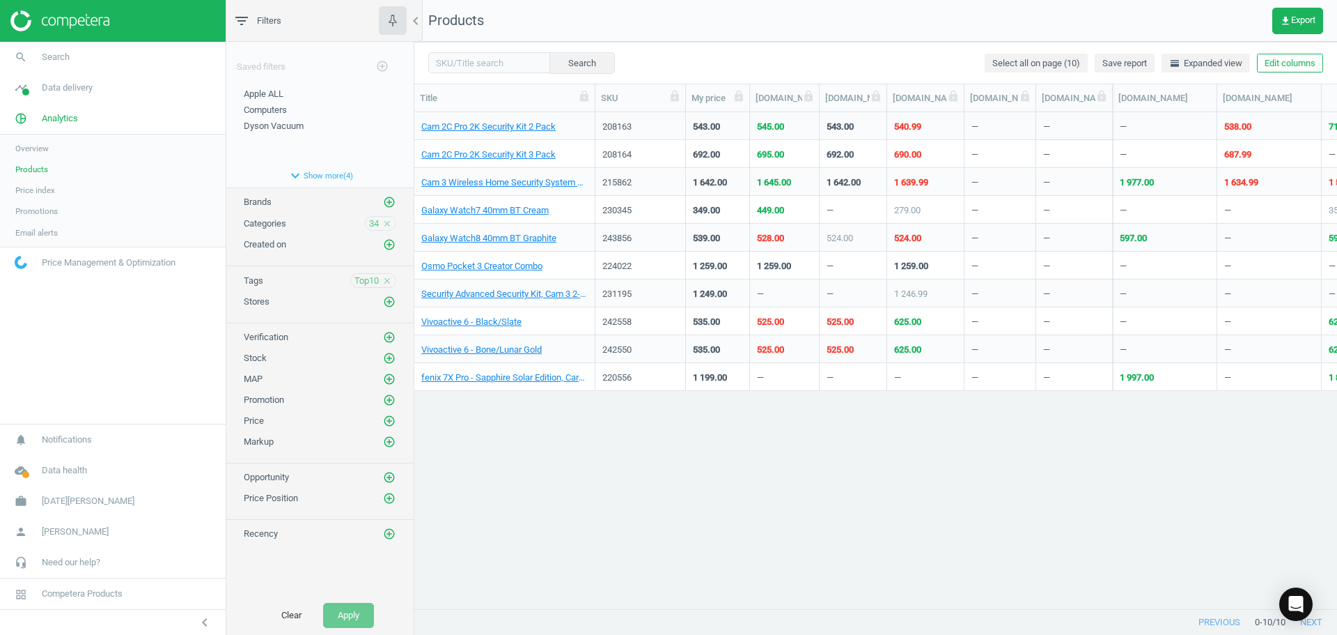
click at [1211, 118] on div "—" at bounding box center [1165, 126] width 104 height 28
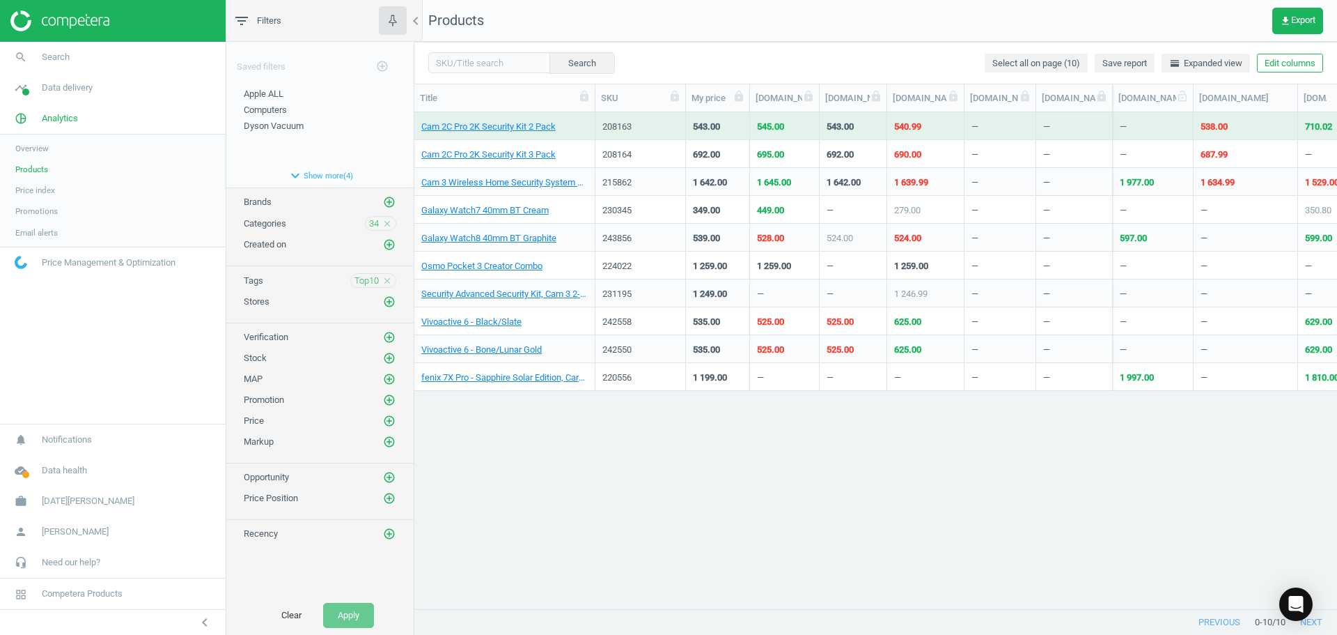
drag, startPoint x: 1213, startPoint y: 105, endPoint x: 1190, endPoint y: 107, distance: 23.8
click at [1190, 107] on div at bounding box center [1193, 97] width 14 height 27
click at [1183, 100] on icon at bounding box center [1183, 96] width 13 height 13
click at [387, 222] on icon "close" at bounding box center [387, 224] width 10 height 10
click at [388, 223] on icon "add_circle_outline" at bounding box center [389, 223] width 13 height 13
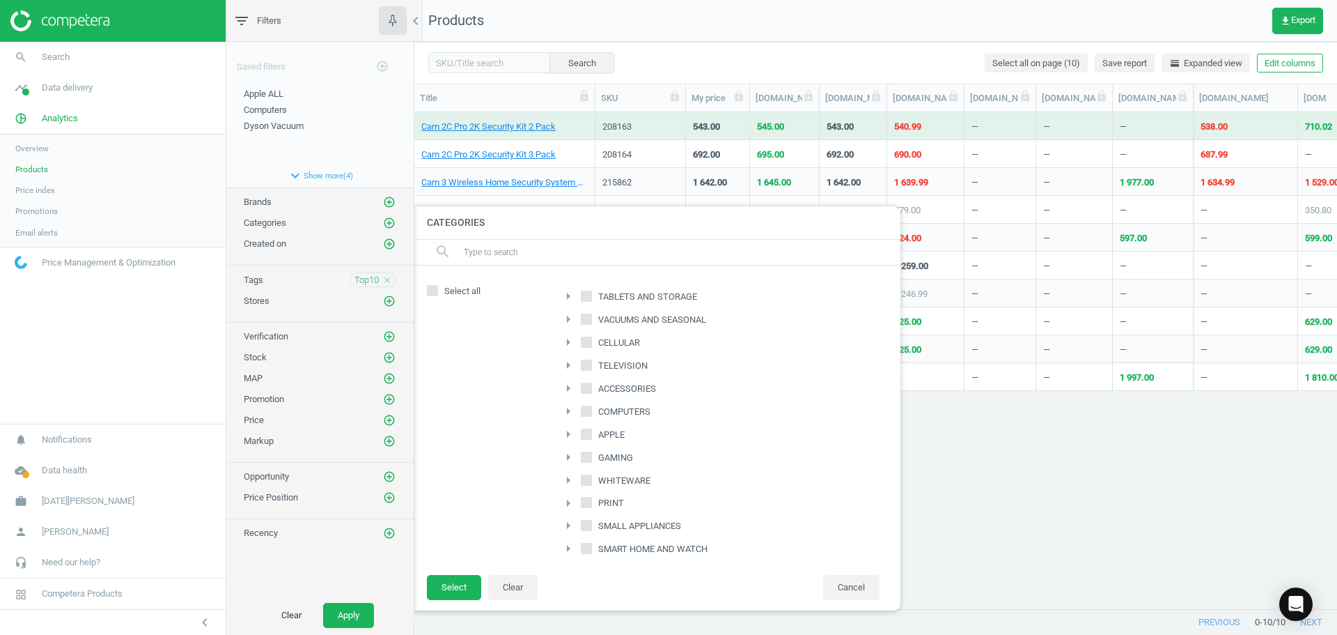
click at [586, 293] on input "TABLETS AND STORAGE" at bounding box center [586, 296] width 9 height 9
checkbox input "true"
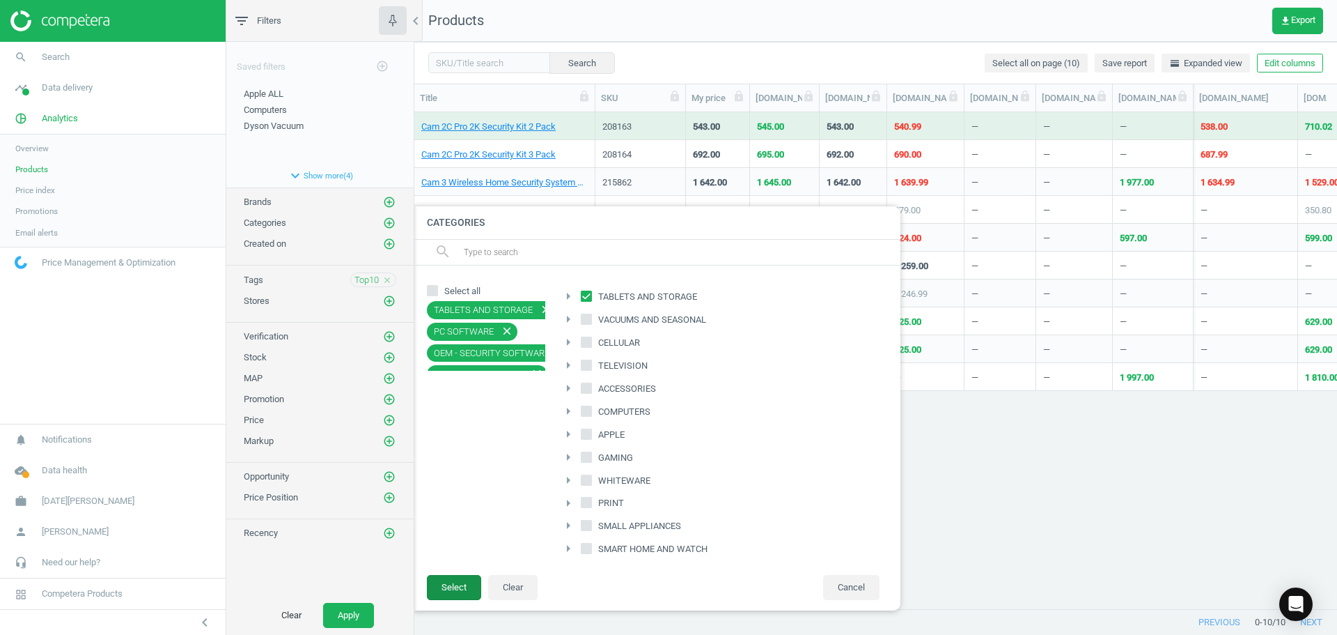
click at [442, 589] on button "Select" at bounding box center [454, 587] width 54 height 25
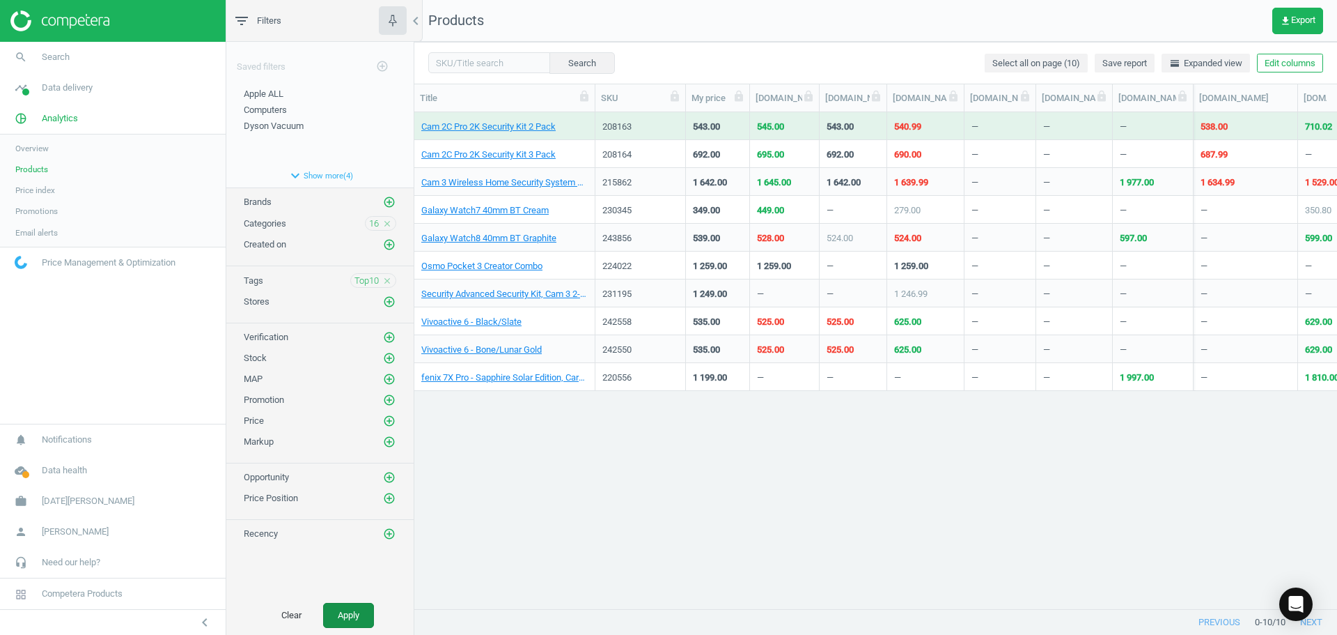
click at [340, 617] on button "Apply" at bounding box center [348, 615] width 51 height 25
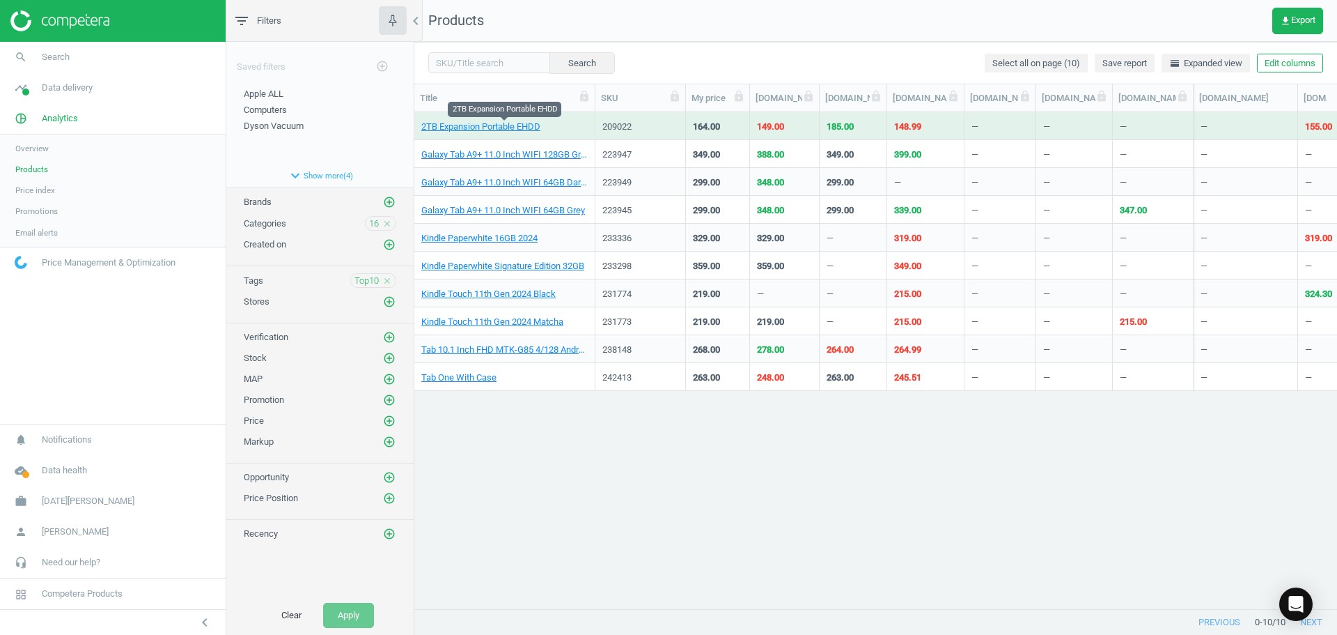
click at [553, 128] on span "2TB Expansion Portable EHDD" at bounding box center [504, 127] width 166 height 13
click at [561, 129] on span "2TB Expansion Portable EHDD" at bounding box center [504, 127] width 166 height 13
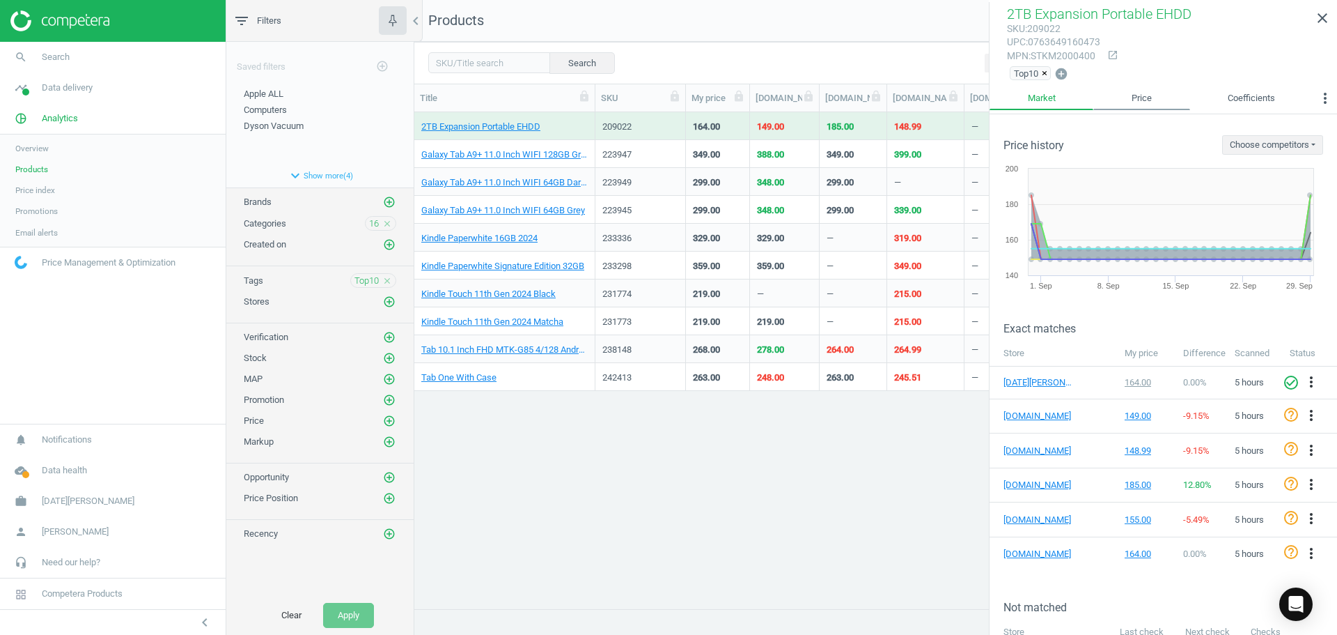
click at [1147, 100] on link "Price" at bounding box center [1142, 98] width 96 height 24
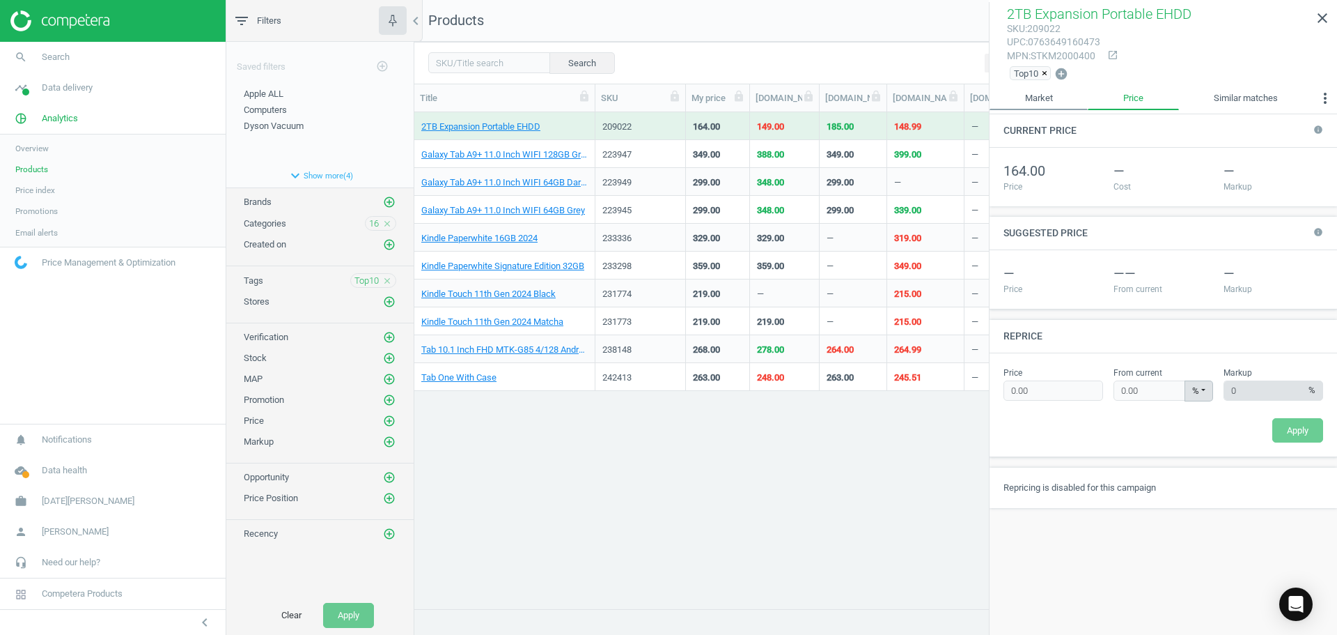
click at [1048, 103] on link "Market" at bounding box center [1039, 98] width 98 height 24
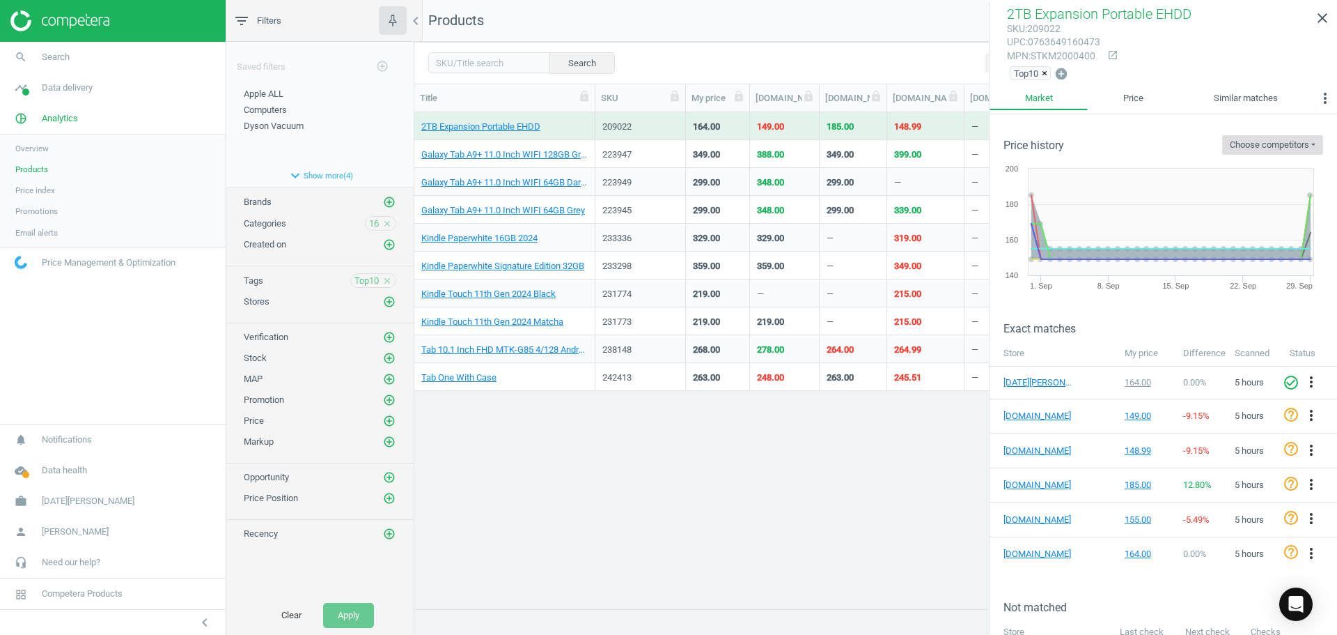
click at [1279, 145] on button "Choose competitors" at bounding box center [1272, 145] width 101 height 20
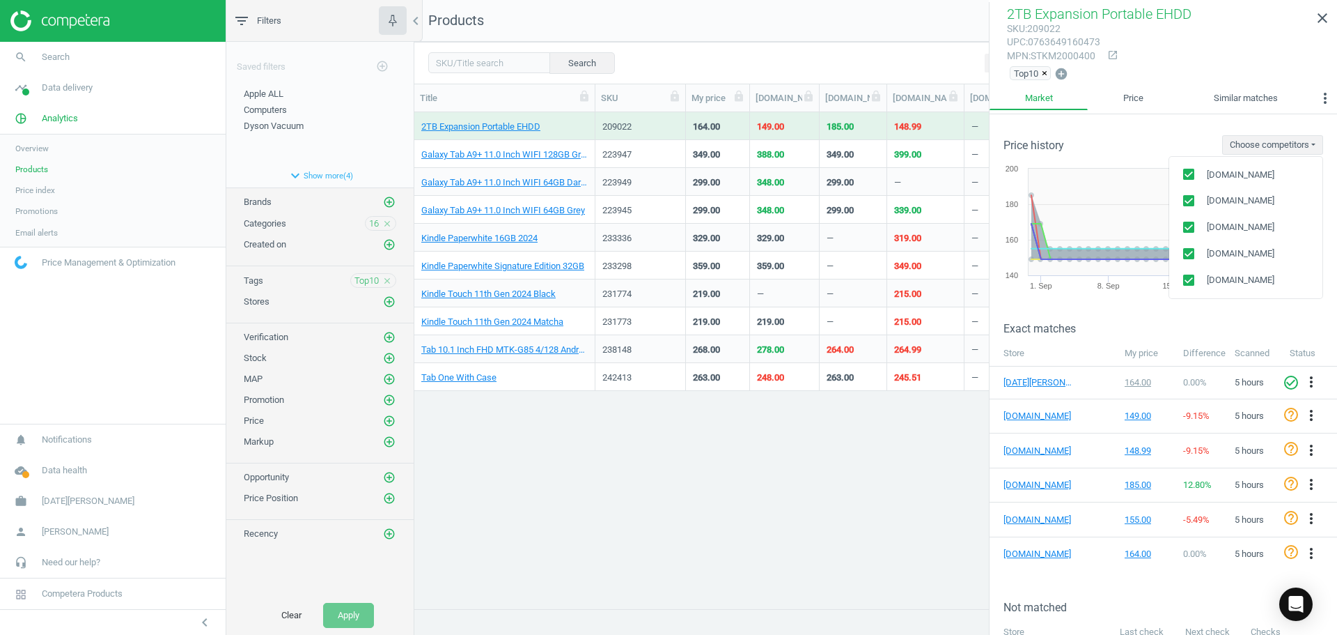
click at [1185, 251] on input "checkbox" at bounding box center [1189, 253] width 9 height 9
checkbox input "false"
click at [1185, 228] on input "checkbox" at bounding box center [1189, 227] width 9 height 9
checkbox input "false"
click at [1181, 143] on div "Price history Choose competitors [DOMAIN_NAME] [DOMAIN_NAME] [DOMAIN_NAME] [DOM…" at bounding box center [1164, 134] width 348 height 40
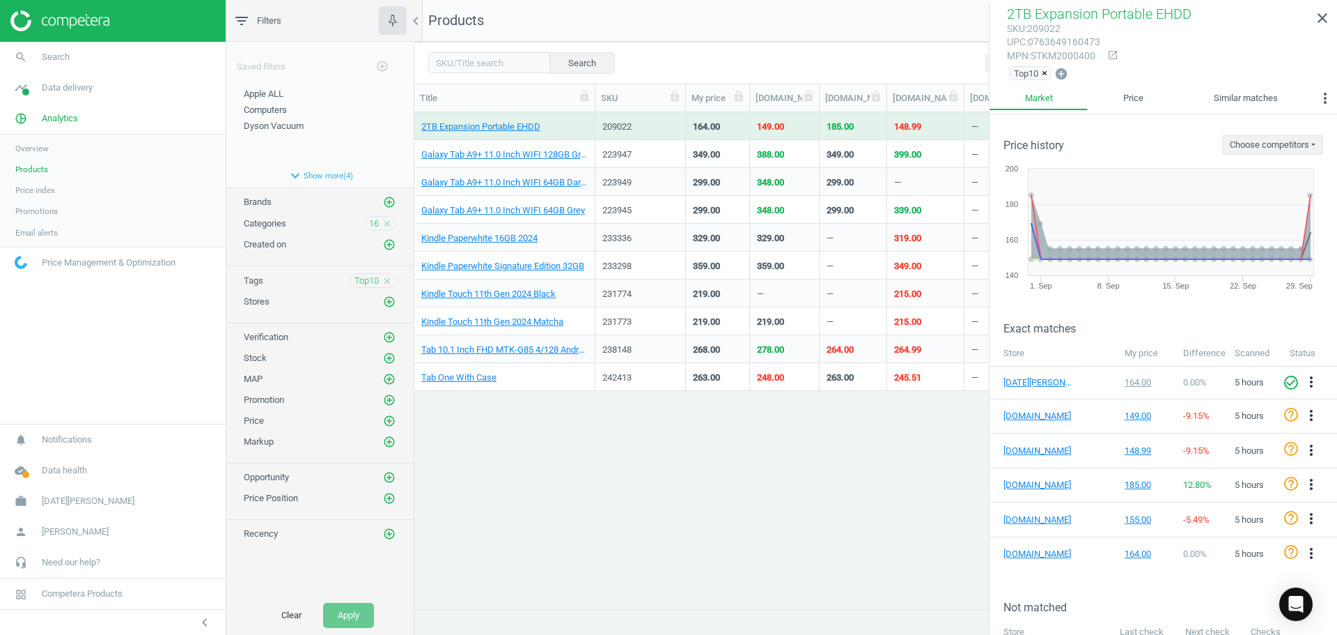
click at [671, 479] on div "2TB Expansion Portable EHDD 209022 164.00 149.00 185.00 148.99 — — — — 155.00 3…" at bounding box center [875, 355] width 923 height 486
click at [1324, 19] on icon "close" at bounding box center [1322, 18] width 17 height 17
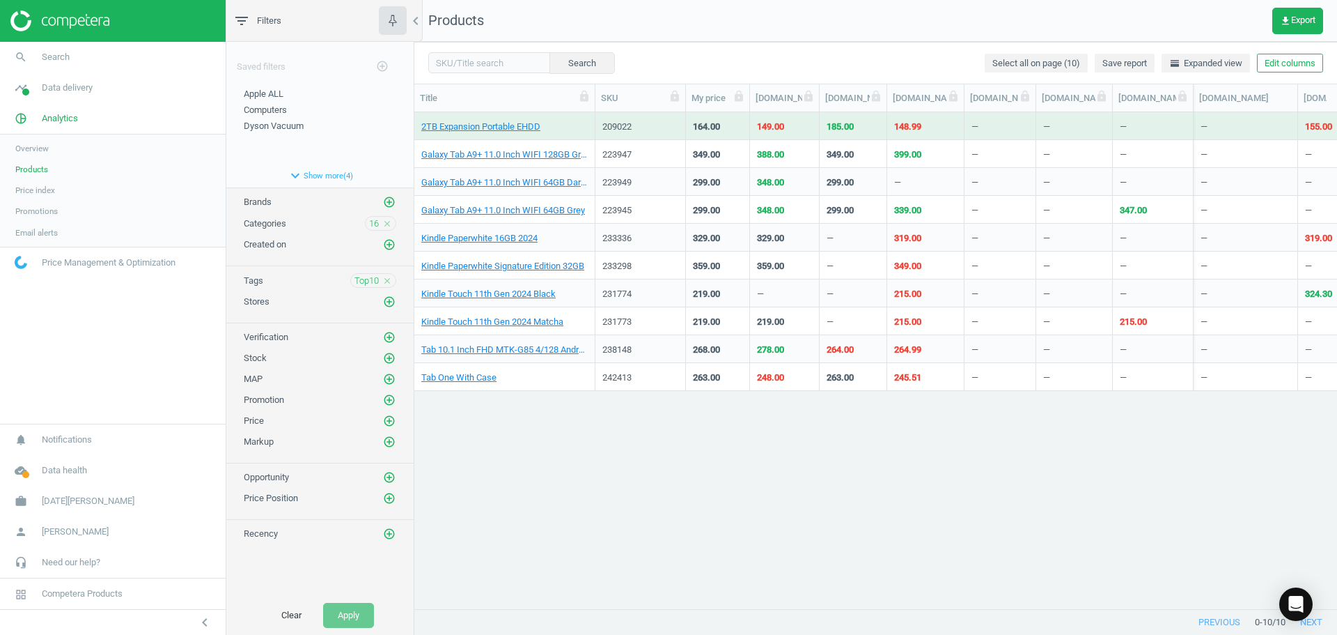
click at [701, 442] on div "2TB Expansion Portable EHDD 209022 164.00 149.00 185.00 148.99 — — — — 155.00 3…" at bounding box center [875, 355] width 923 height 486
click at [290, 615] on button "Clear" at bounding box center [291, 615] width 49 height 25
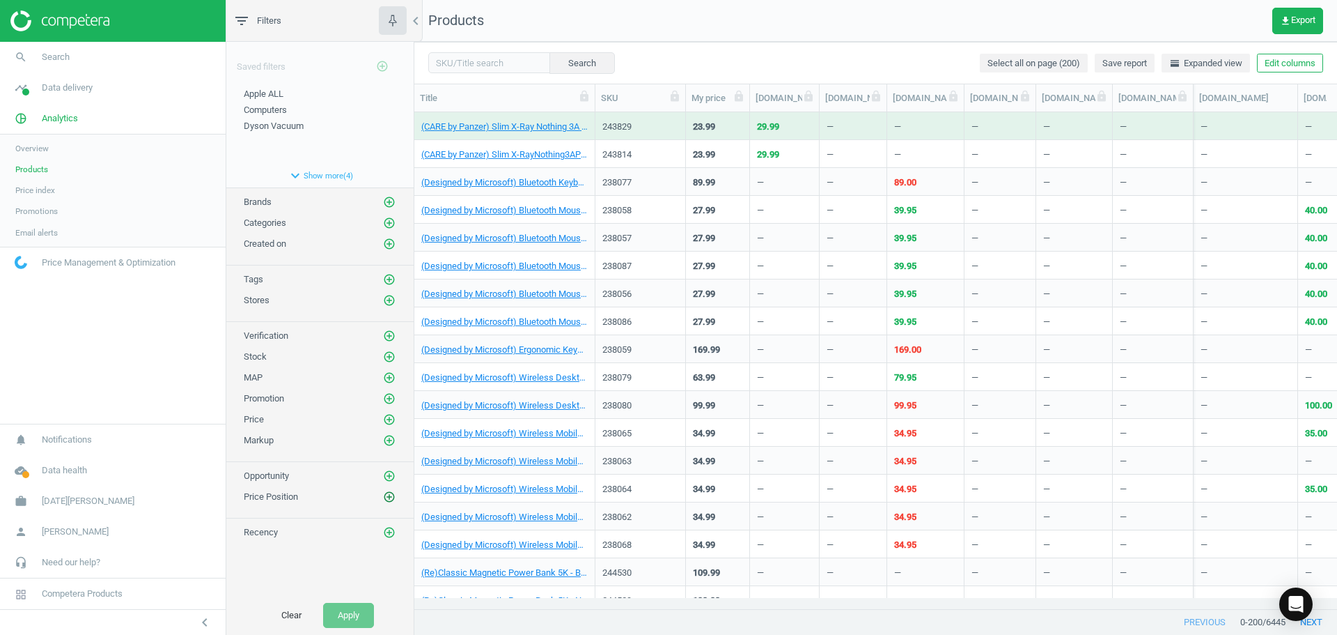
click at [388, 496] on icon "add_circle_outline" at bounding box center [389, 496] width 13 height 13
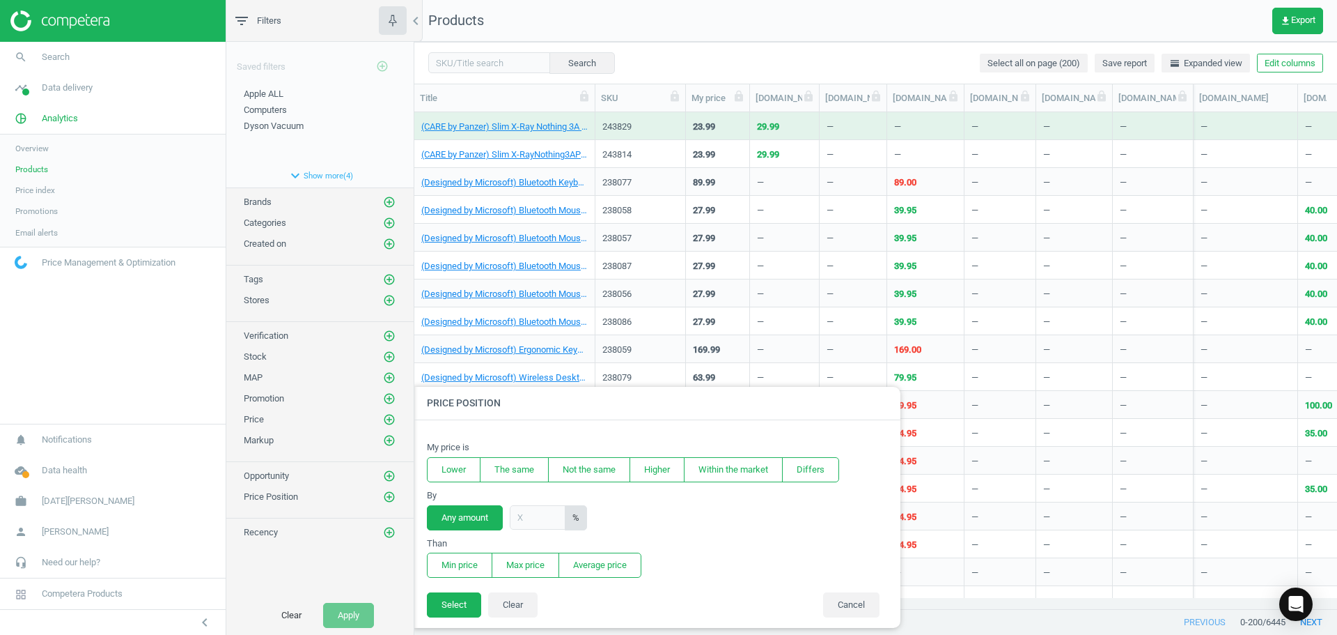
click at [481, 520] on button "Any amount" at bounding box center [465, 517] width 76 height 25
click at [584, 523] on span "%" at bounding box center [576, 517] width 22 height 25
click at [643, 522] on section "By Any amount %" at bounding box center [657, 509] width 460 height 41
click at [509, 493] on div "By" at bounding box center [657, 495] width 460 height 13
click at [527, 521] on input "text" at bounding box center [538, 517] width 56 height 24
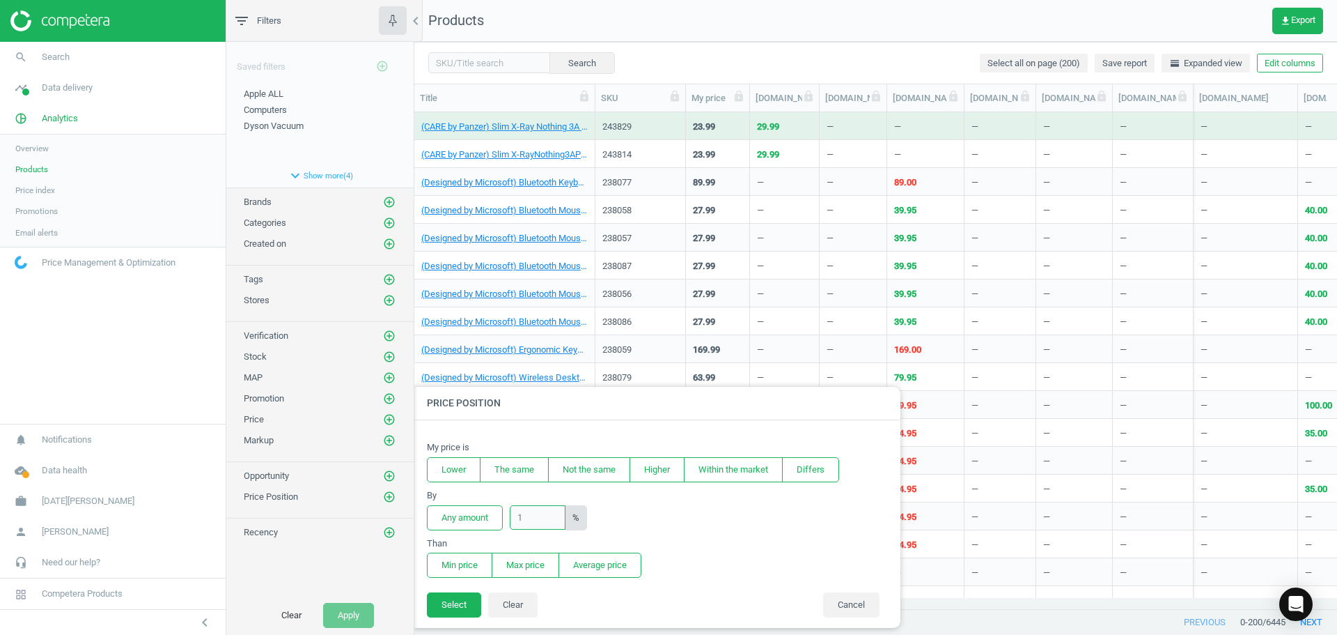
type input "1"
click at [34, 150] on span "Overview" at bounding box center [31, 148] width 33 height 11
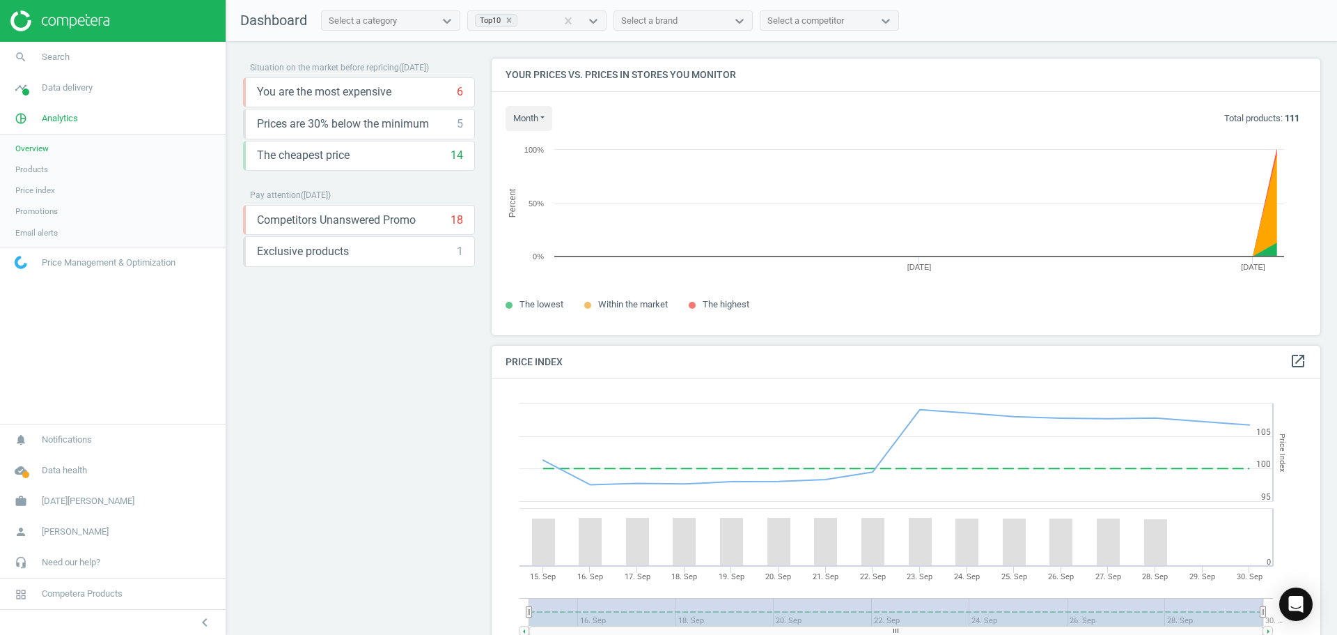
click at [32, 166] on span "Products" at bounding box center [31, 169] width 33 height 11
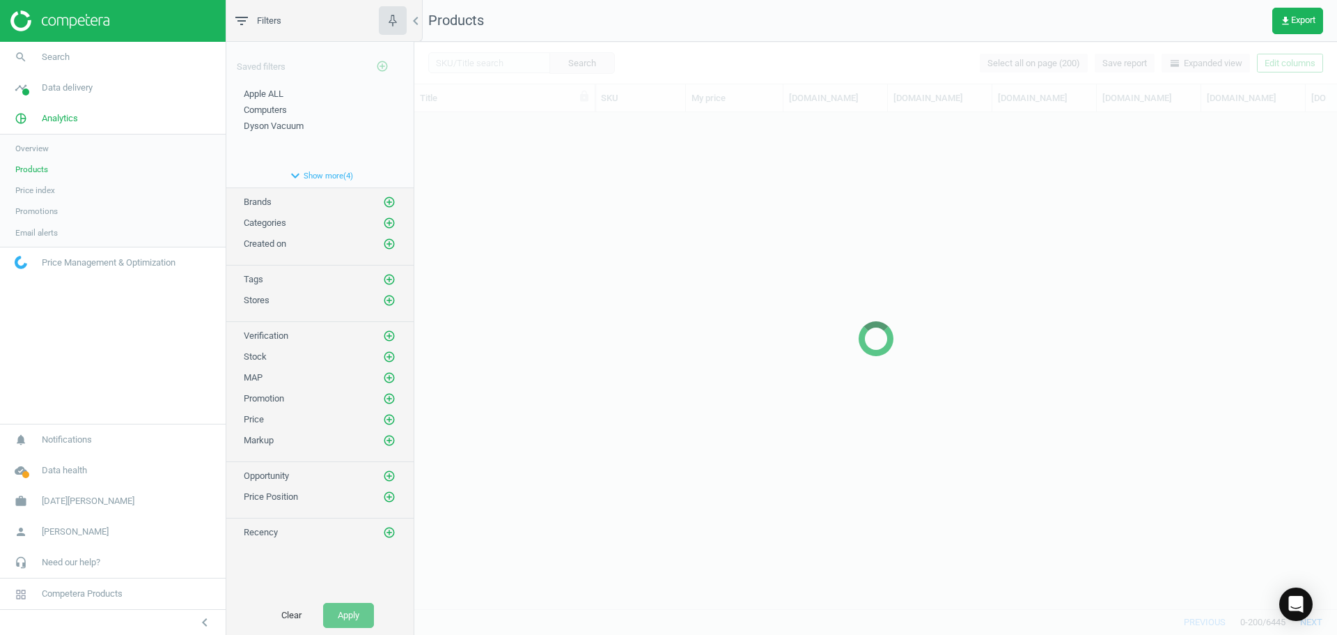
scroll to position [475, 913]
